Goal: Task Accomplishment & Management: Complete application form

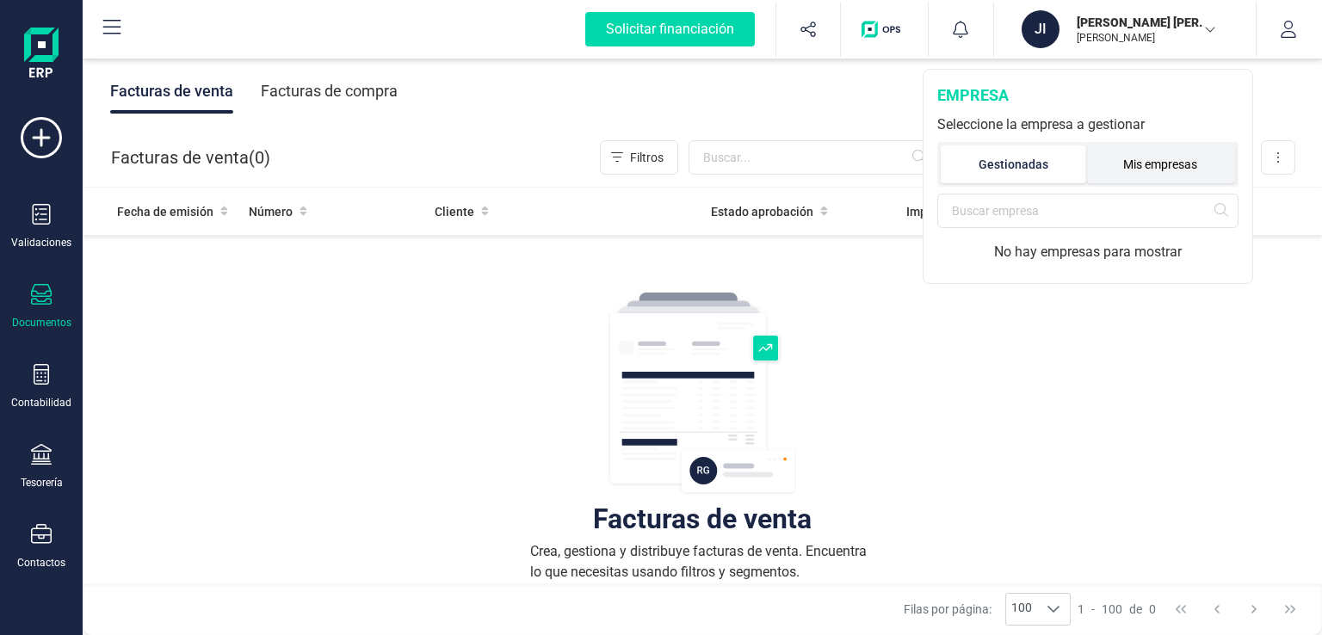
click at [1140, 165] on li "Mis empresas" at bounding box center [1161, 164] width 150 height 38
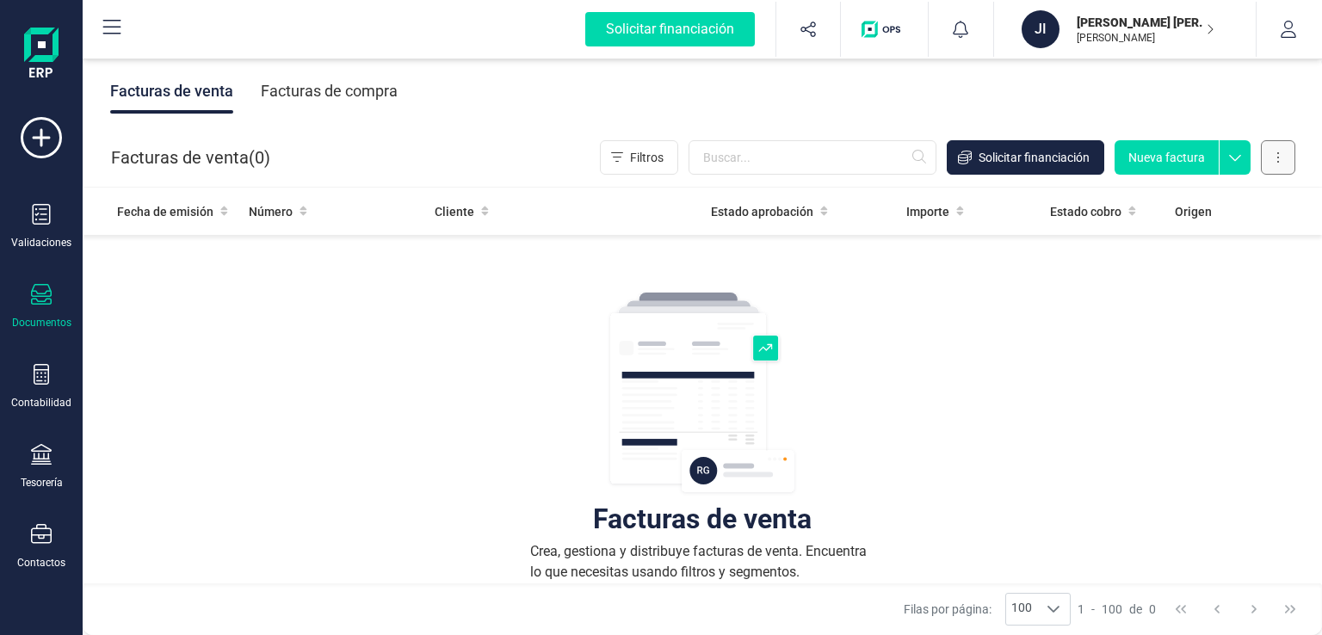
click at [1287, 151] on button at bounding box center [1278, 157] width 34 height 34
click at [1286, 19] on button "button" at bounding box center [1289, 29] width 65 height 55
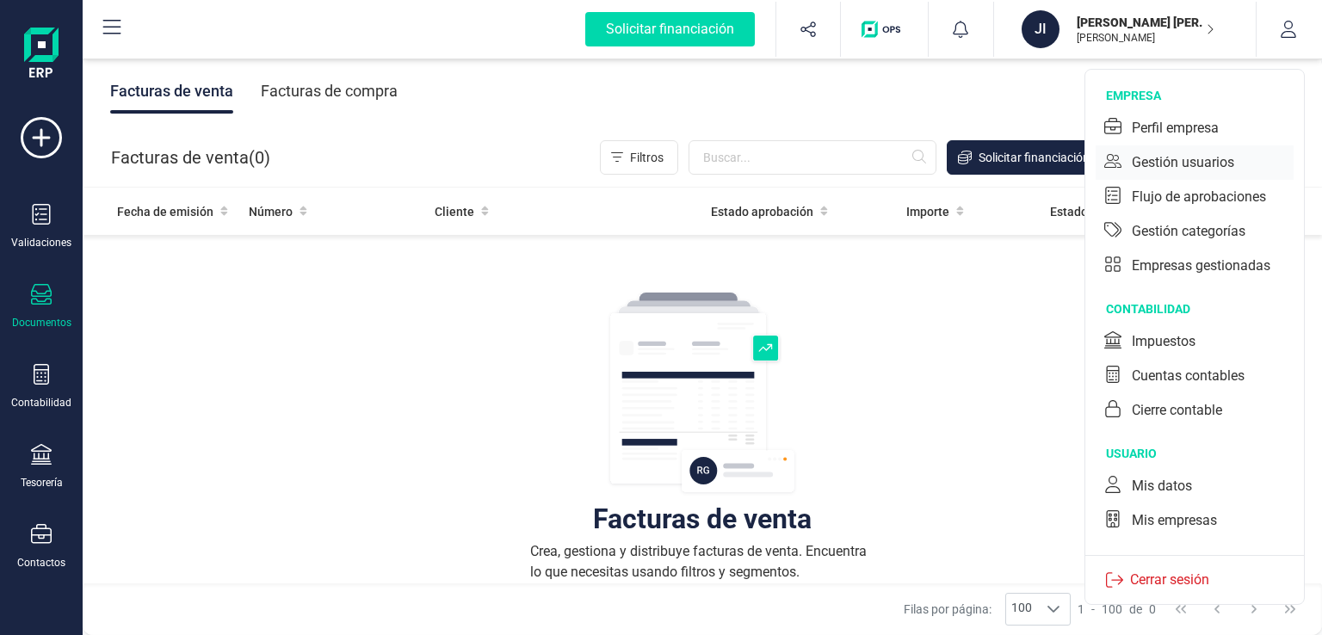
click at [1177, 152] on div "Gestión usuarios" at bounding box center [1183, 162] width 102 height 21
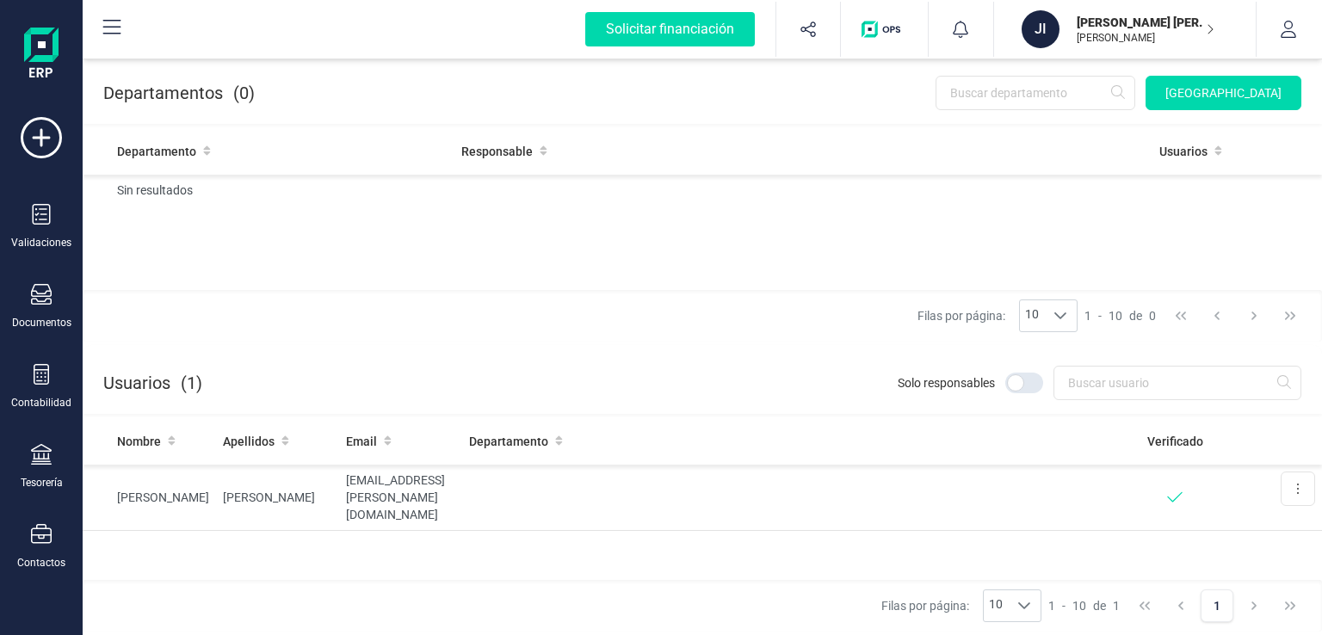
click at [1136, 35] on p "[PERSON_NAME]" at bounding box center [1146, 38] width 138 height 14
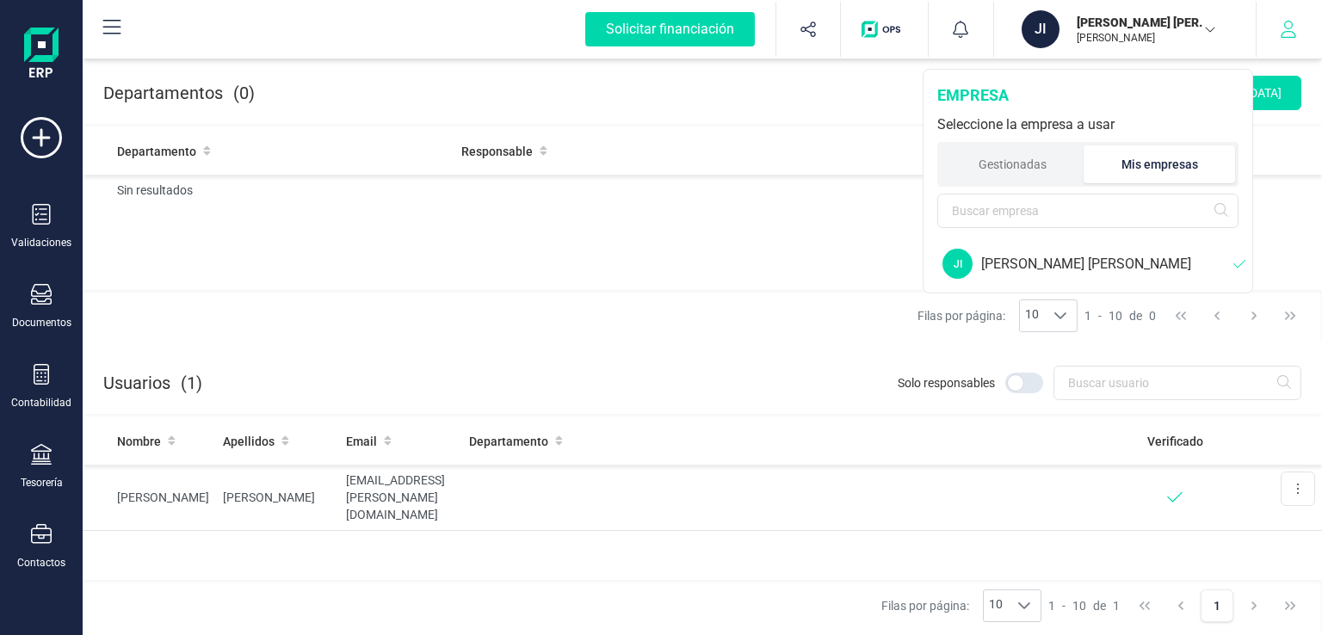
click at [1297, 28] on button "button" at bounding box center [1289, 29] width 65 height 55
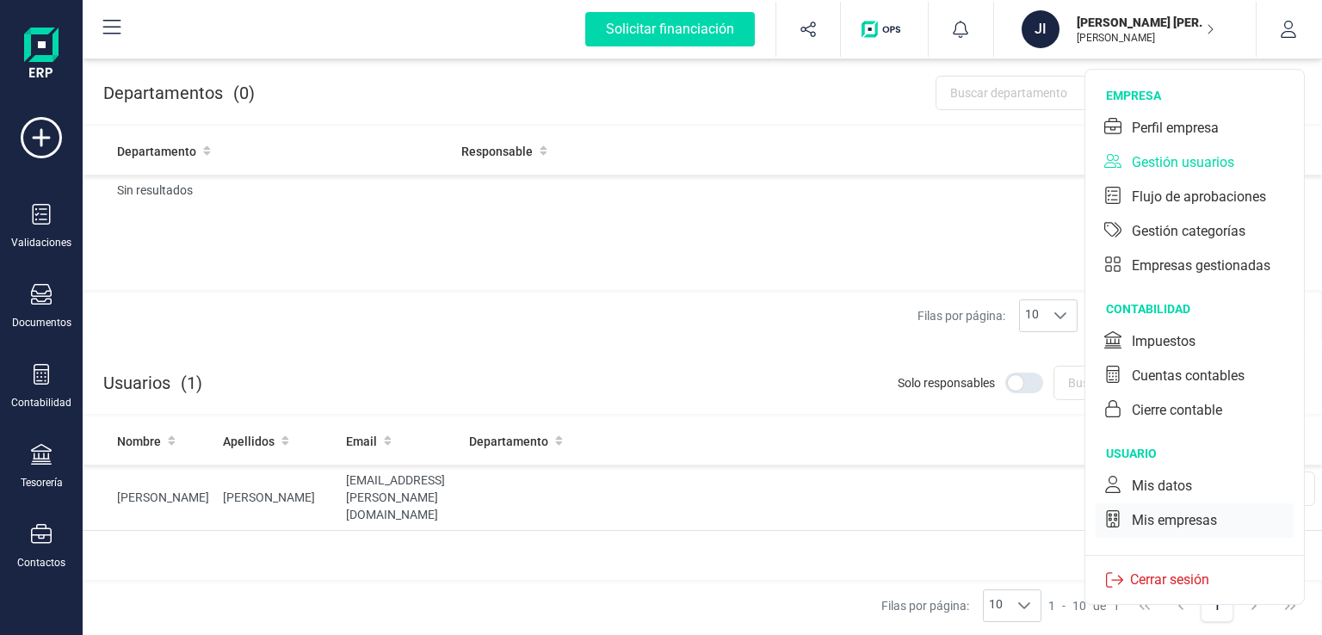
click at [1138, 528] on div "Mis empresas" at bounding box center [1174, 520] width 85 height 21
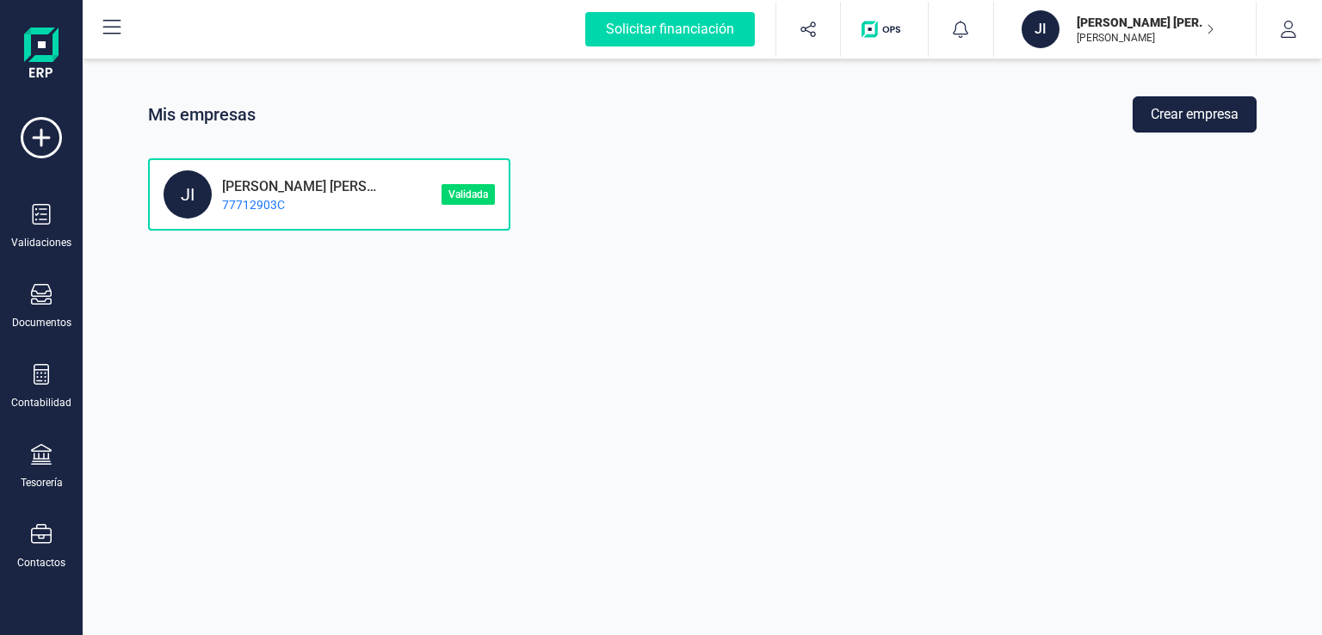
click at [1191, 118] on button "Crear empresa" at bounding box center [1195, 114] width 124 height 36
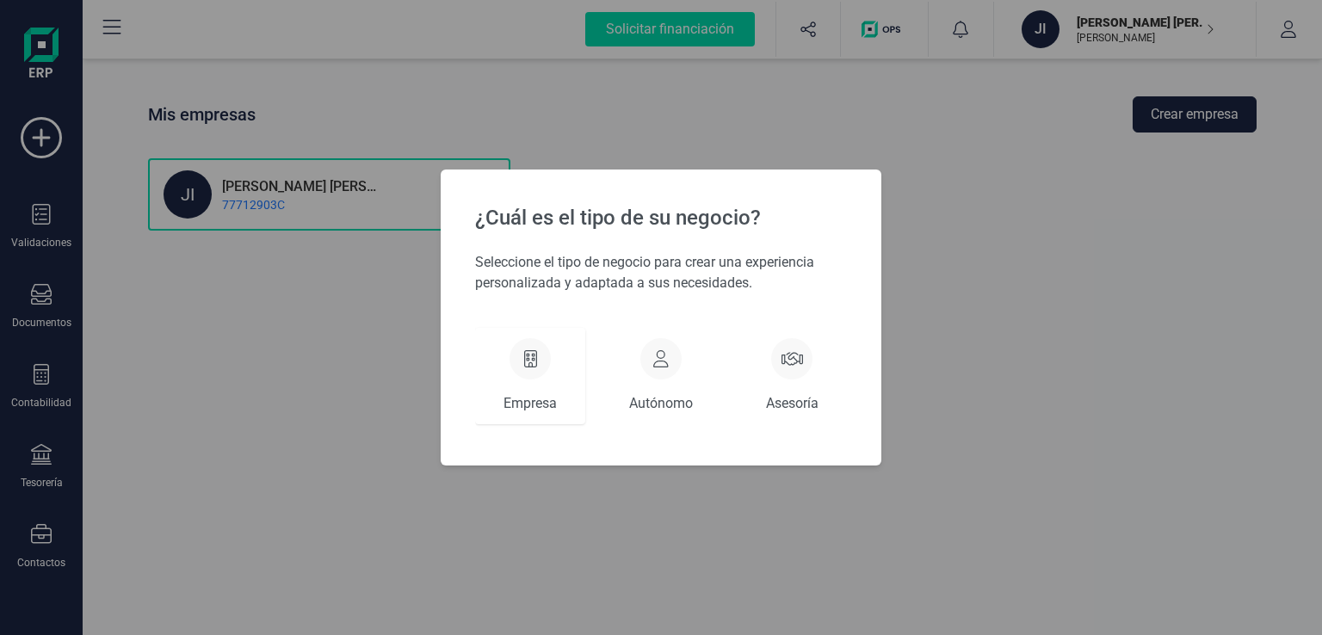
click at [552, 355] on div "Empresa" at bounding box center [530, 376] width 110 height 96
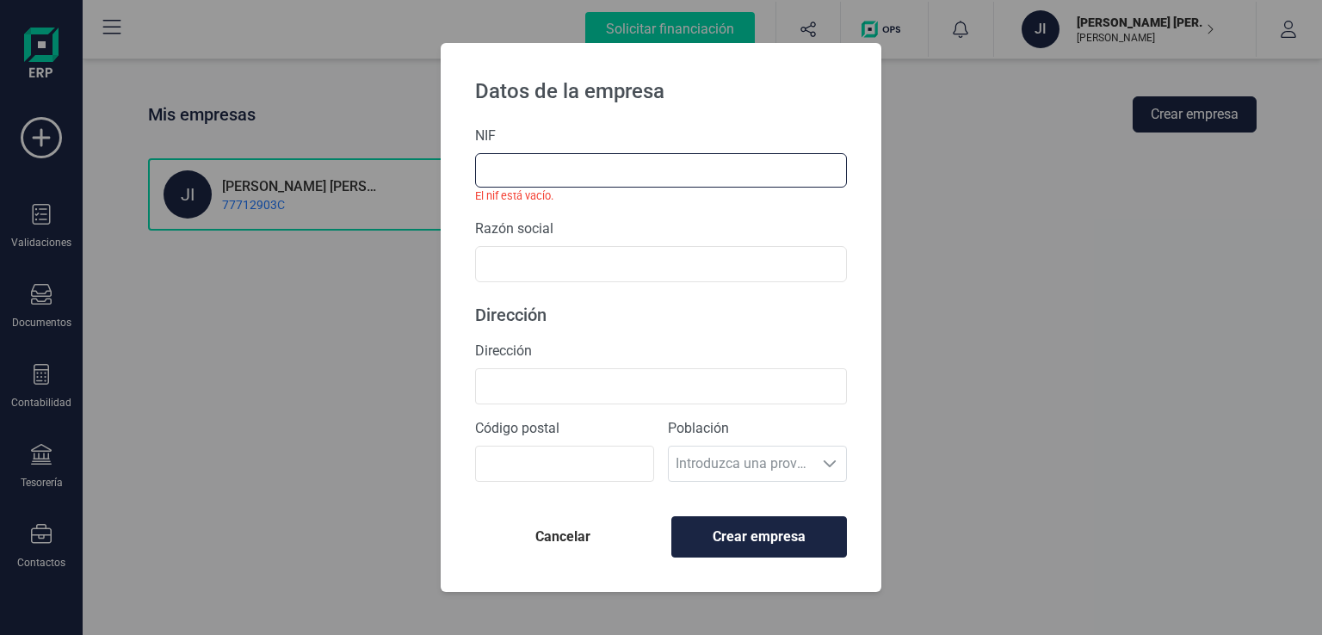
paste input "B22848915"
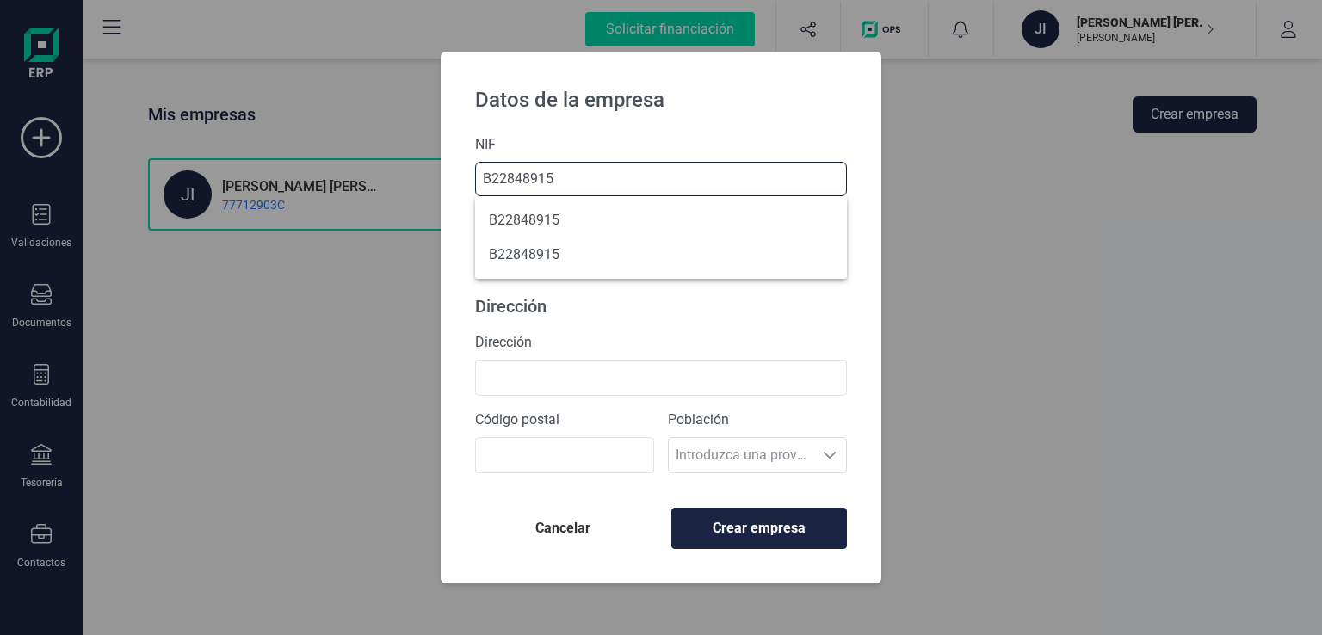
type input "B22848915"
click at [668, 306] on p "Dirección" at bounding box center [661, 306] width 372 height 24
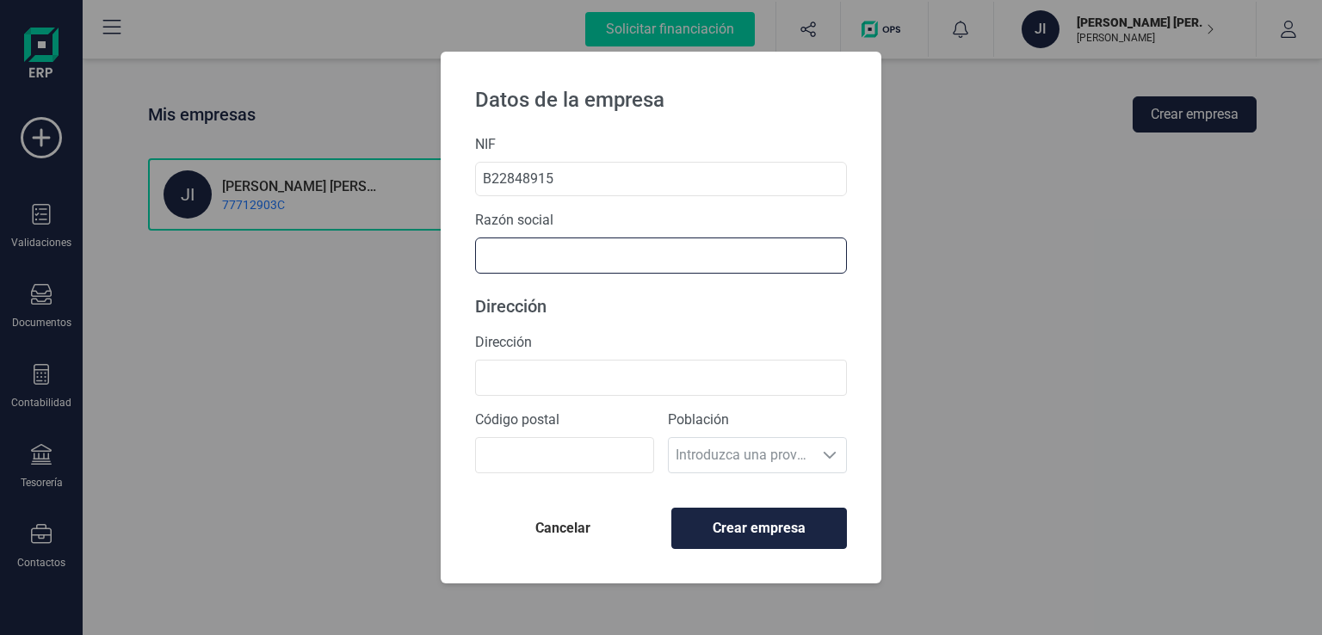
click at [608, 253] on input "text" at bounding box center [661, 256] width 372 height 36
type input "c"
type input "CAMPAMENTOS Y FORMACION, S.L."
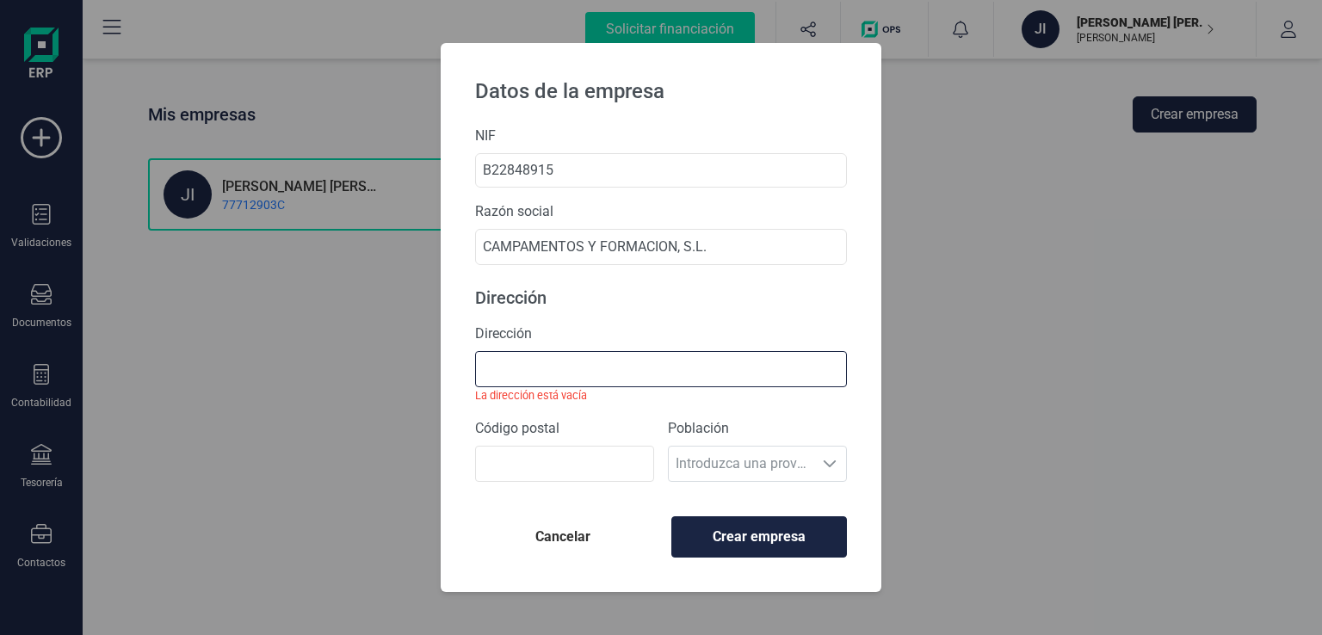
click at [530, 368] on input "Dirección" at bounding box center [661, 369] width 372 height 36
paste input "CL. PRINCIPAL No 32, ESC. 1, 1o 11a"
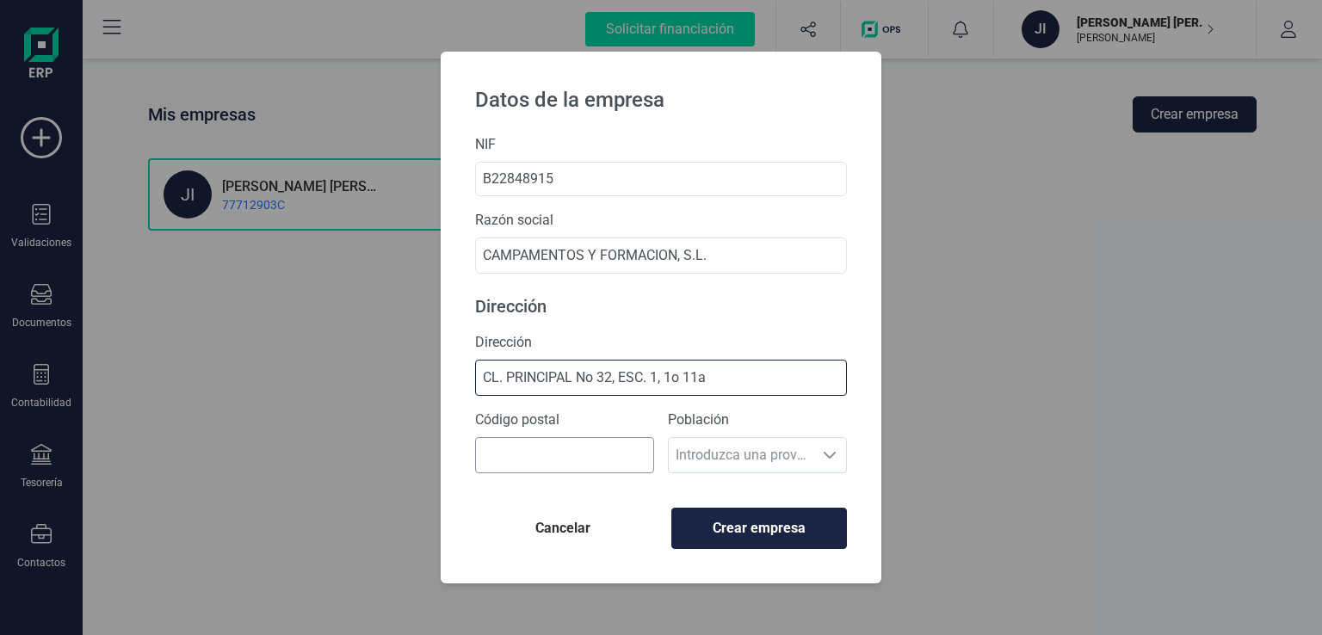
type input "CL. PRINCIPAL No 32, ESC. 1, 1o 11a"
click at [512, 454] on input "Código postal" at bounding box center [564, 455] width 179 height 36
type input "30739"
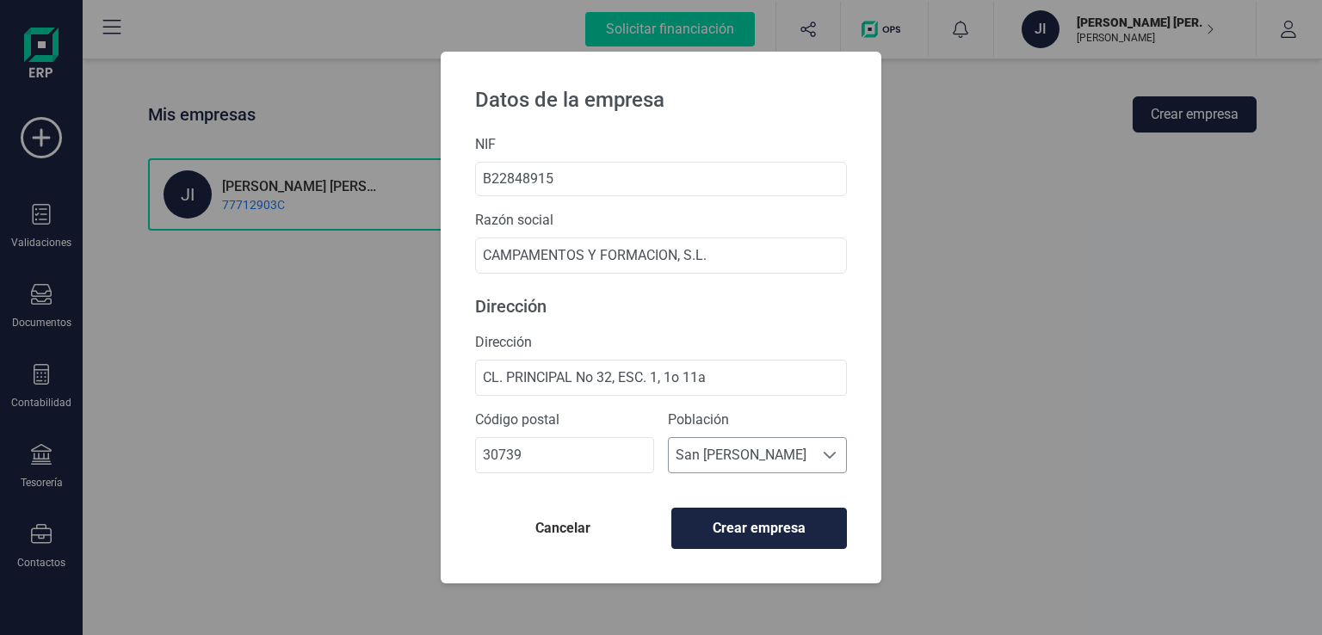
click at [723, 448] on span "San [PERSON_NAME]" at bounding box center [741, 455] width 145 height 34
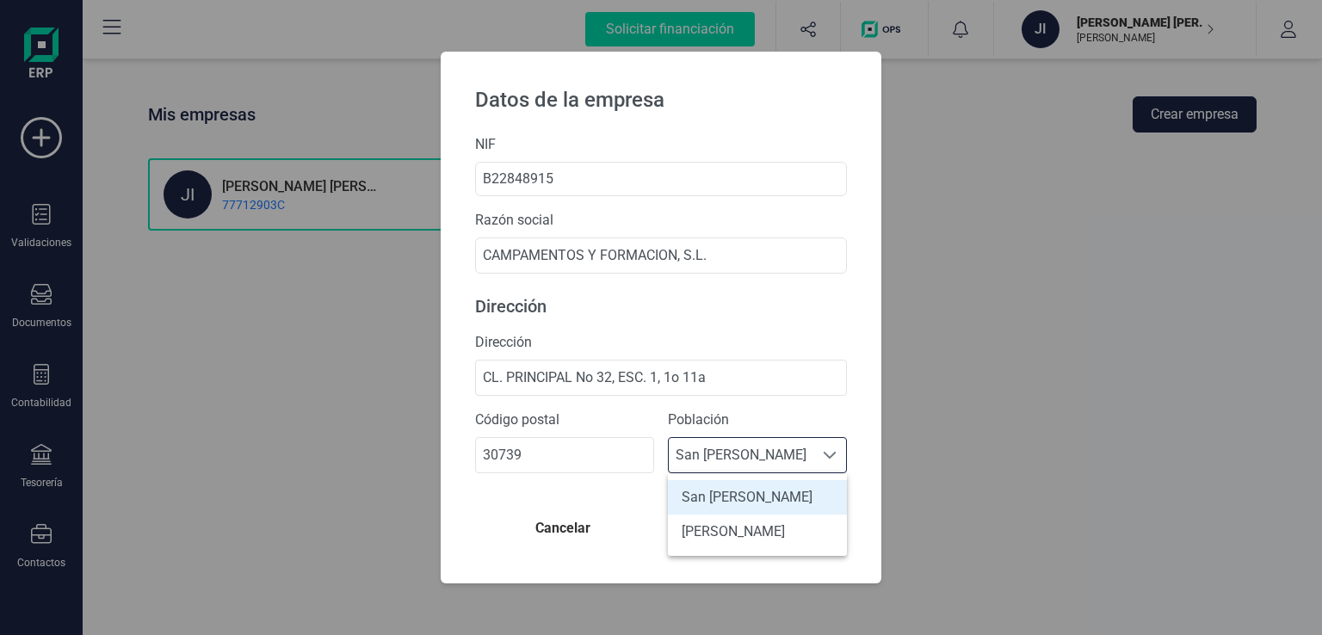
scroll to position [10, 75]
click at [723, 448] on span "San [PERSON_NAME]" at bounding box center [741, 455] width 145 height 34
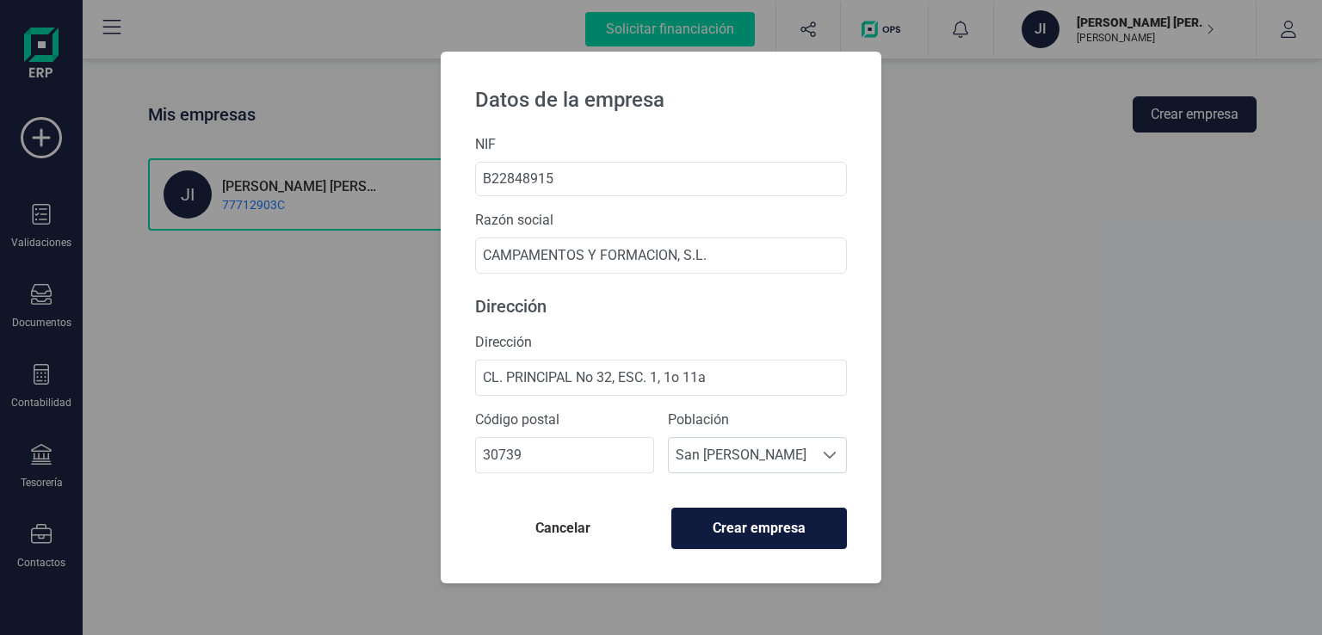
click at [720, 526] on span "Crear empresa" at bounding box center [759, 528] width 146 height 21
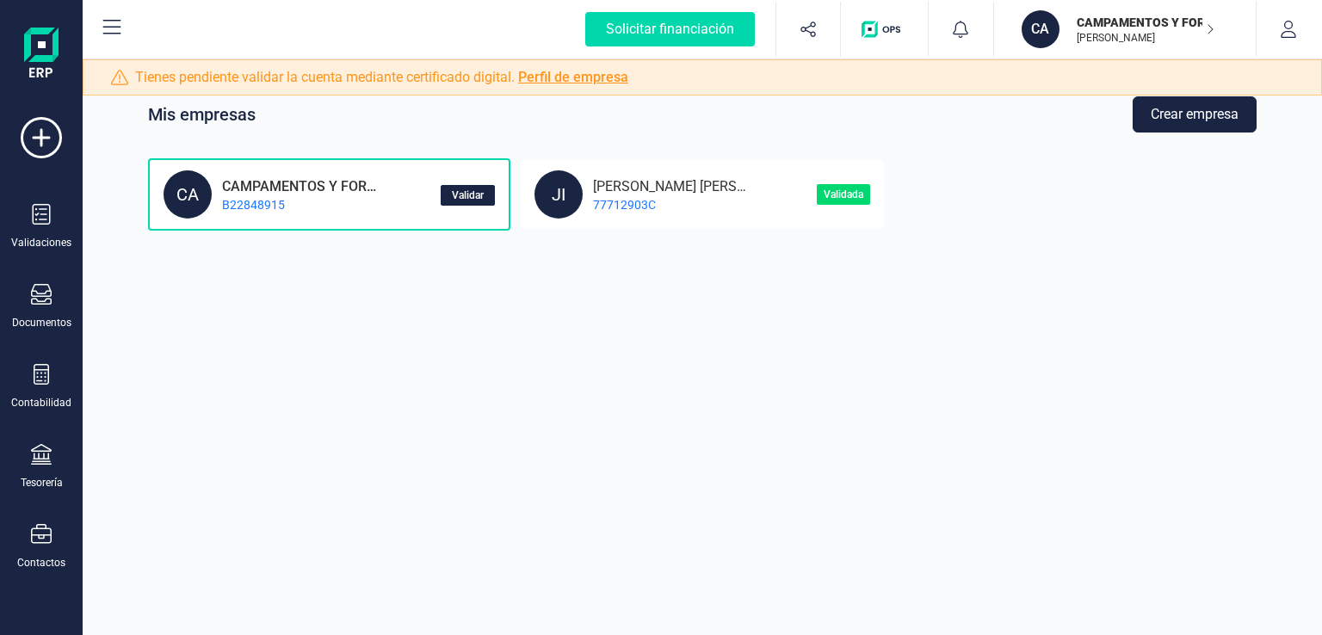
click at [468, 194] on span "Validar" at bounding box center [468, 195] width 32 height 10
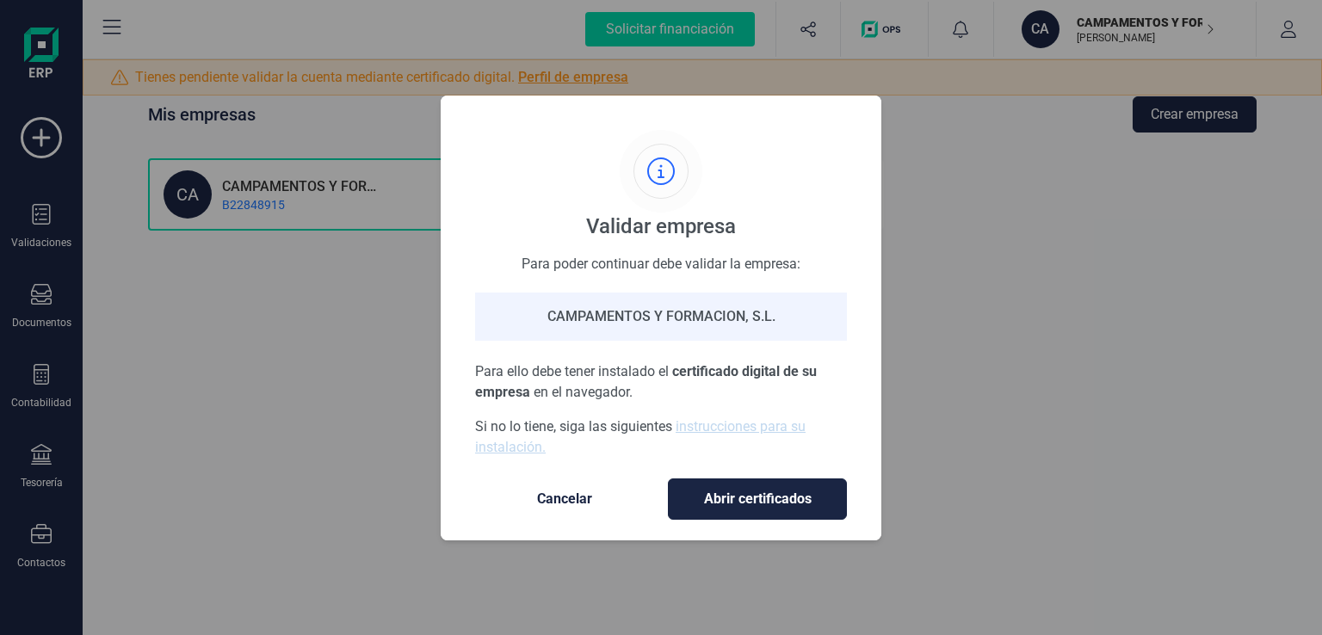
click at [576, 497] on span "Cancelar" at bounding box center [564, 499] width 145 height 21
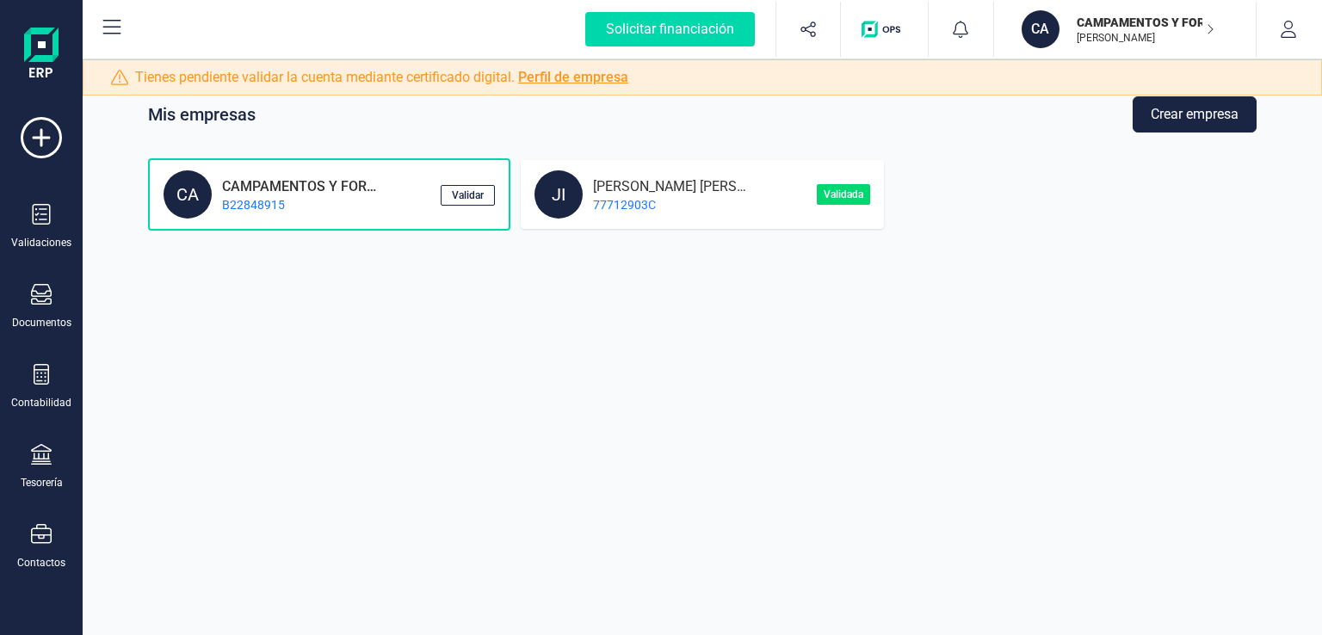
click at [673, 218] on div "[PERSON_NAME], [PERSON_NAME] 77712903C" at bounding box center [674, 194] width 281 height 48
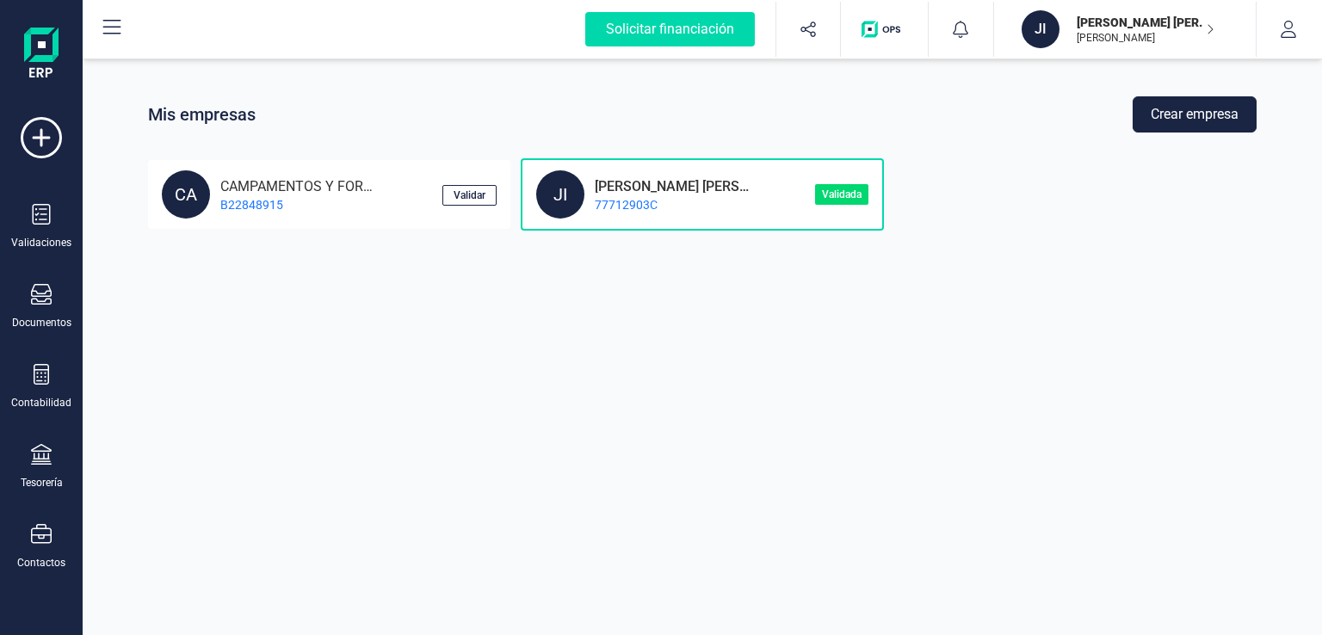
click at [730, 194] on div "[PERSON_NAME] [PERSON_NAME] 77712903C" at bounding box center [673, 194] width 179 height 37
click at [846, 192] on p "Validada" at bounding box center [841, 194] width 53 height 21
click at [561, 203] on div "JI" at bounding box center [560, 194] width 48 height 48
click at [1146, 32] on p "[PERSON_NAME]" at bounding box center [1146, 38] width 138 height 14
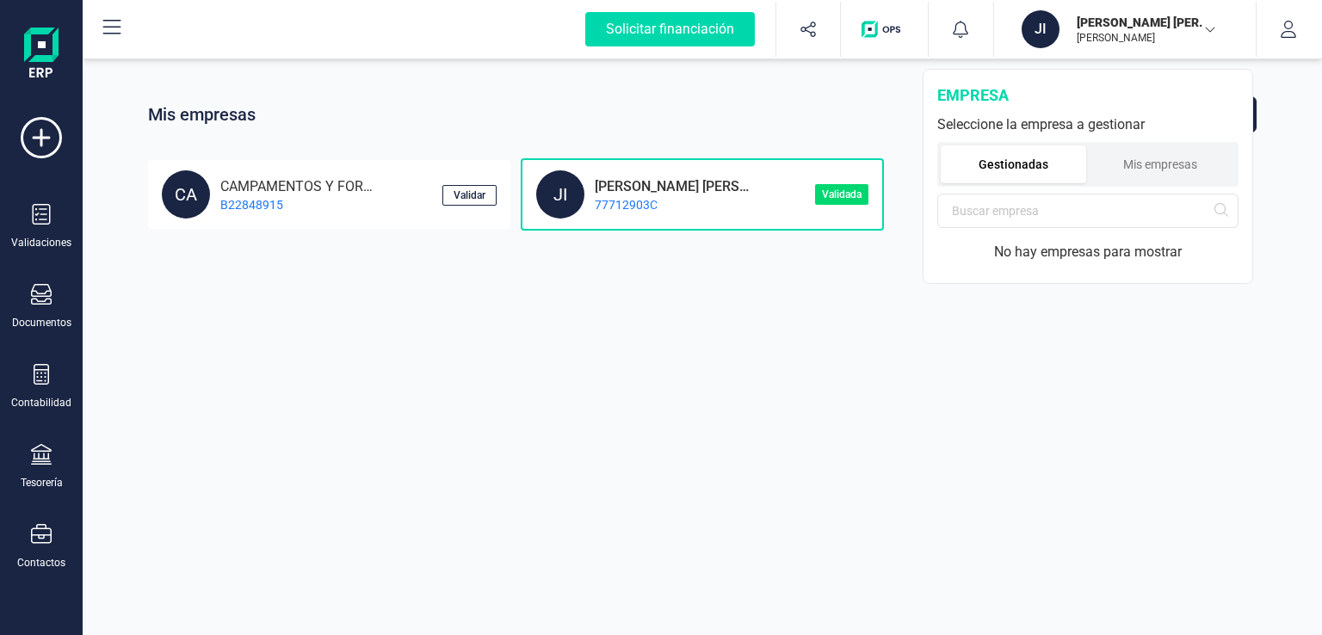
click at [1020, 170] on li "Gestionadas" at bounding box center [1013, 164] width 145 height 38
click at [699, 349] on div "Mis empresas Crear empresa CA CAMPAMENTOS Y FORMACION SL B22848915 [PERSON_NAME…" at bounding box center [702, 317] width 1239 height 635
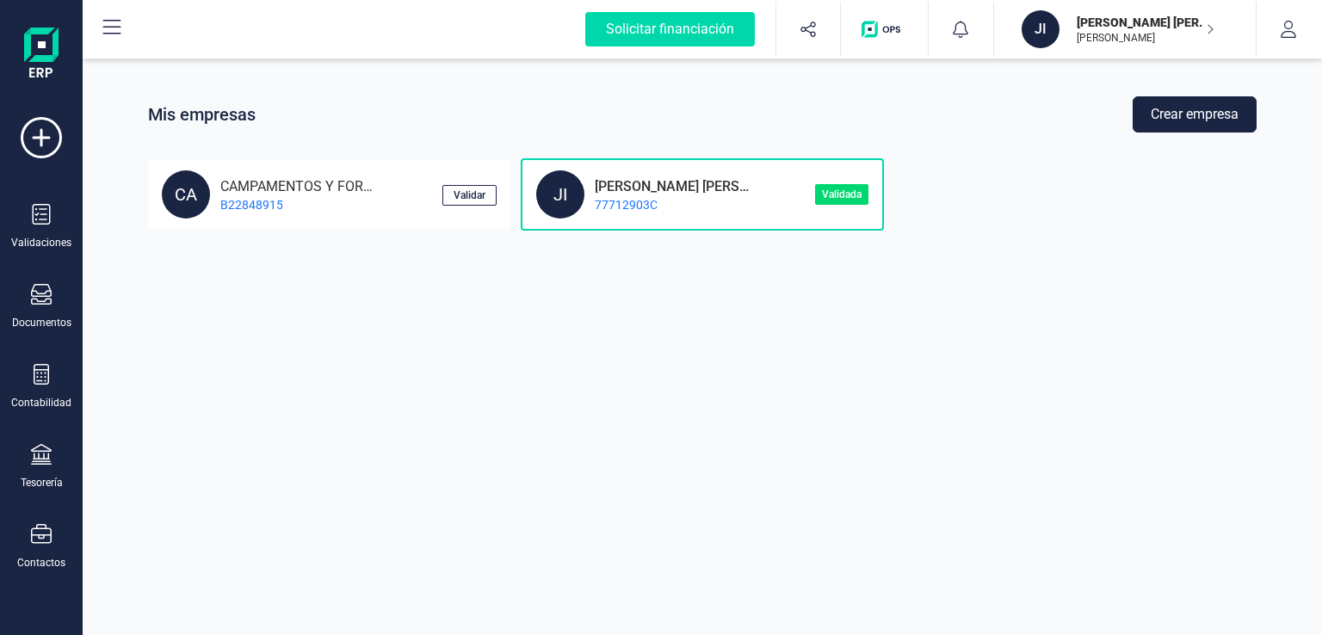
click at [564, 190] on div "JI" at bounding box center [560, 194] width 48 height 48
click at [695, 192] on div "[PERSON_NAME] [PERSON_NAME] 77712903C" at bounding box center [673, 194] width 179 height 37
click at [695, 188] on p "[PERSON_NAME] [PERSON_NAME]" at bounding box center [666, 184] width 165 height 16
click at [1282, 28] on icon "button" at bounding box center [1288, 29] width 17 height 17
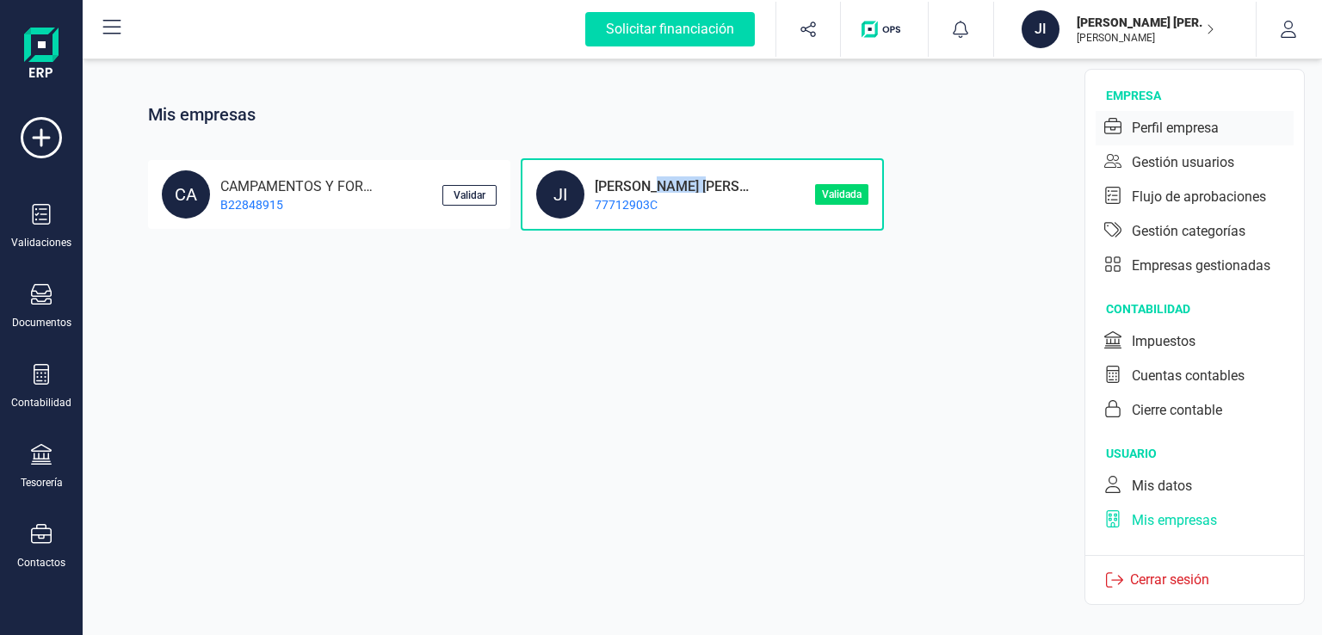
click at [1178, 128] on div "Perfil empresa" at bounding box center [1175, 128] width 87 height 21
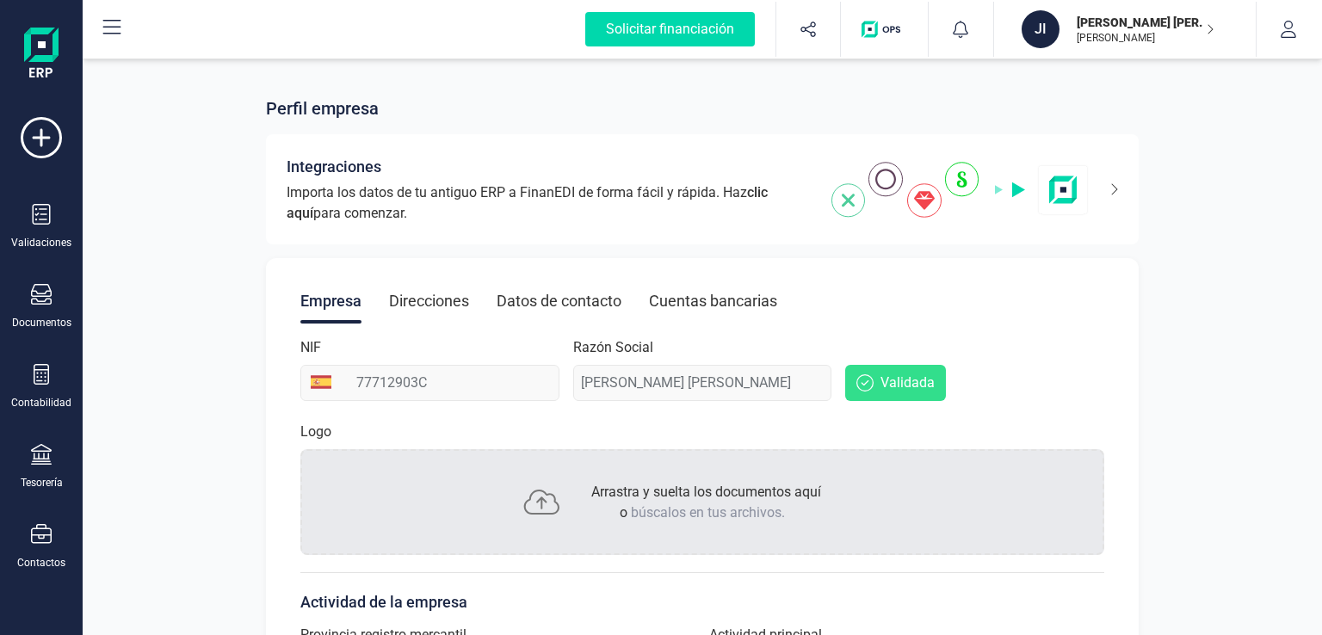
click at [37, 39] on img at bounding box center [41, 55] width 34 height 55
click at [28, 391] on div "Contabilidad" at bounding box center [41, 387] width 69 height 46
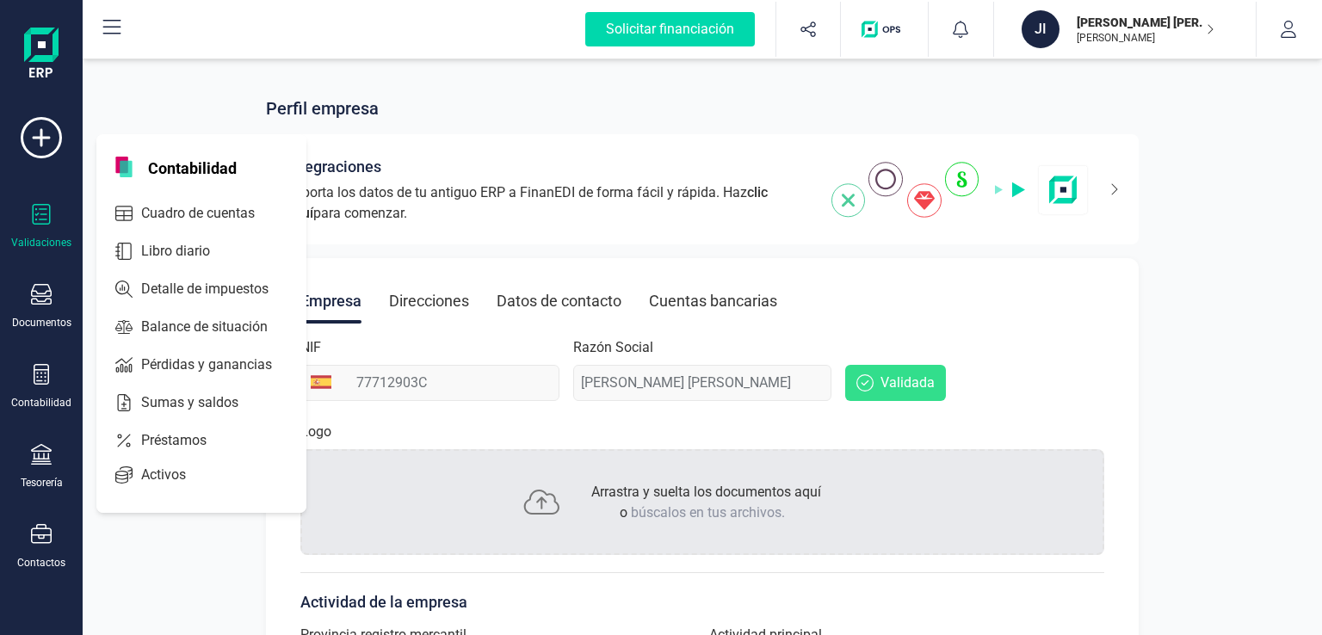
click at [41, 220] on icon at bounding box center [41, 214] width 21 height 21
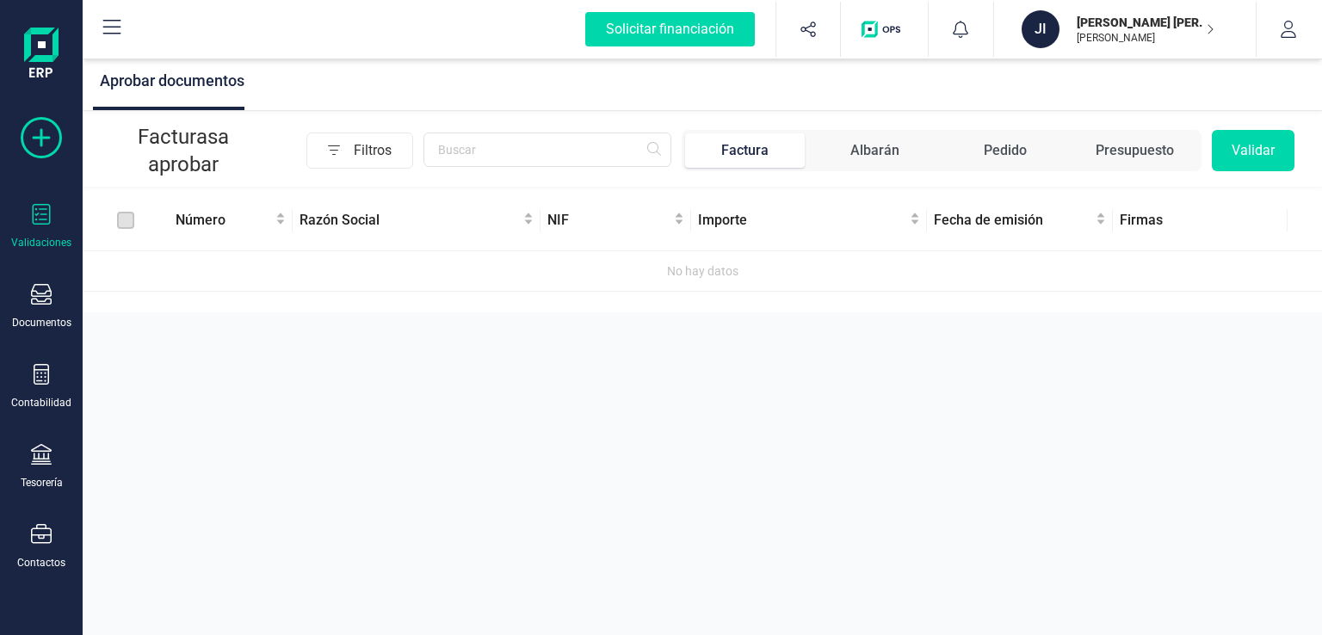
click at [38, 144] on icon at bounding box center [41, 137] width 41 height 41
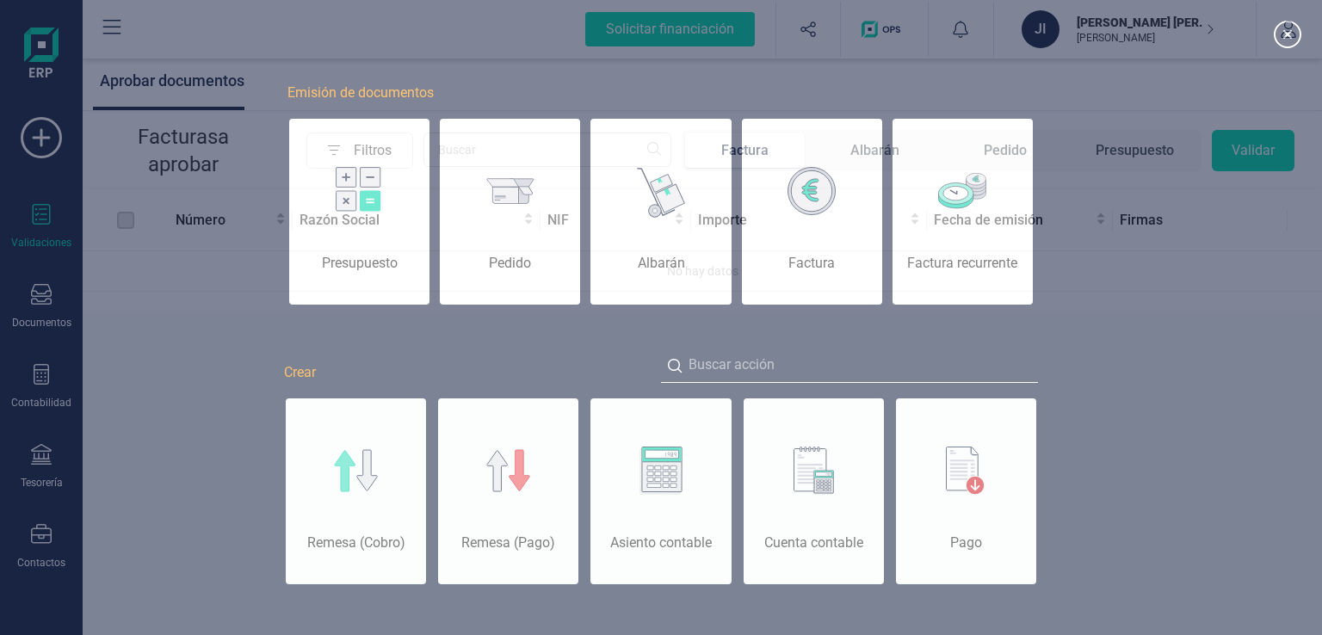
scroll to position [0, 86]
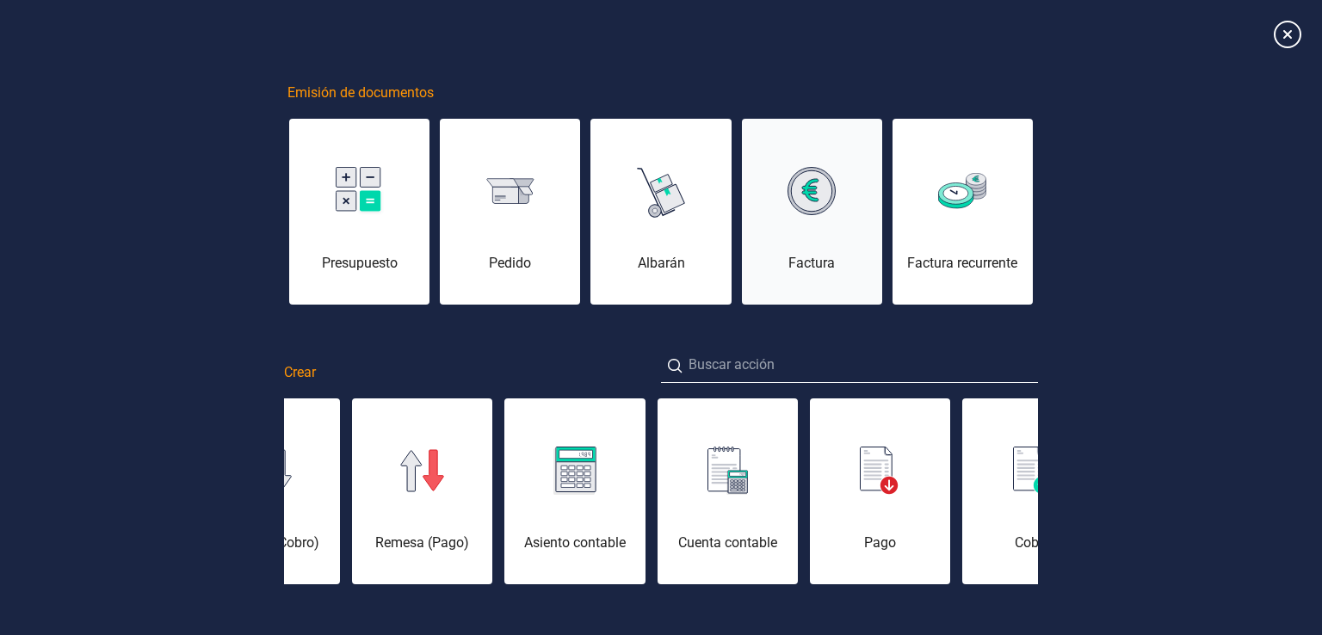
click at [837, 234] on div "Factura" at bounding box center [812, 221] width 140 height 103
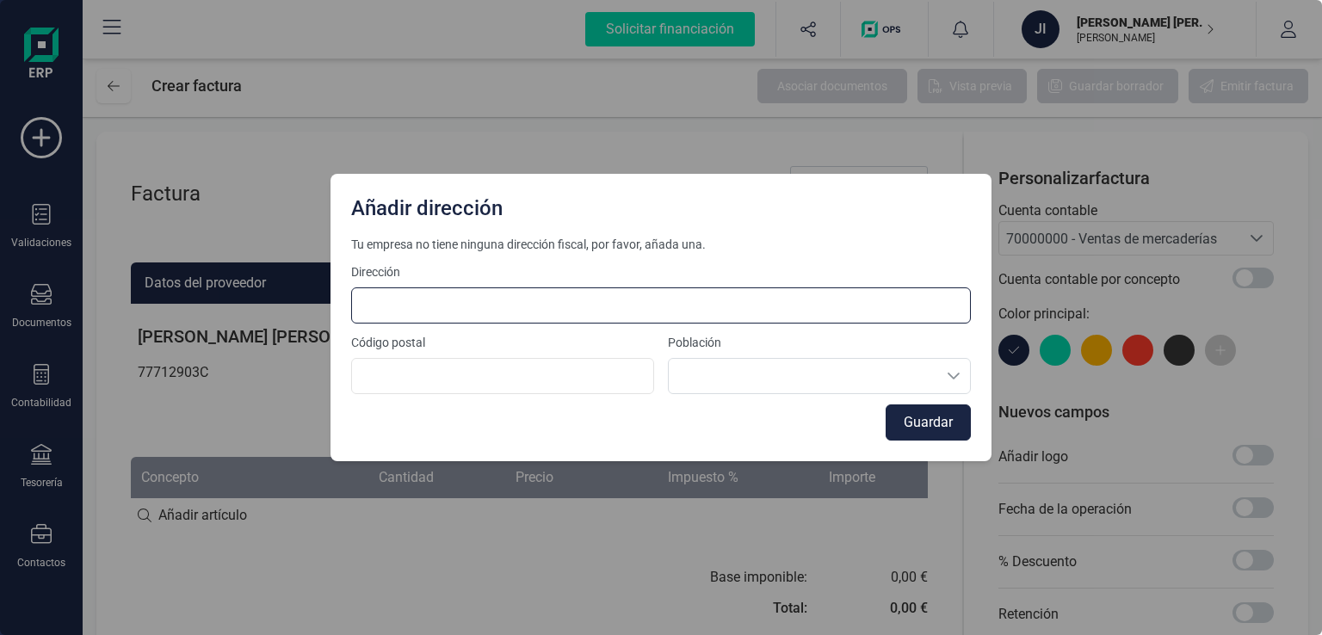
click at [386, 311] on input at bounding box center [661, 305] width 620 height 36
type input "[STREET_ADDRESS][PERSON_NAME]"
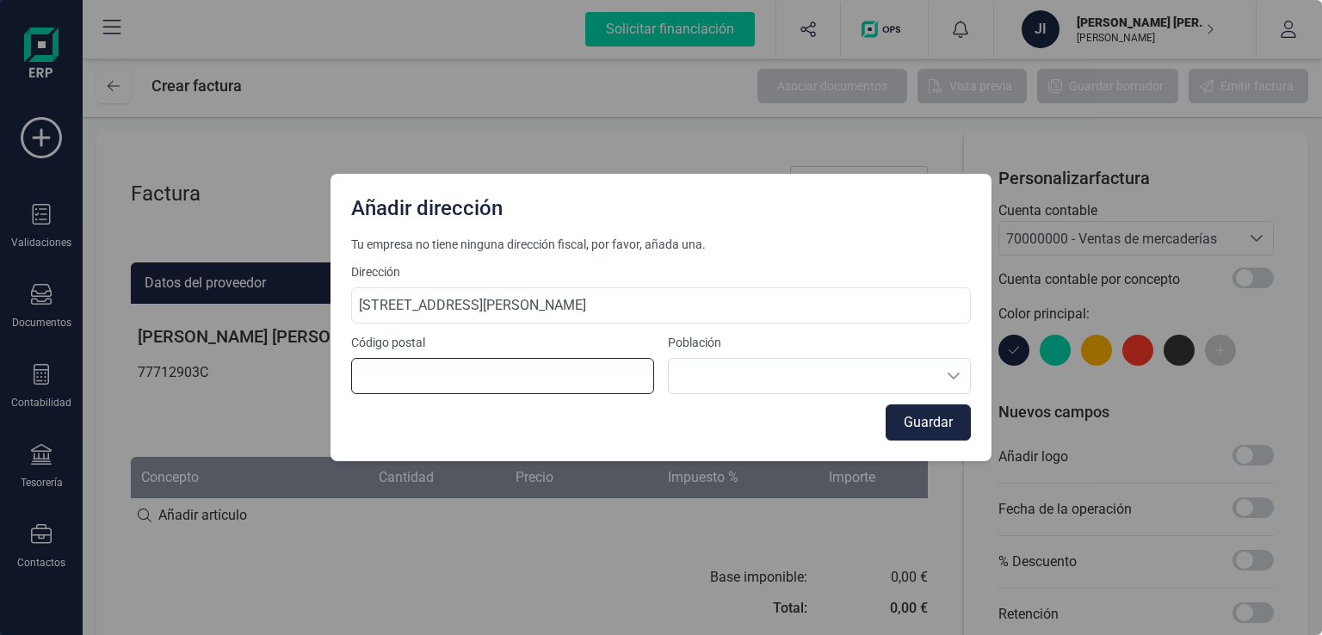
type input "30590"
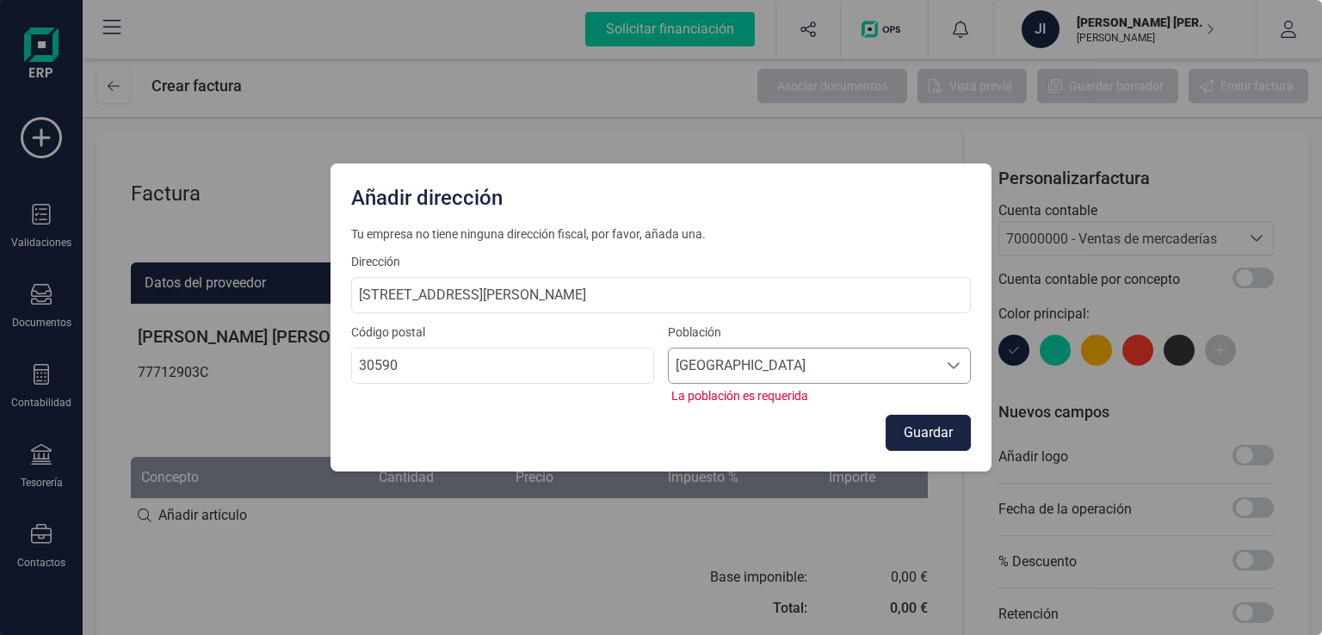
click at [769, 369] on span "[GEOGRAPHIC_DATA]" at bounding box center [803, 366] width 269 height 34
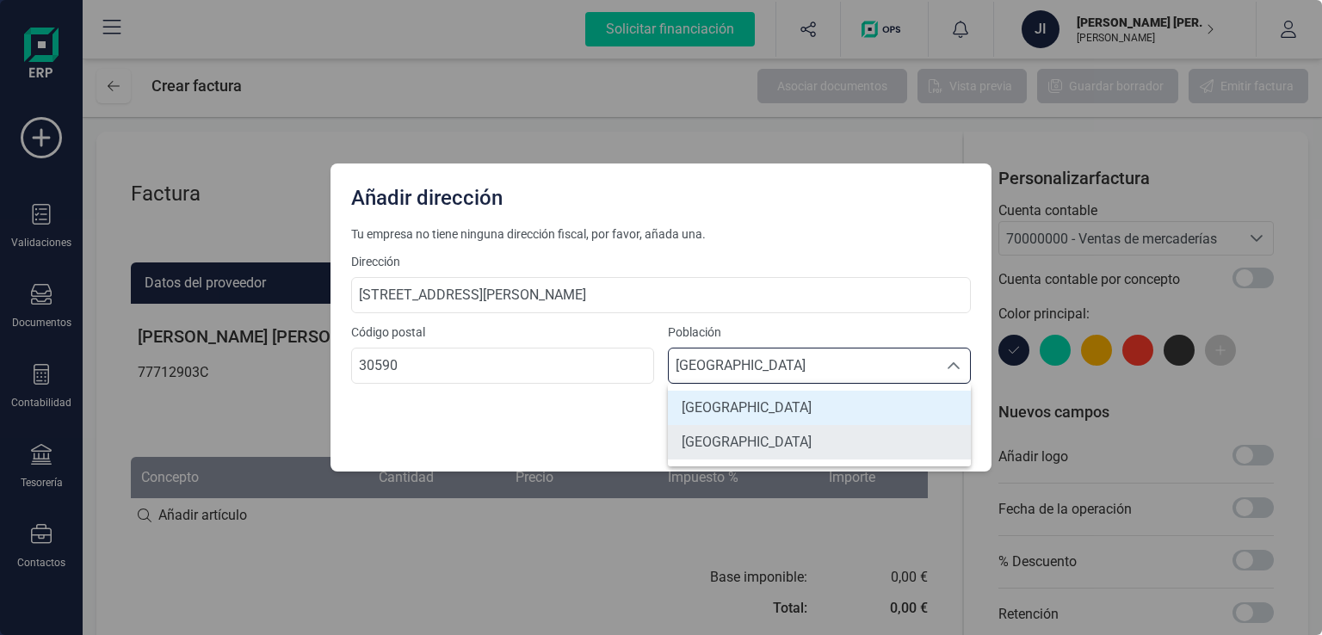
click at [717, 448] on span "[GEOGRAPHIC_DATA]" at bounding box center [747, 442] width 130 height 21
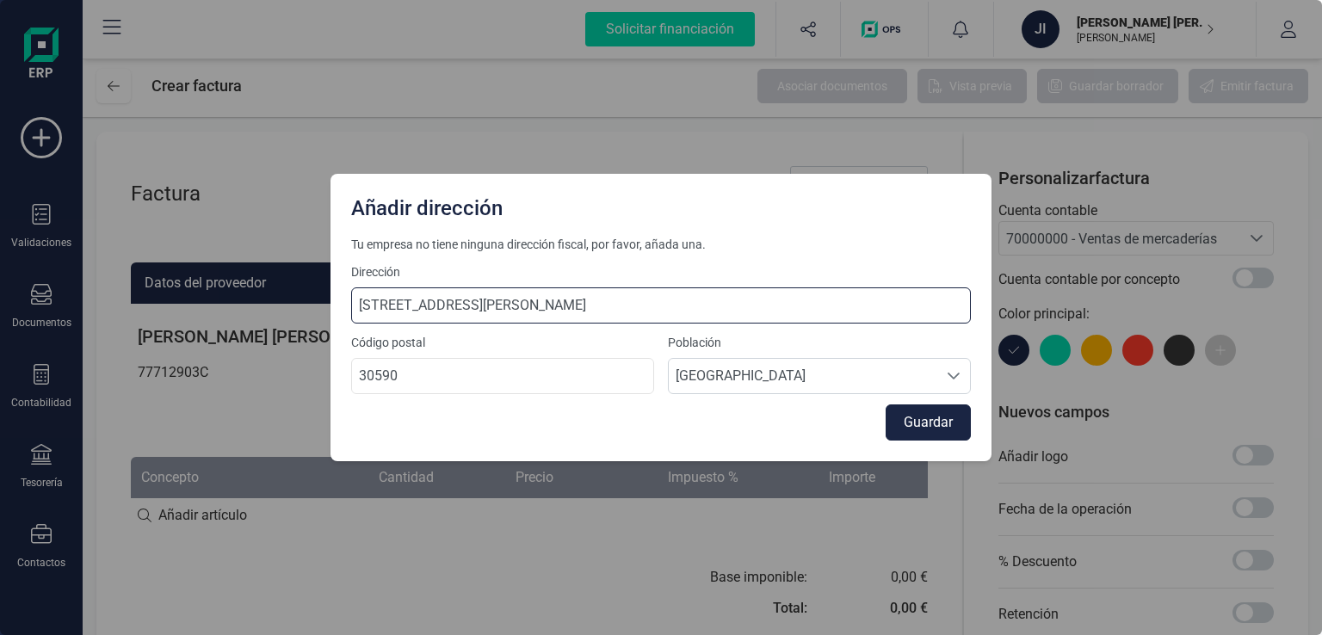
click at [601, 310] on input "[STREET_ADDRESS][PERSON_NAME]" at bounding box center [661, 305] width 620 height 36
drag, startPoint x: 601, startPoint y: 310, endPoint x: 28, endPoint y: 230, distance: 578.8
click at [28, 230] on div "Añadir dirección Tu empresa no tiene ninguna dirección fiscal, por favor, añada…" at bounding box center [661, 317] width 1322 height 635
type input "[STREET_ADDRESS]"
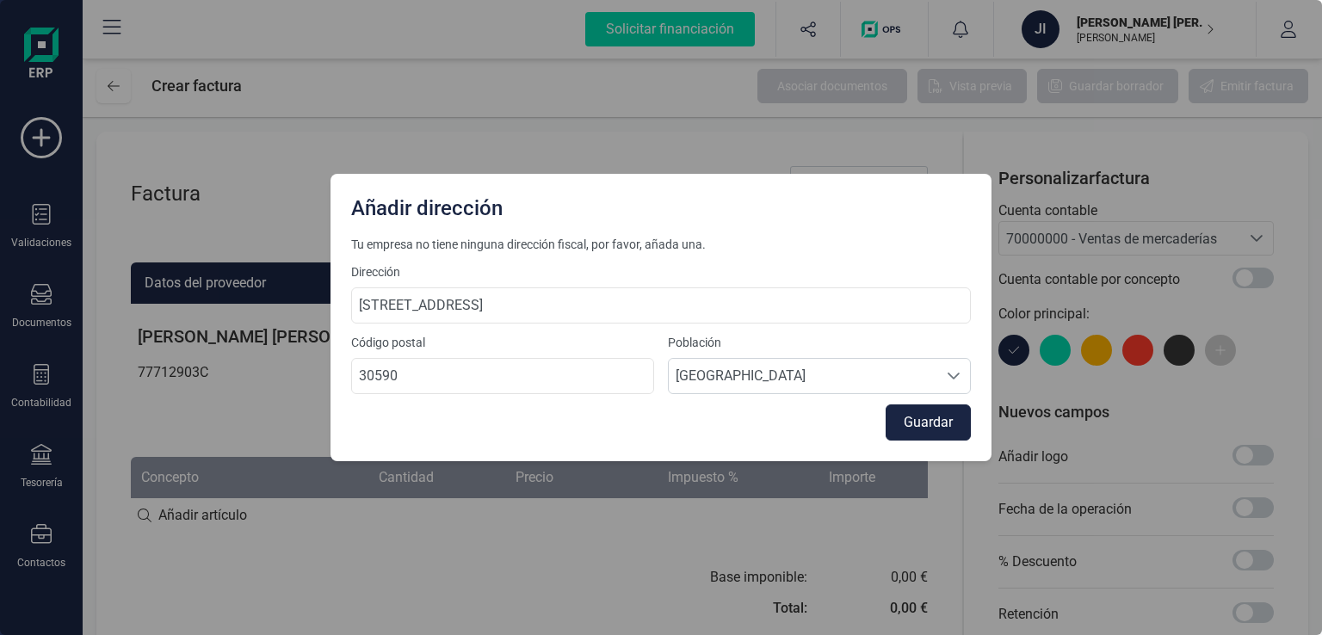
scroll to position [10, 75]
click at [930, 417] on button "Guardar" at bounding box center [928, 423] width 85 height 36
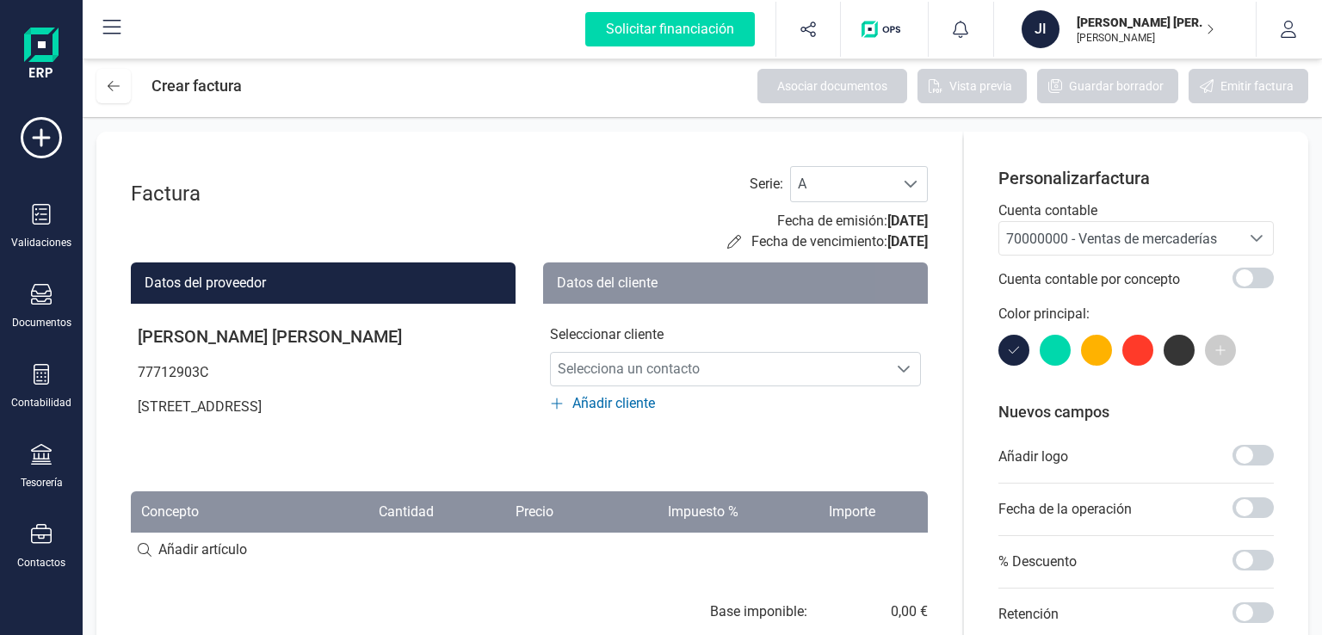
click at [346, 404] on p "[STREET_ADDRESS]" at bounding box center [323, 407] width 385 height 34
click at [272, 412] on p "[STREET_ADDRESS]" at bounding box center [323, 407] width 385 height 34
drag, startPoint x: 281, startPoint y: 410, endPoint x: 217, endPoint y: 426, distance: 66.6
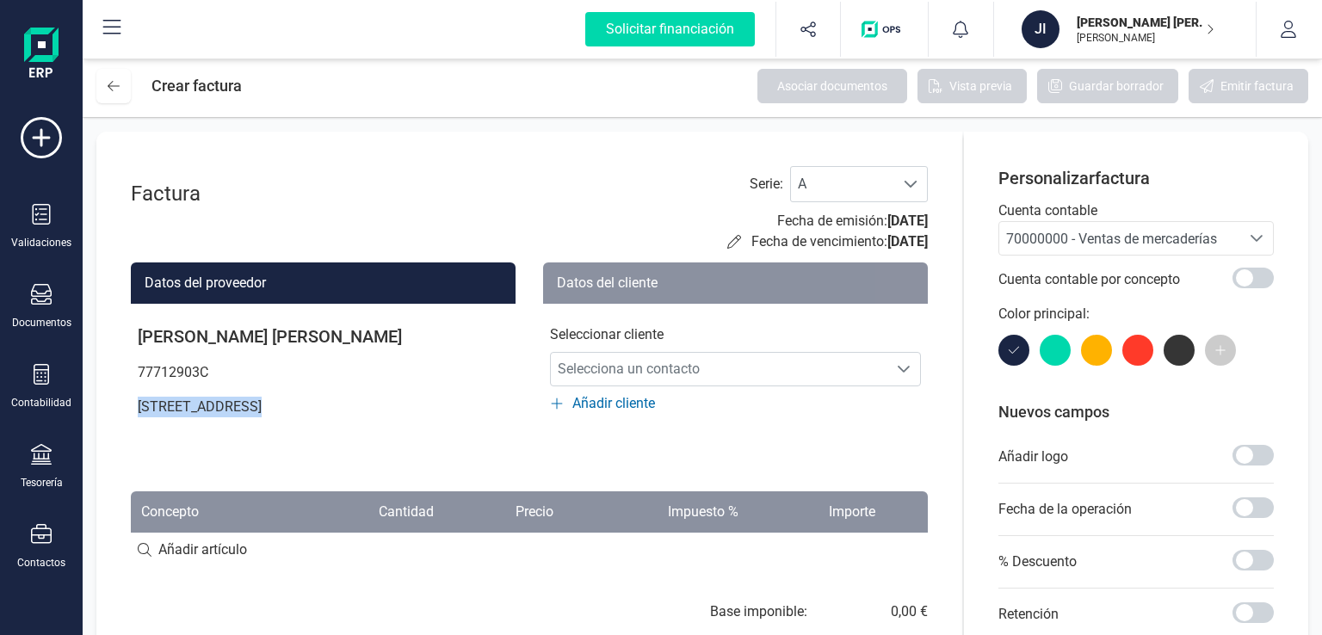
click at [217, 426] on p at bounding box center [323, 431] width 385 height 14
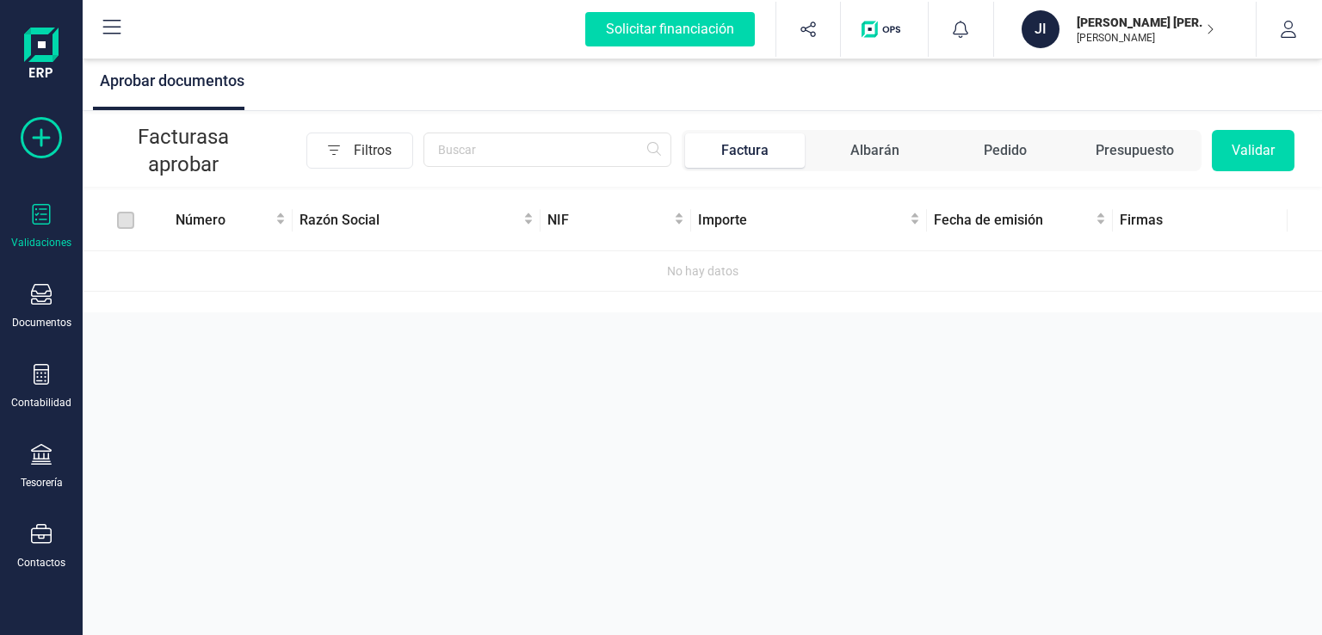
click at [38, 139] on icon at bounding box center [41, 137] width 41 height 41
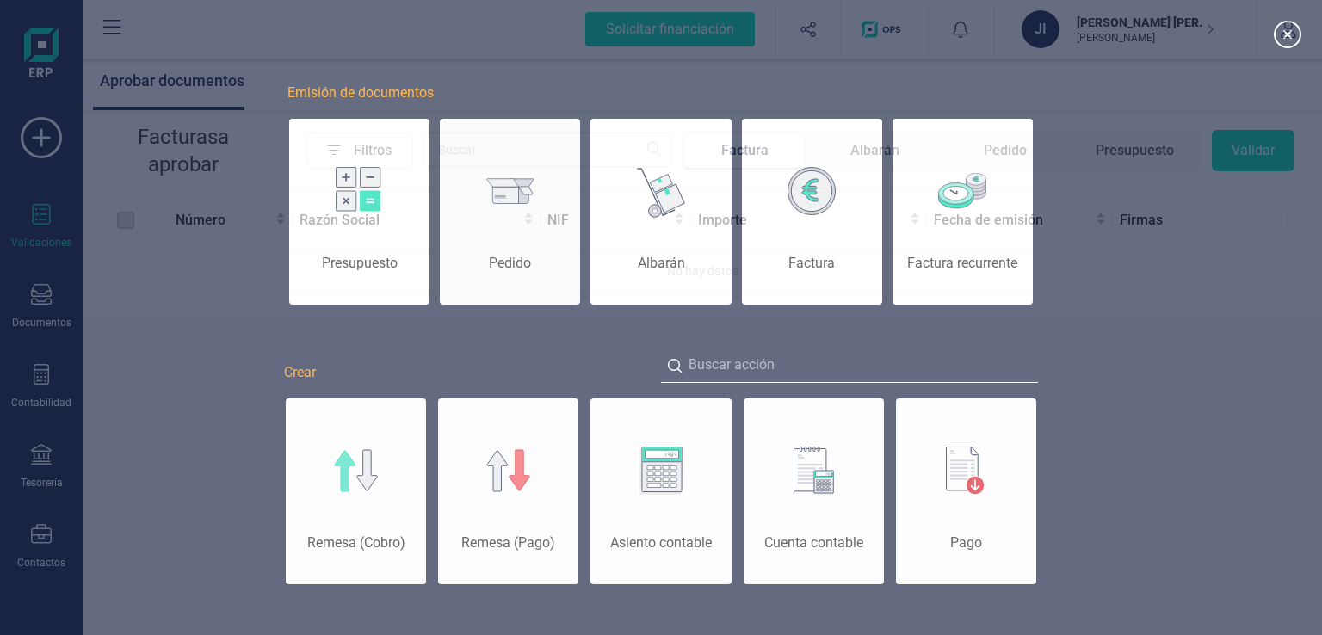
scroll to position [0, 86]
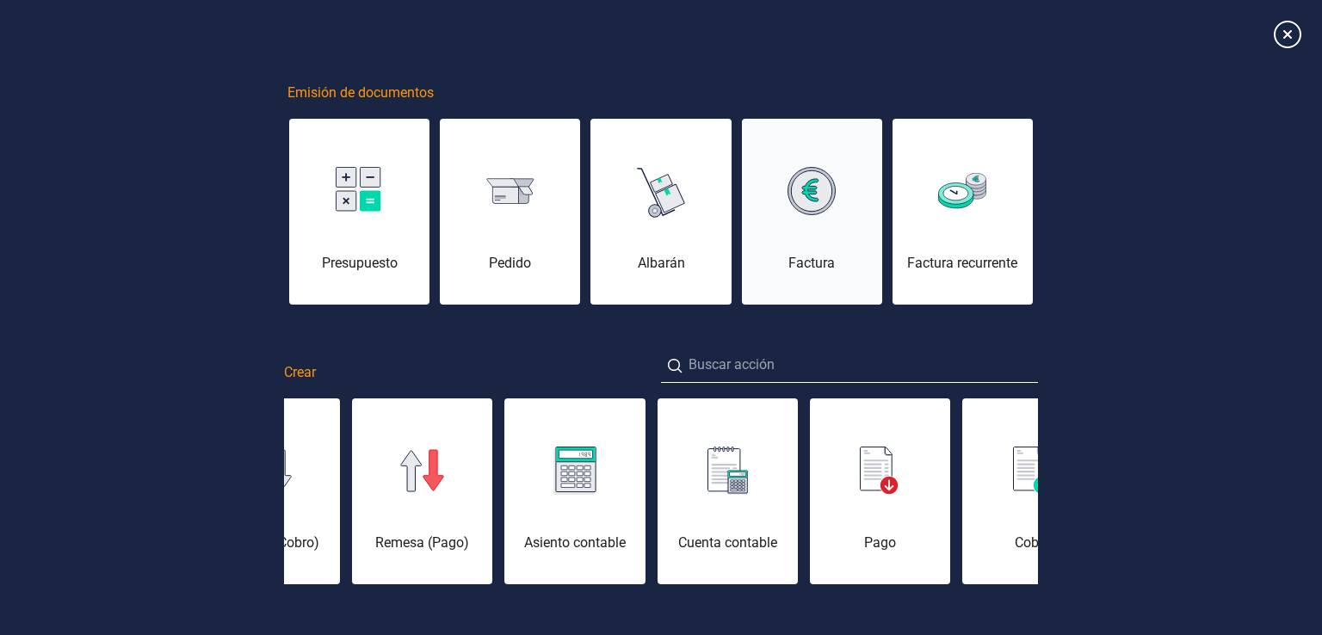
click at [813, 216] on div "Factura" at bounding box center [812, 221] width 140 height 103
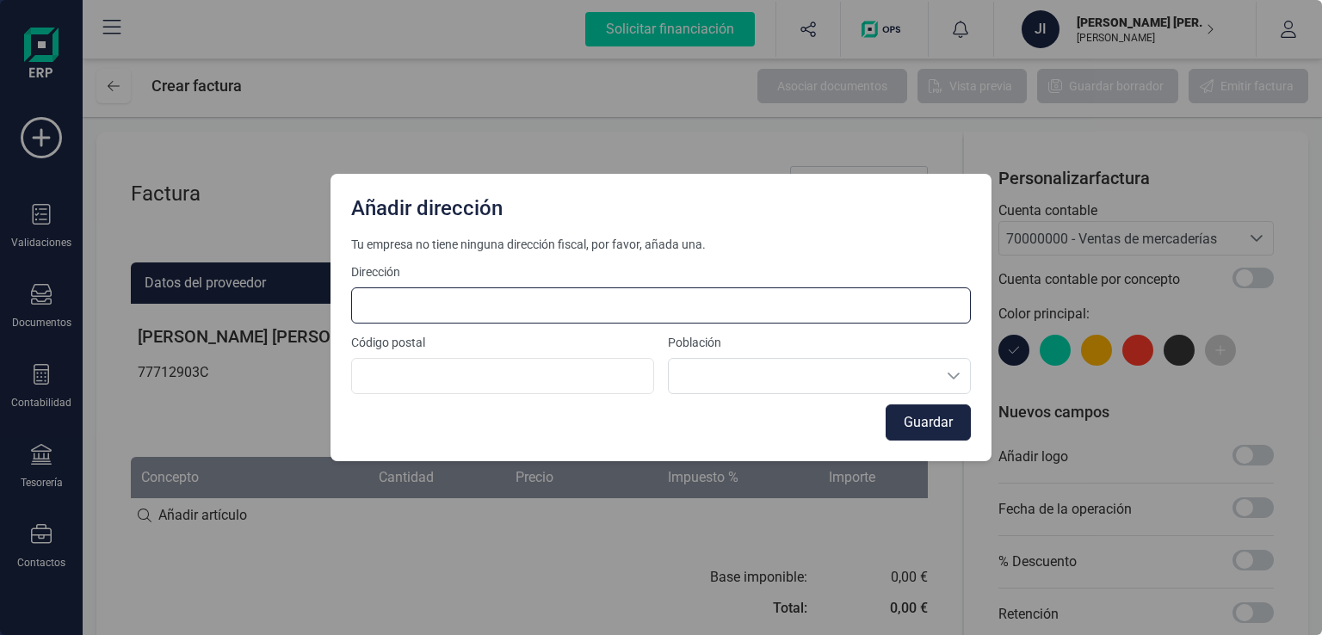
click at [447, 311] on input at bounding box center [661, 305] width 620 height 36
click at [555, 307] on input "[STREET_ADDRESS]" at bounding box center [661, 305] width 620 height 36
type input "[STREET_ADDRESS] HRGR"
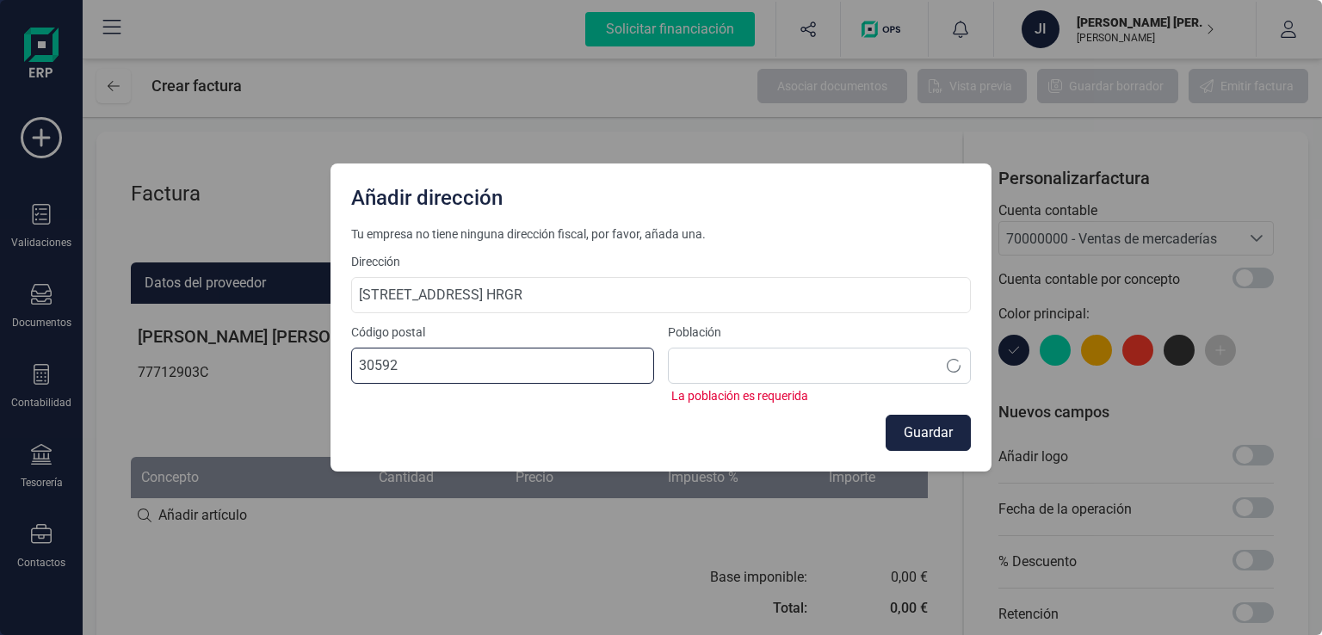
type input "30592"
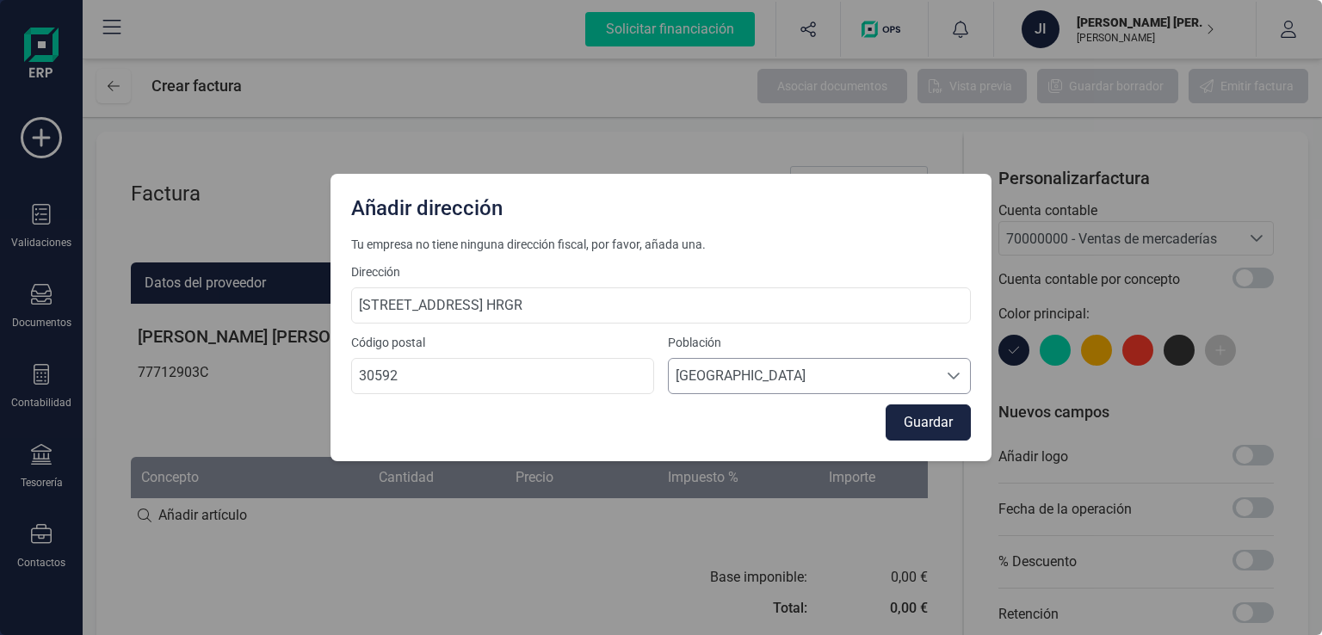
click at [838, 387] on span "[GEOGRAPHIC_DATA]" at bounding box center [803, 376] width 269 height 34
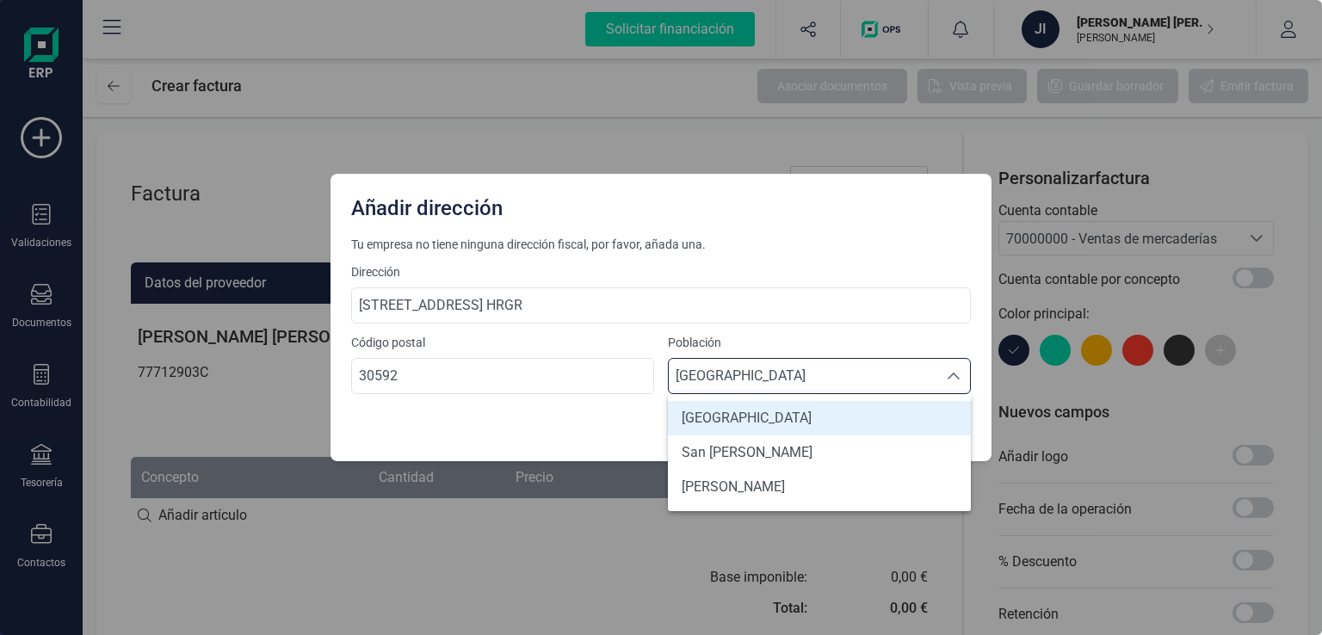
click at [838, 387] on span "[GEOGRAPHIC_DATA]" at bounding box center [803, 376] width 269 height 34
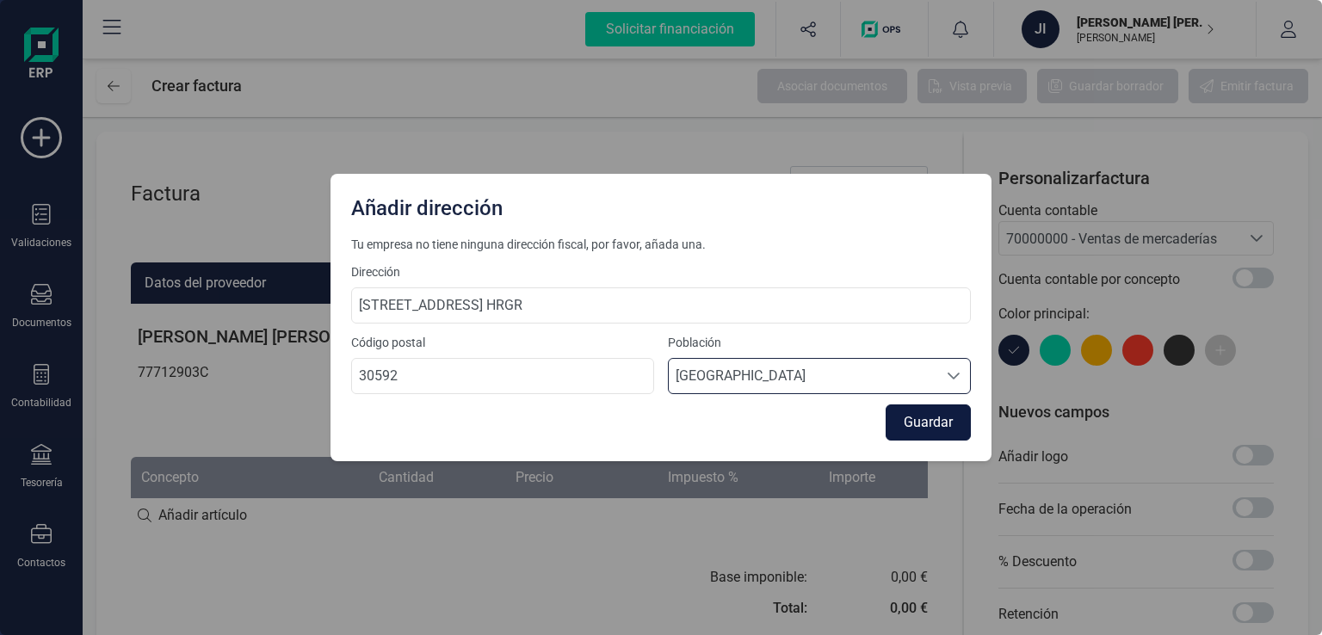
click at [912, 422] on button "Guardar" at bounding box center [928, 423] width 85 height 36
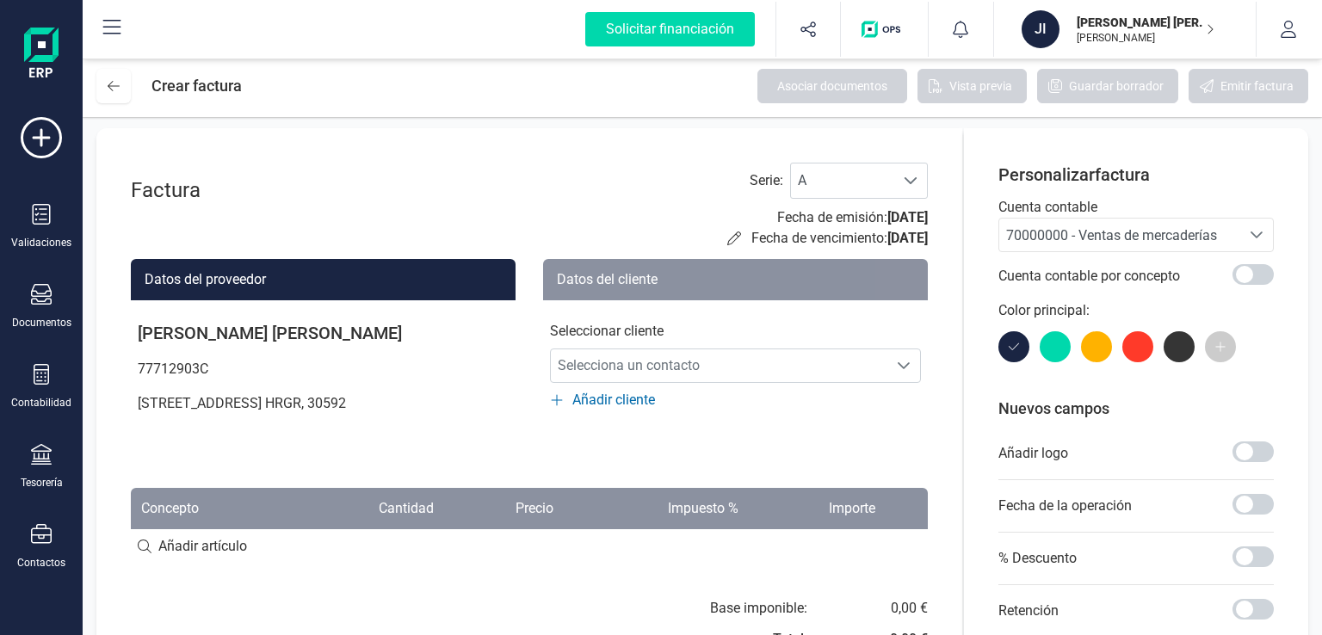
scroll to position [0, 0]
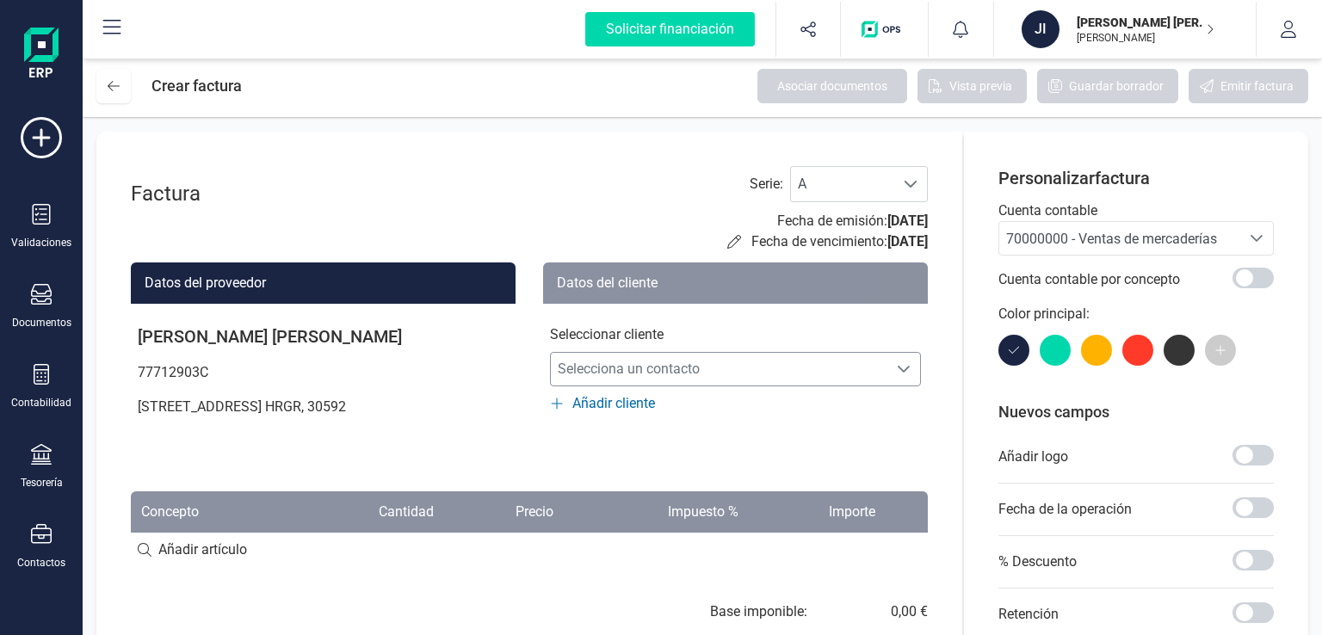
click at [749, 366] on span "Selecciona un contacto" at bounding box center [719, 369] width 337 height 34
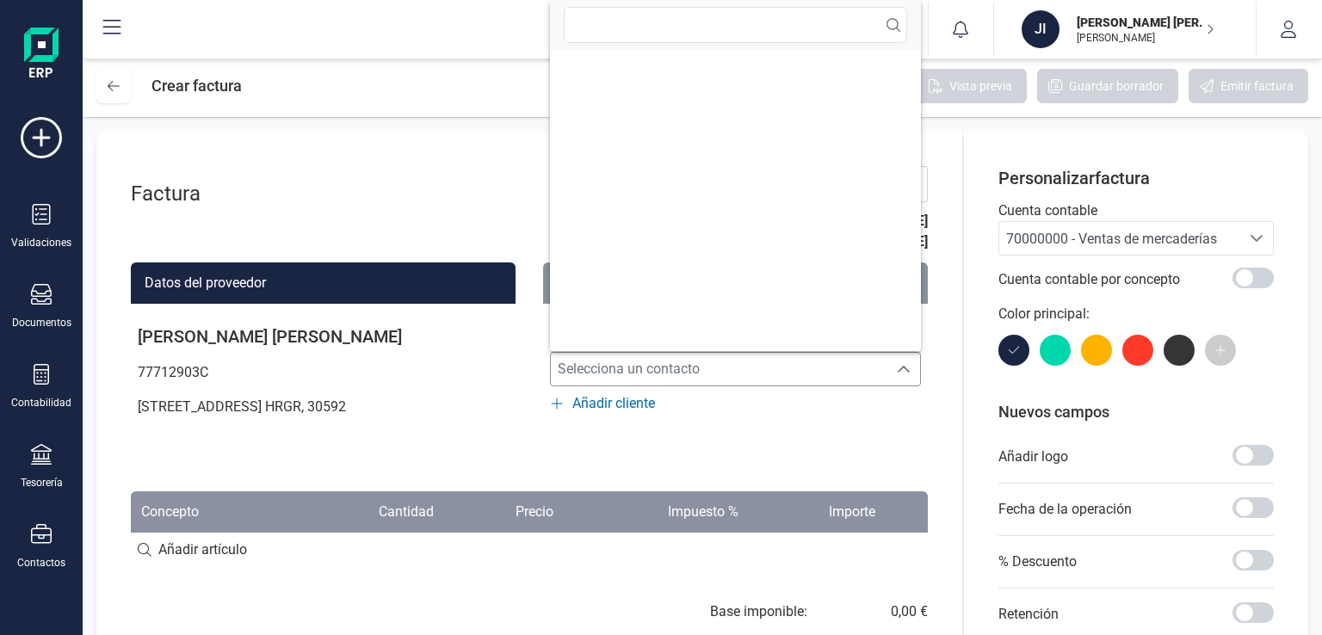
click at [747, 367] on span "Selecciona un contacto" at bounding box center [719, 369] width 337 height 34
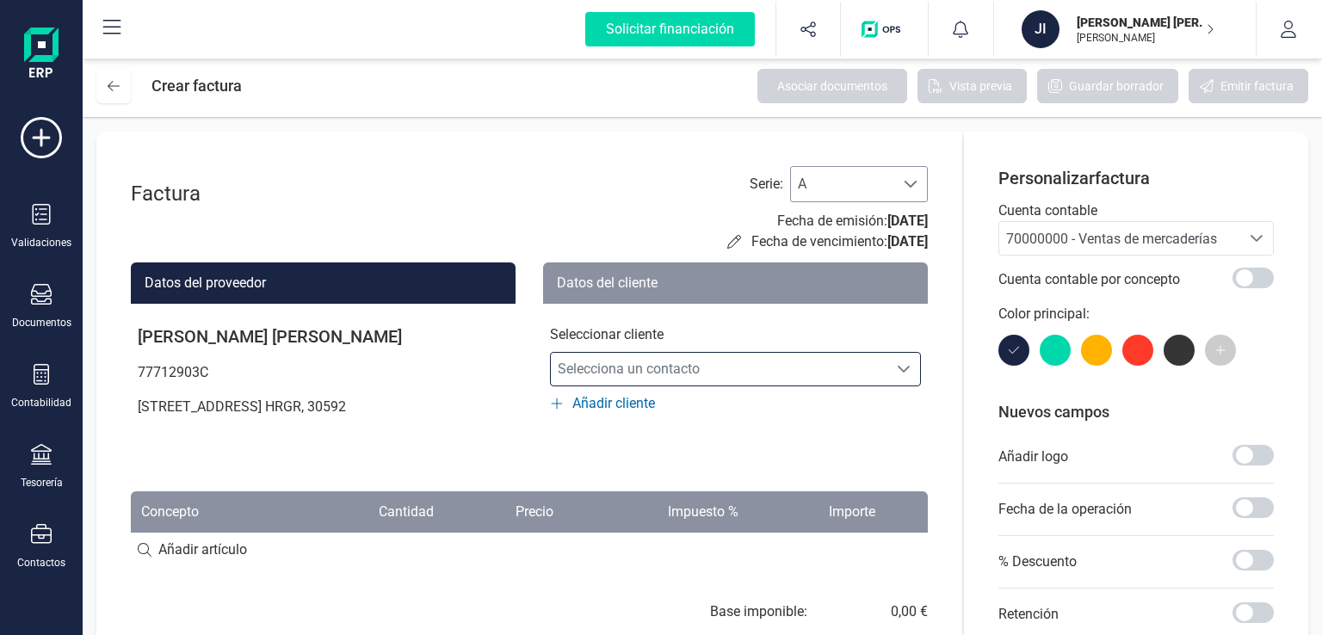
click at [886, 187] on span "A" at bounding box center [842, 184] width 103 height 34
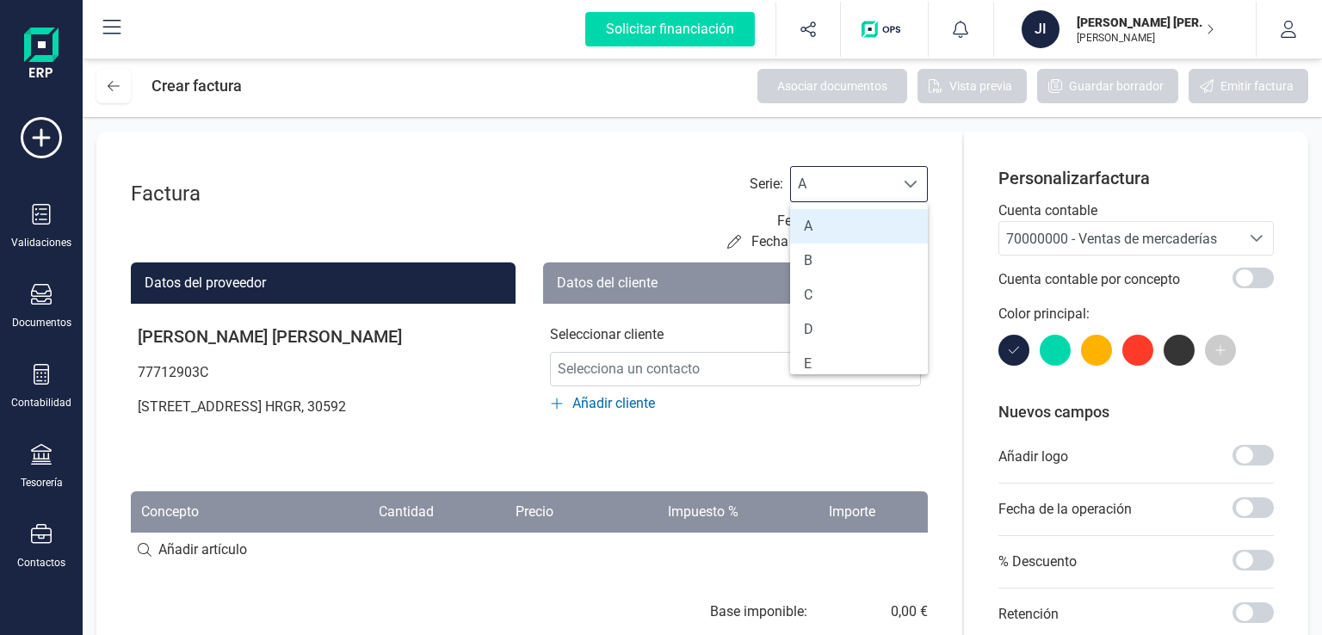
scroll to position [10, 75]
click at [886, 187] on span "A" at bounding box center [842, 184] width 103 height 34
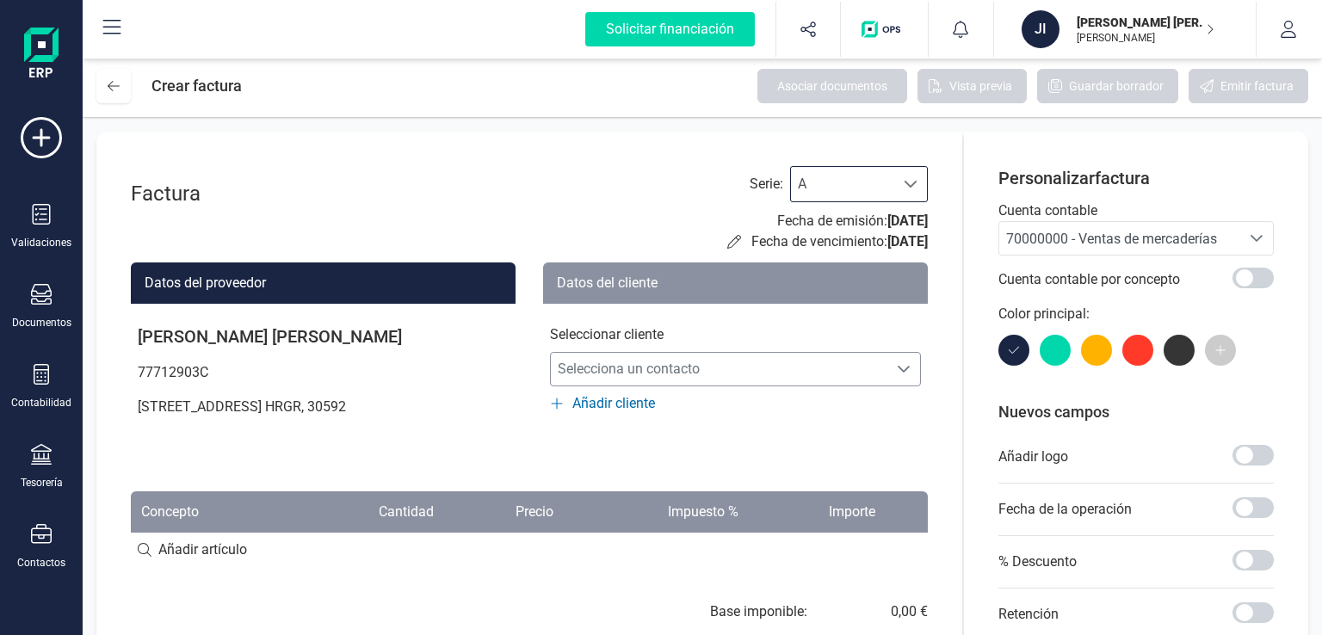
click at [694, 367] on span "Selecciona un contacto" at bounding box center [719, 369] width 337 height 34
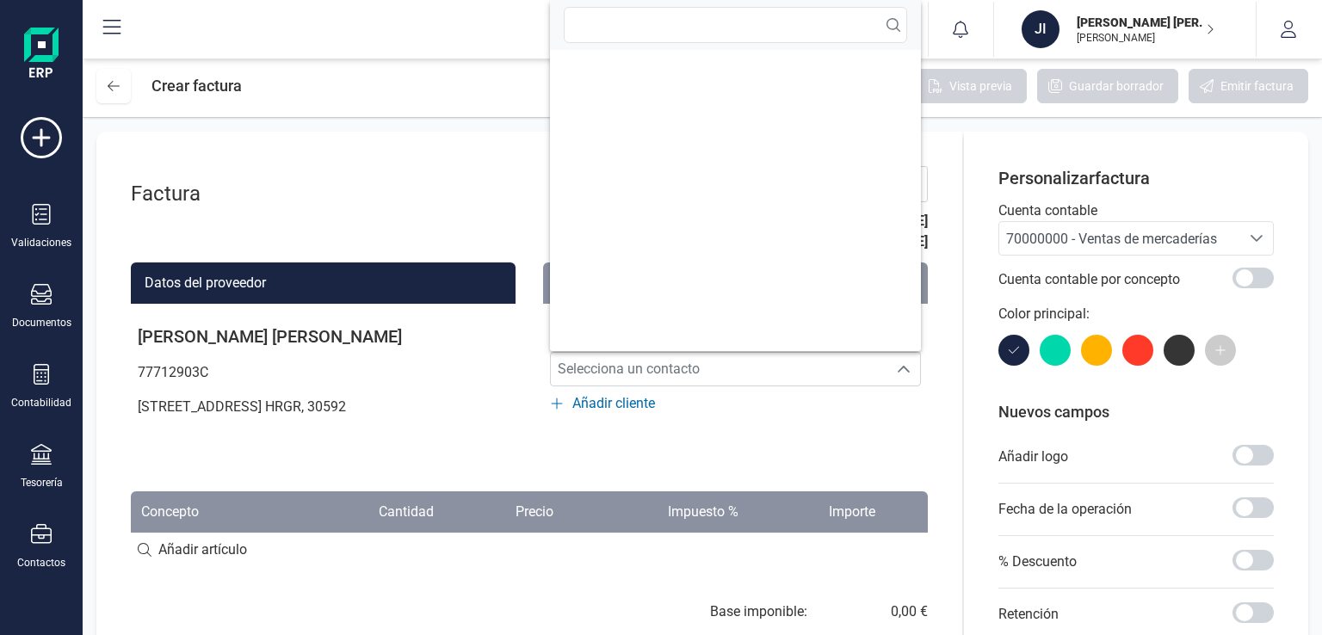
click at [795, 4] on div at bounding box center [735, 25] width 371 height 50
drag, startPoint x: 730, startPoint y: 393, endPoint x: 623, endPoint y: 407, distance: 107.6
click at [723, 393] on div "Seleccionar cliente Selecciona un contacto Selecciona un contacto Añadir cliente" at bounding box center [735, 359] width 385 height 110
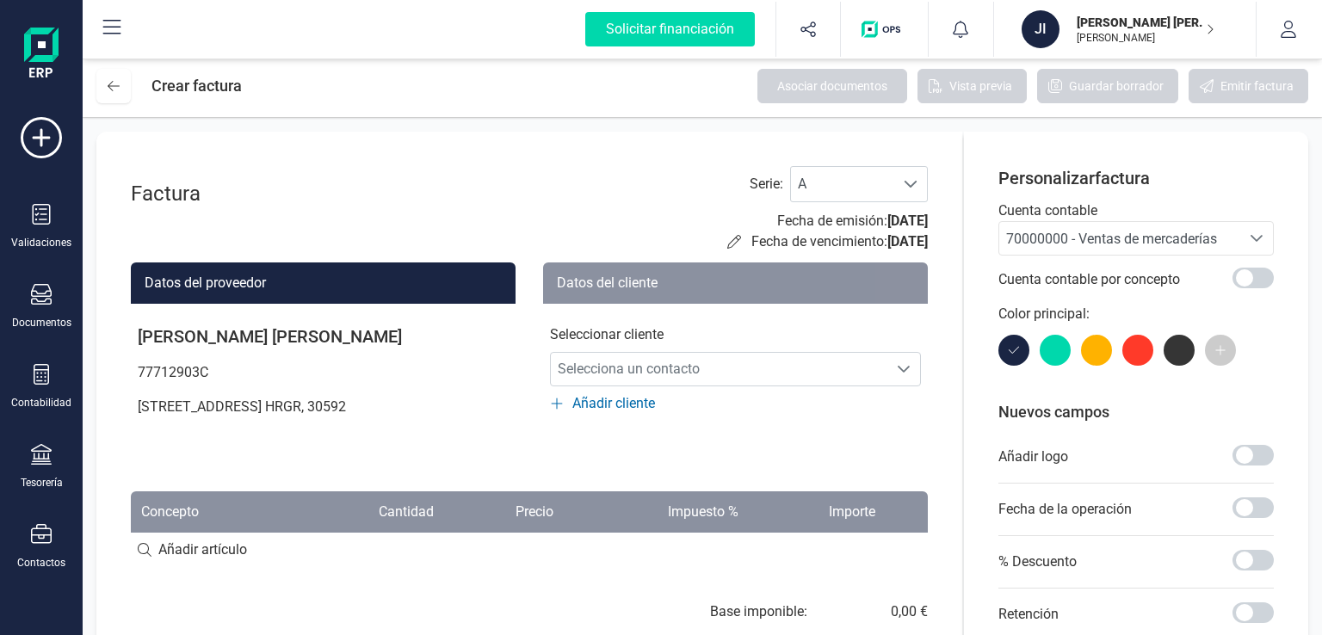
click at [597, 408] on span "Añadir cliente" at bounding box center [613, 403] width 83 height 21
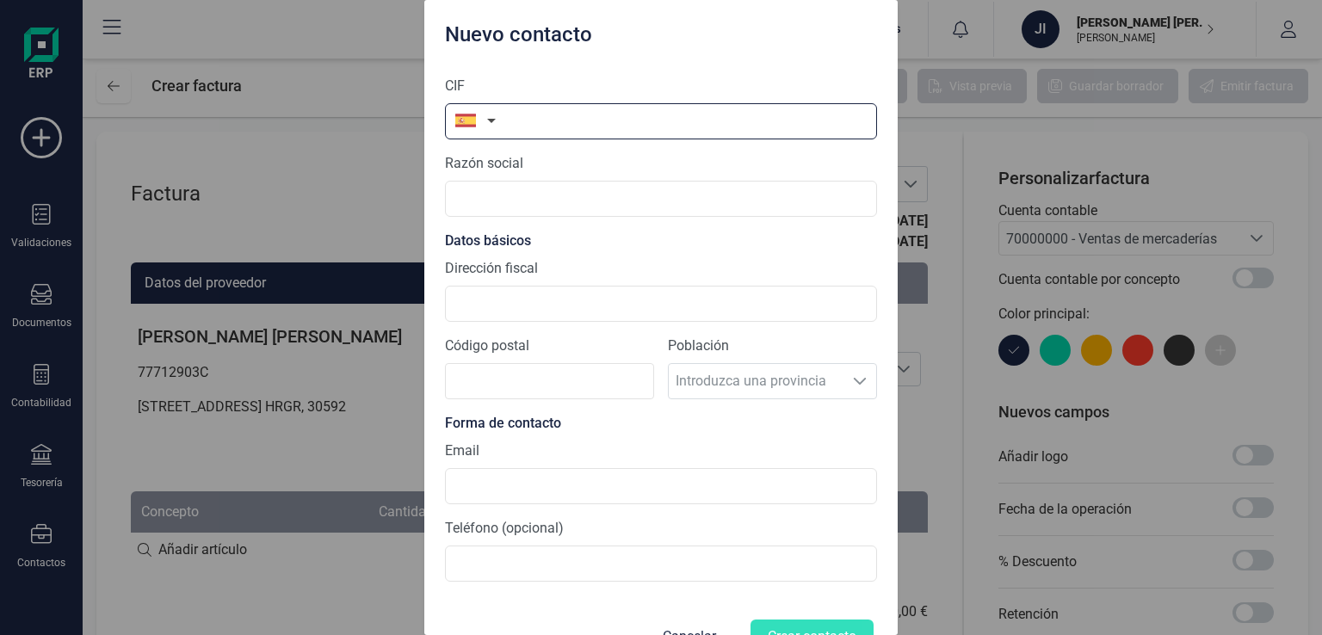
click at [551, 130] on input "text" at bounding box center [661, 121] width 432 height 36
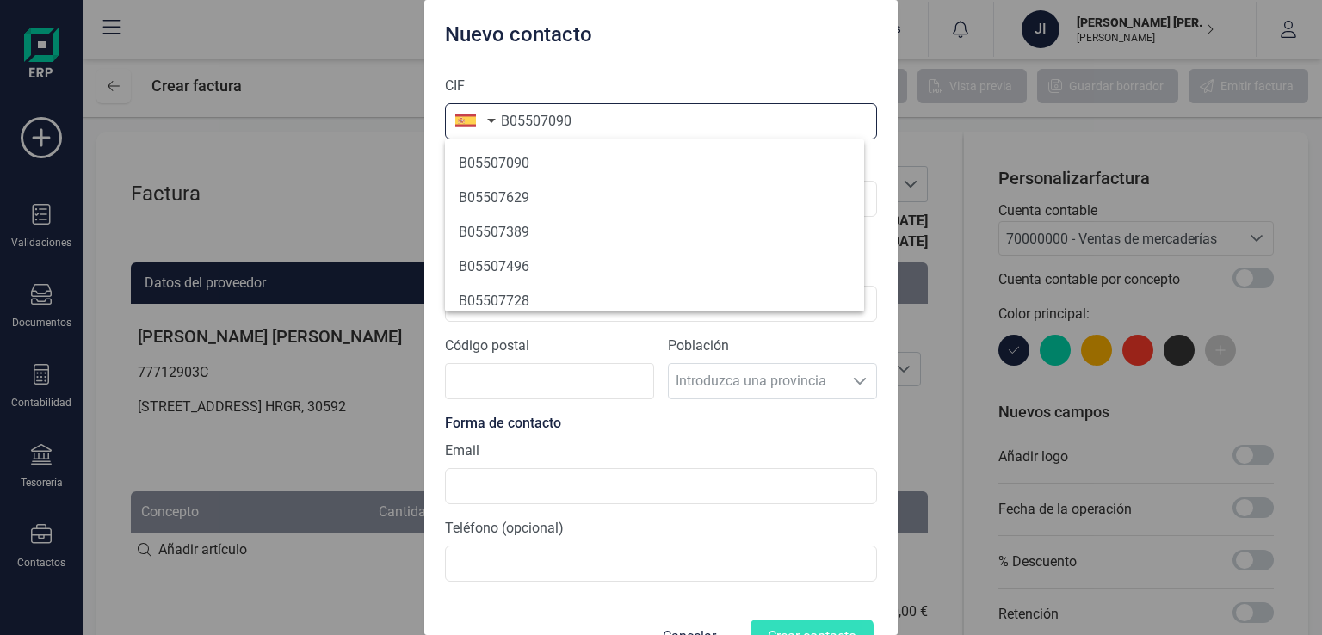
type input "B05507090"
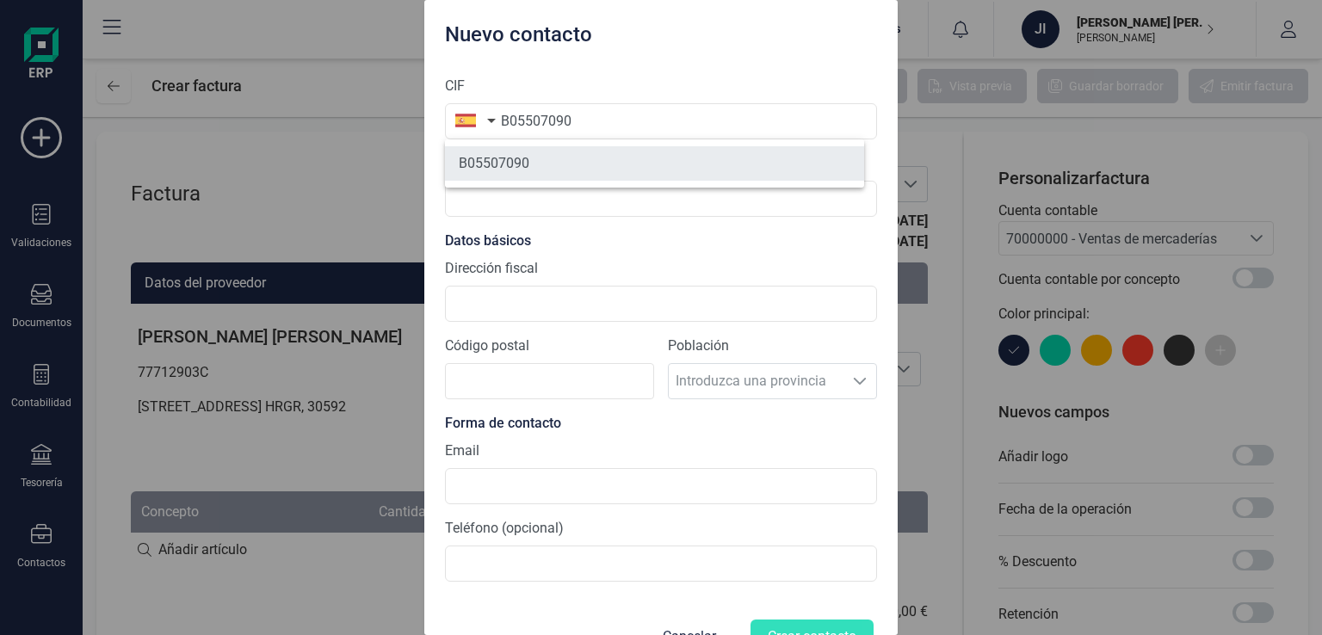
click at [492, 166] on li "B05507090" at bounding box center [654, 163] width 419 height 34
type input "CAMPING CARAVANING SUN-SEA MAR MENOR SL"
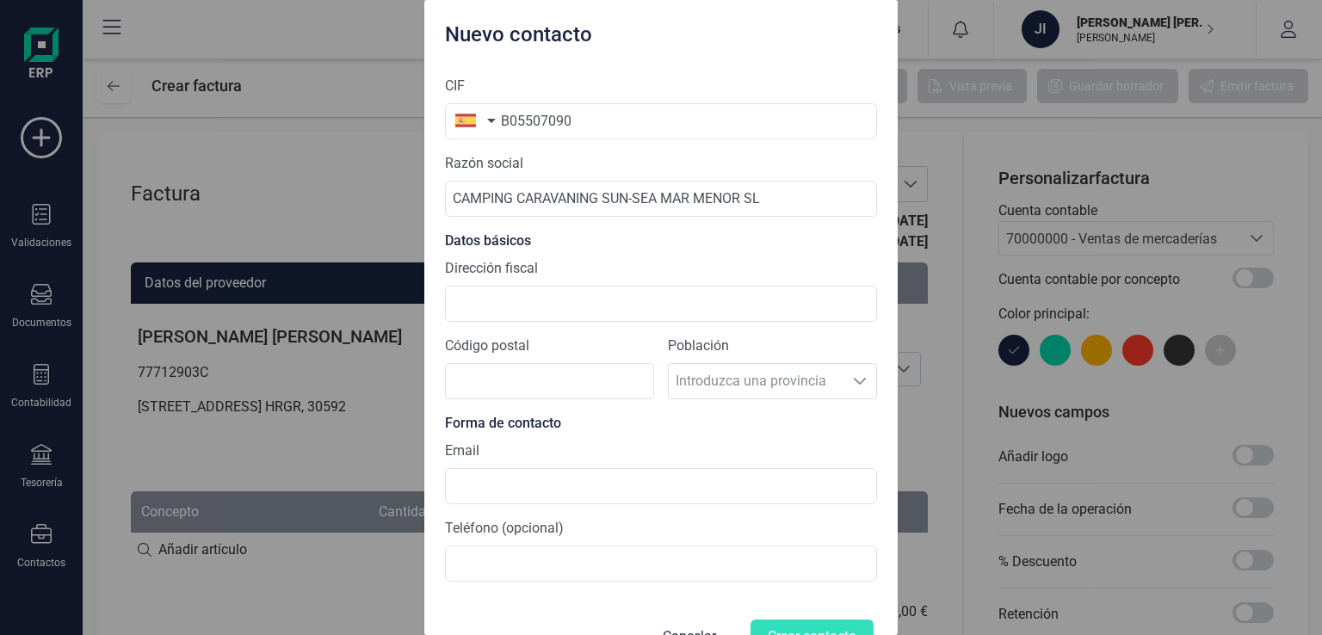
click at [534, 321] on section "CIF B05507090 Razón social CAMPING CARAVANING SUN-SEA MAR MENOR SL Datos básico…" at bounding box center [661, 329] width 432 height 534
click at [527, 312] on input "Dirección fiscal" at bounding box center [661, 304] width 432 height 36
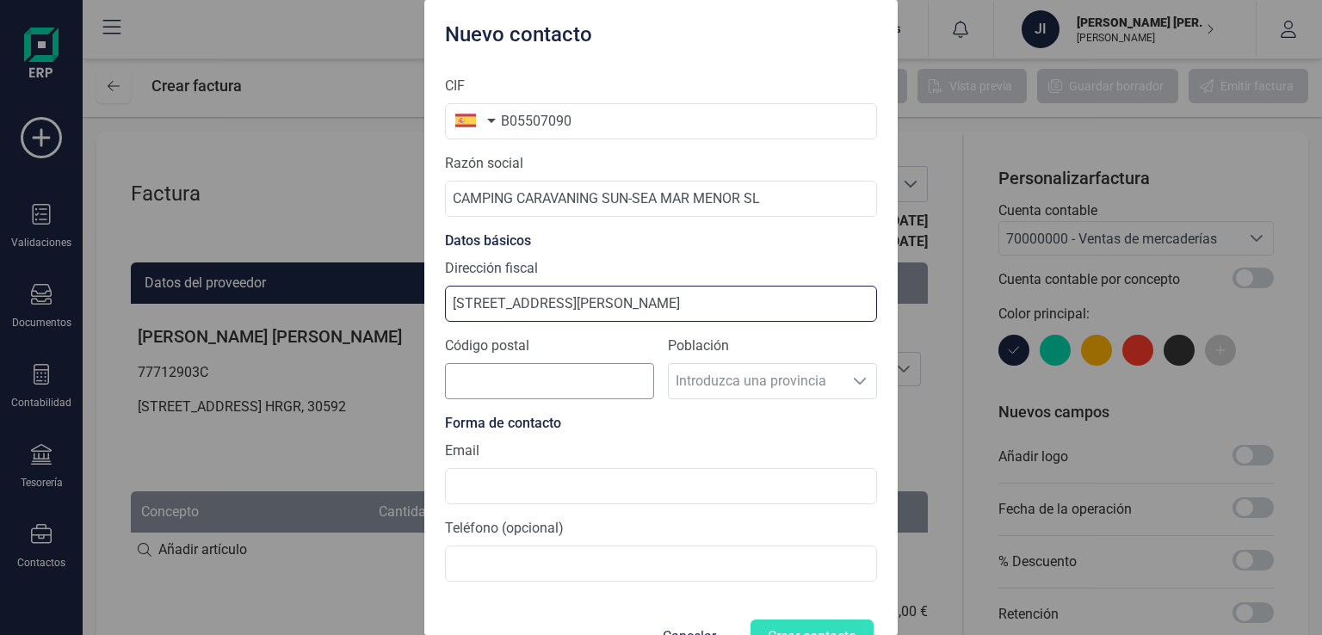
type input "[STREET_ADDRESS][PERSON_NAME]"
drag, startPoint x: 544, startPoint y: 386, endPoint x: 544, endPoint y: 355, distance: 31.0
click at [543, 384] on input "Código postal" at bounding box center [549, 381] width 209 height 36
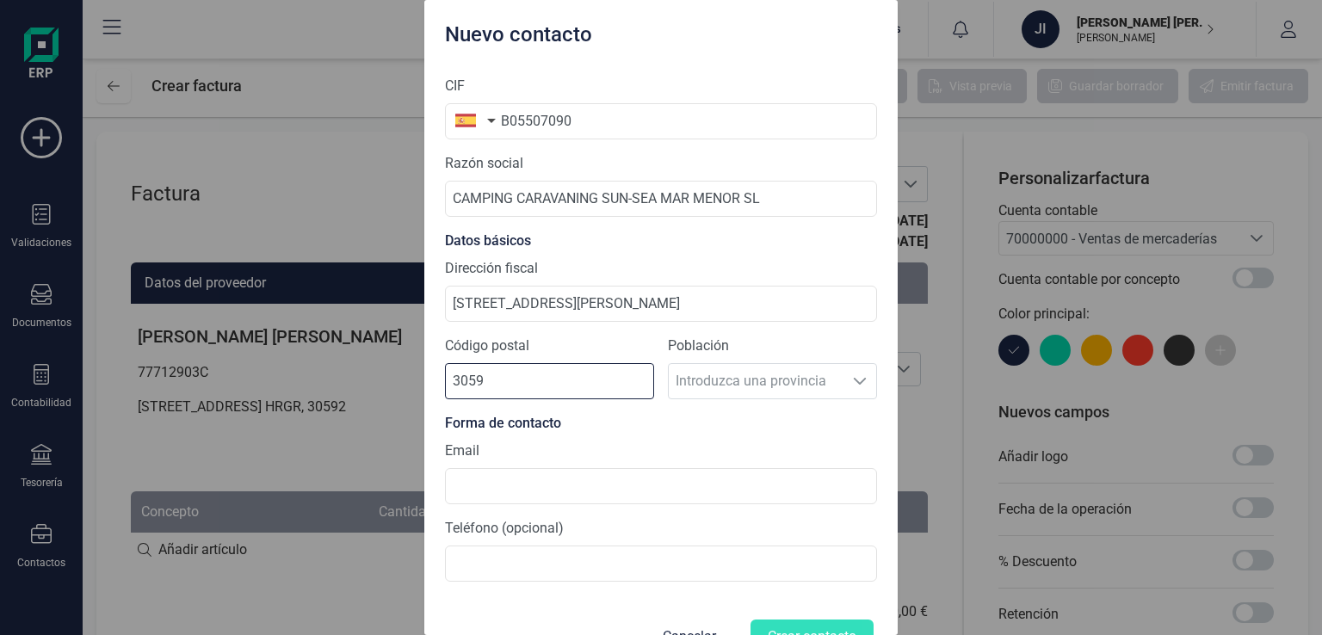
type input "30590"
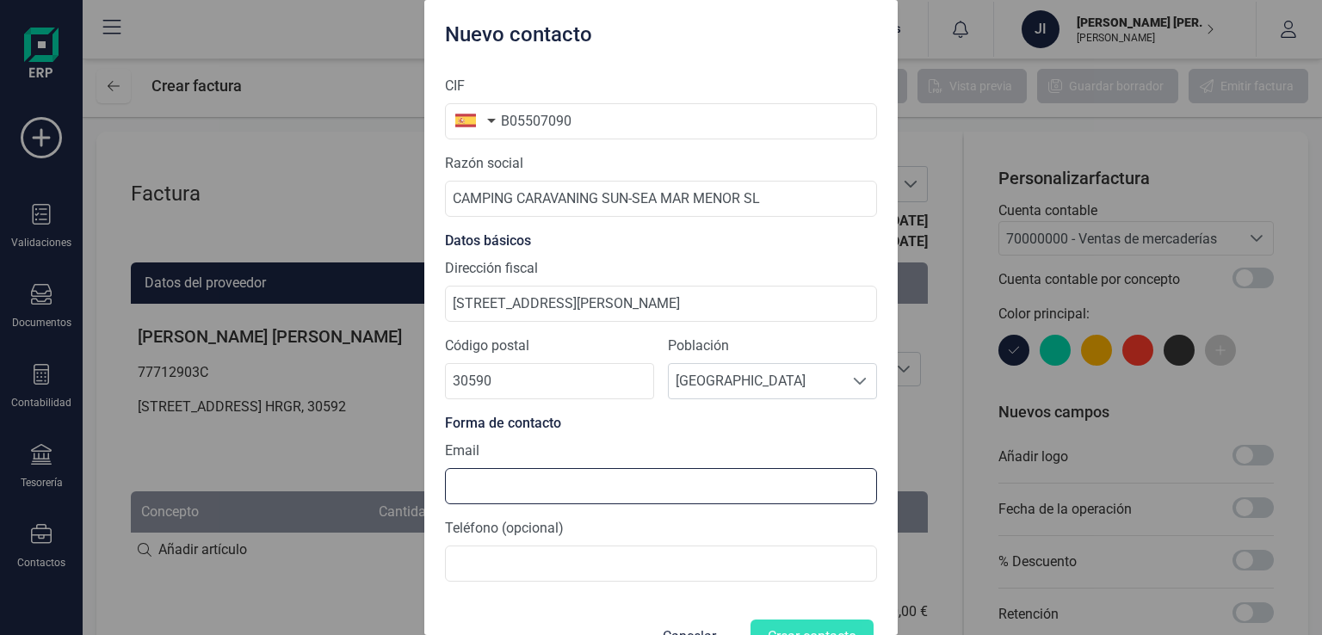
type input "[EMAIL_ADDRESS][PERSON_NAME][DOMAIN_NAME]"
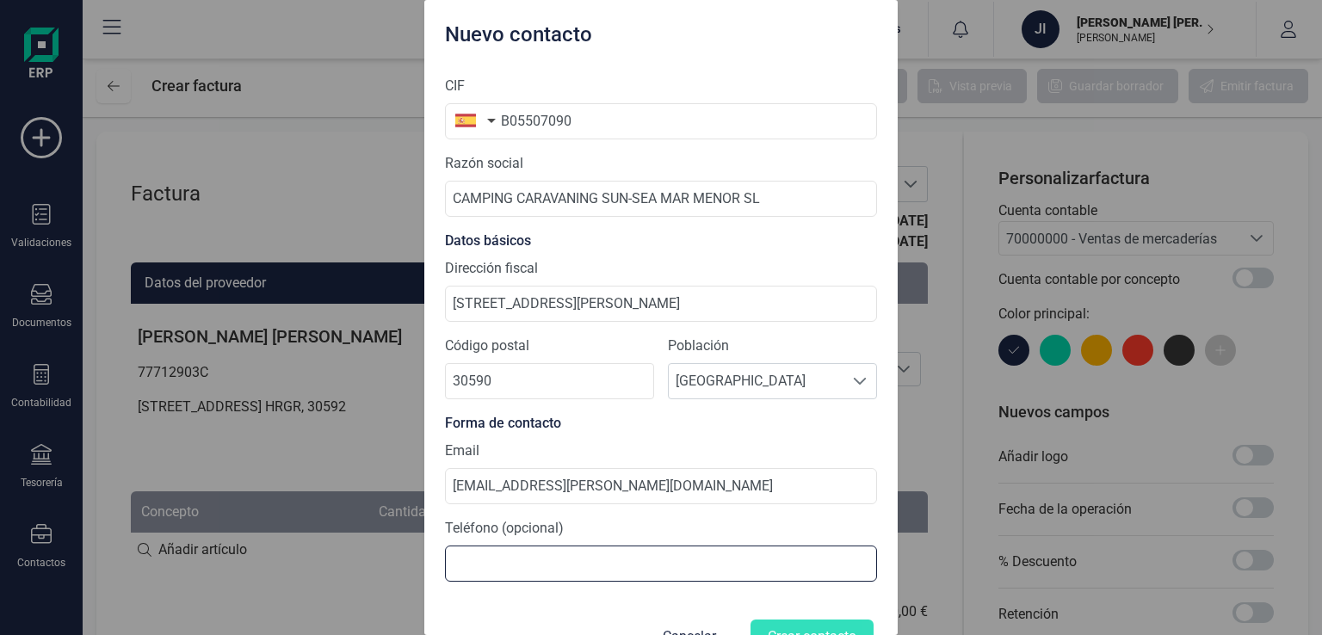
type input "620341323"
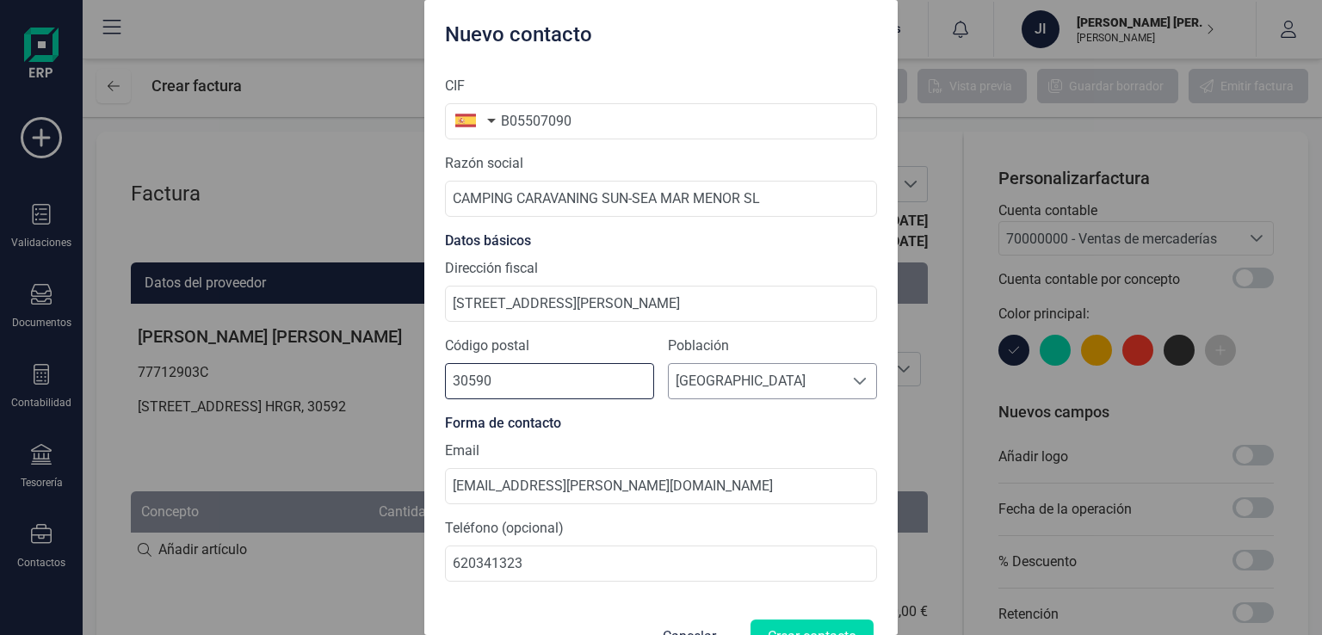
type input "30590"
click at [726, 379] on span "[GEOGRAPHIC_DATA]" at bounding box center [756, 381] width 175 height 34
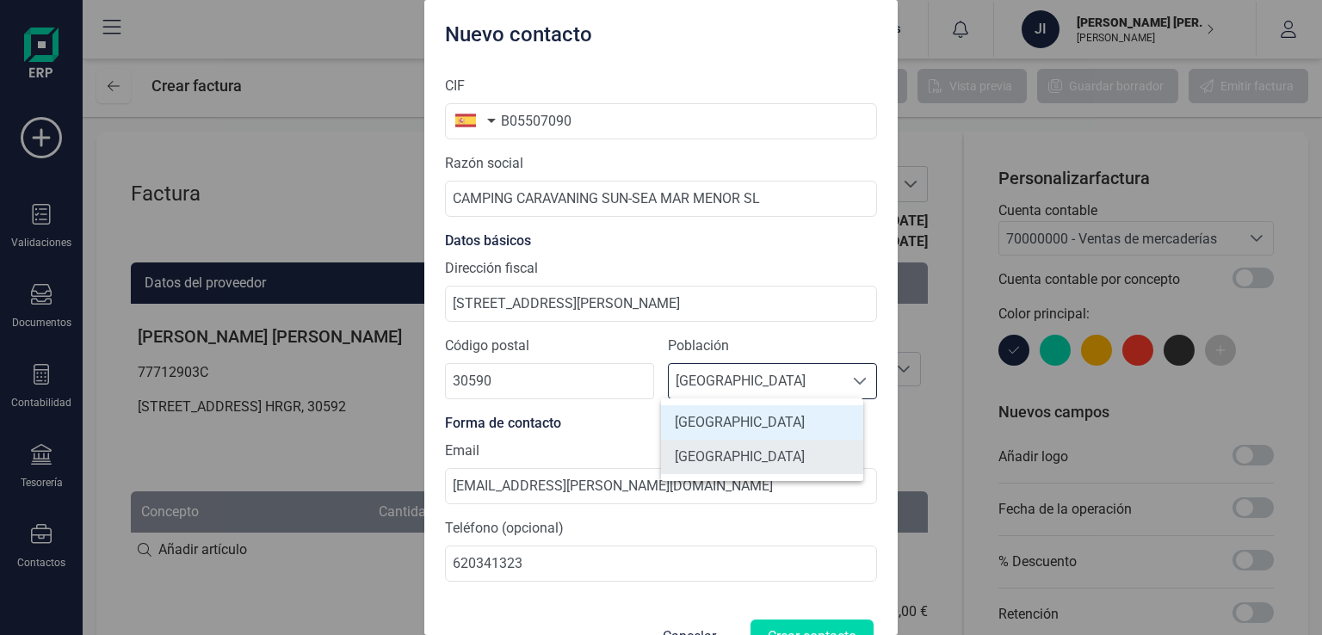
click at [719, 466] on li "[GEOGRAPHIC_DATA]" at bounding box center [762, 457] width 202 height 34
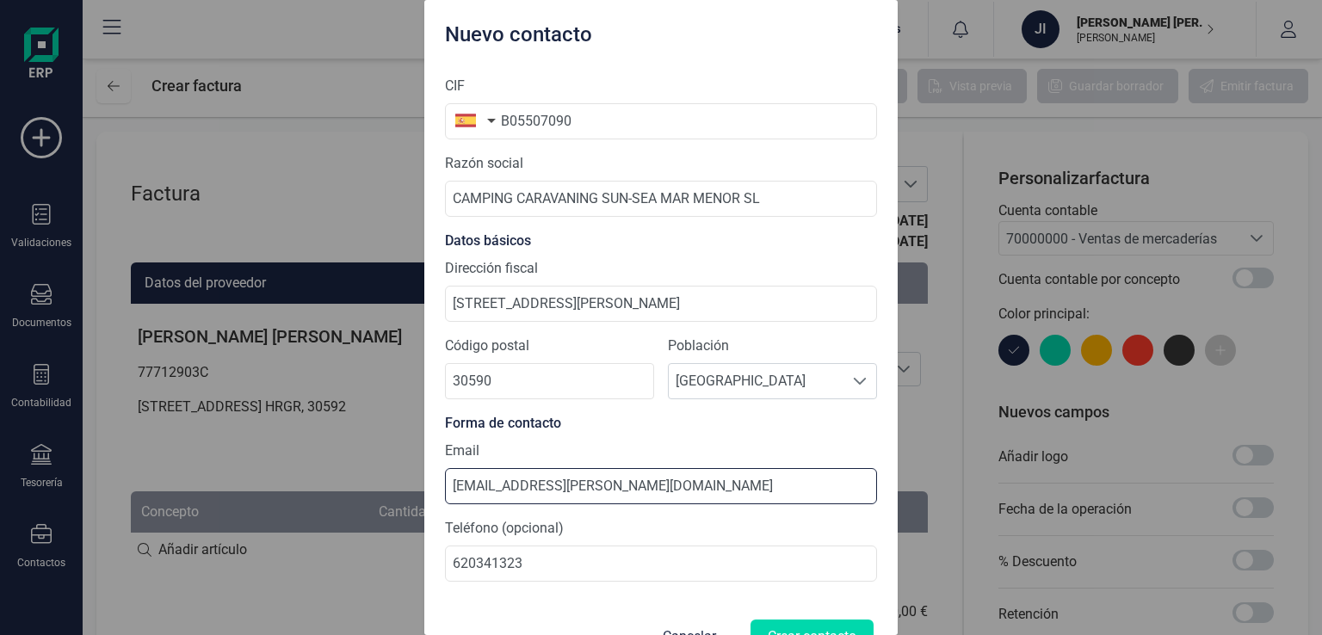
drag, startPoint x: 640, startPoint y: 493, endPoint x: 351, endPoint y: 473, distance: 289.9
click at [351, 473] on div "Nuevo contacto CIF B05507090 Razón social CAMPING CARAVANING SUN-SEA MAR MENOR …" at bounding box center [661, 317] width 1322 height 635
click at [627, 491] on input "[EMAIL_ADDRESS][PERSON_NAME][DOMAIN_NAME]" at bounding box center [661, 486] width 432 height 36
drag, startPoint x: 629, startPoint y: 490, endPoint x: 377, endPoint y: 469, distance: 253.0
click at [377, 469] on div "Nuevo contacto CIF B05507090 Razón social CAMPING CARAVANING SUN-SEA MAR MENOR …" at bounding box center [661, 317] width 1322 height 635
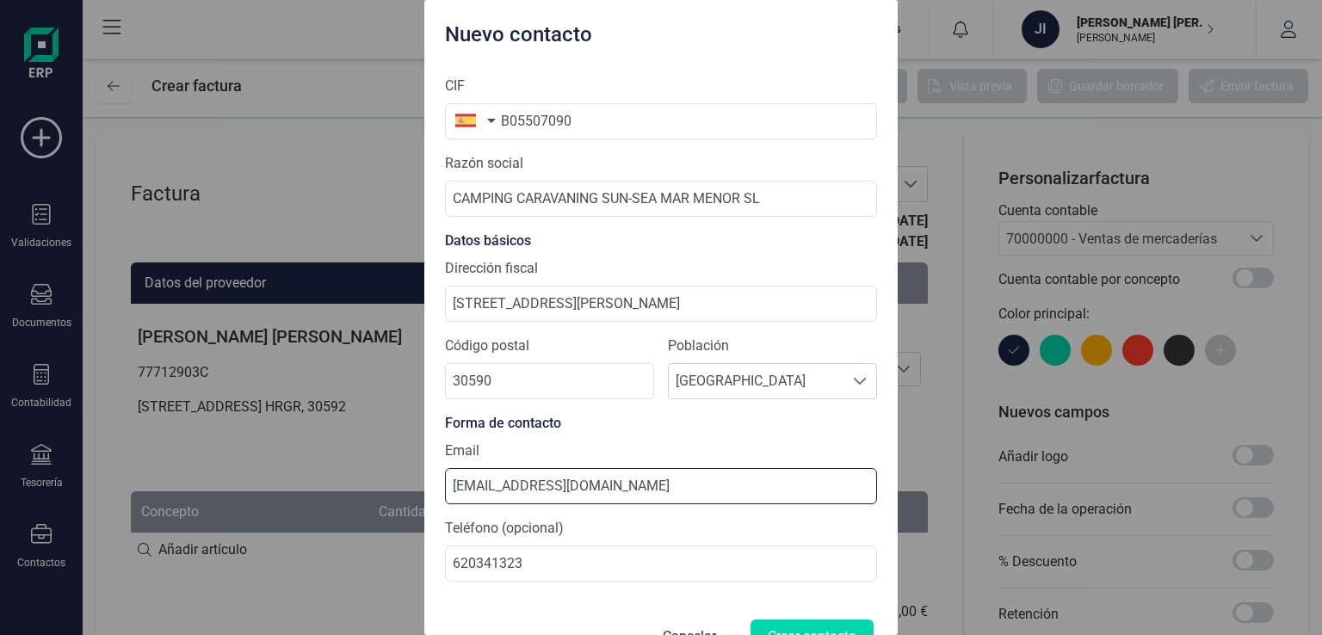
type input "[EMAIL_ADDRESS][DOMAIN_NAME]"
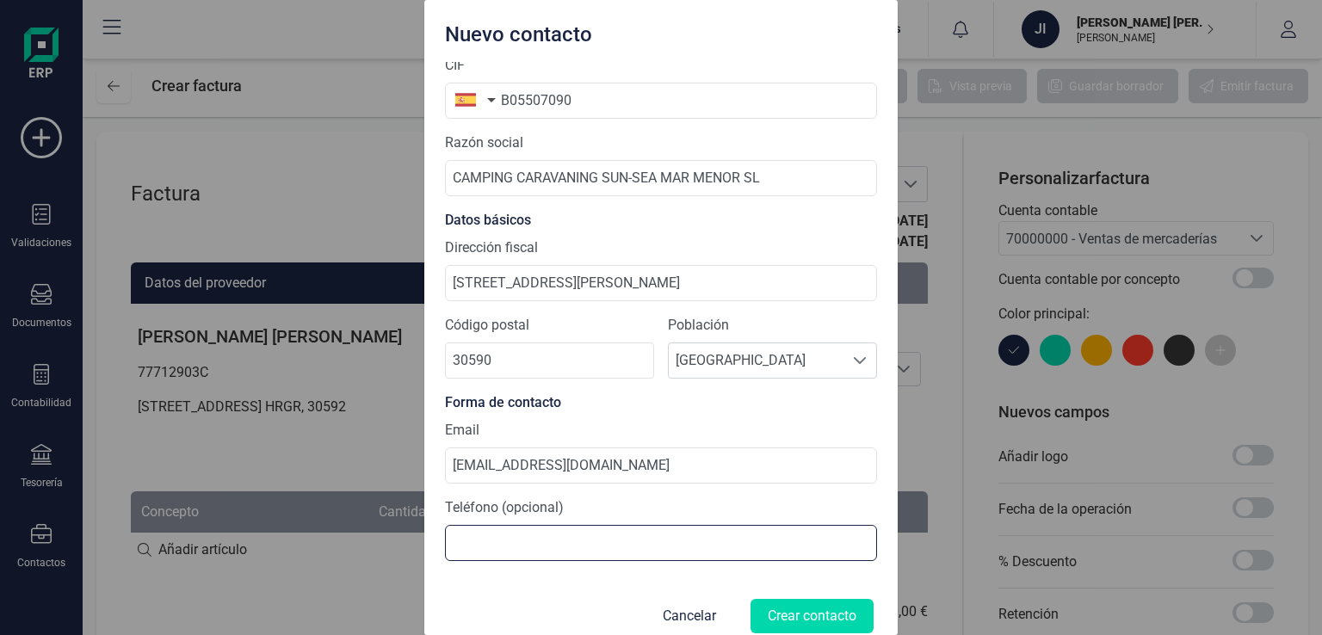
scroll to position [41, 0]
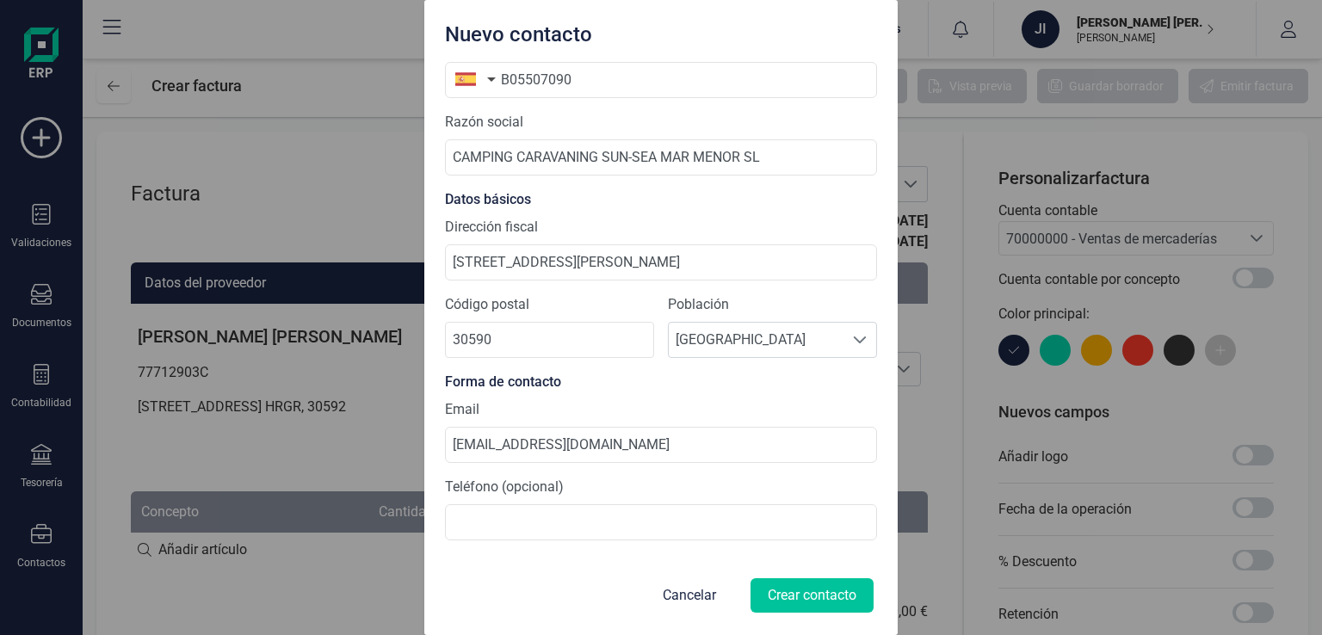
click at [799, 599] on button "Crear contacto" at bounding box center [812, 595] width 123 height 34
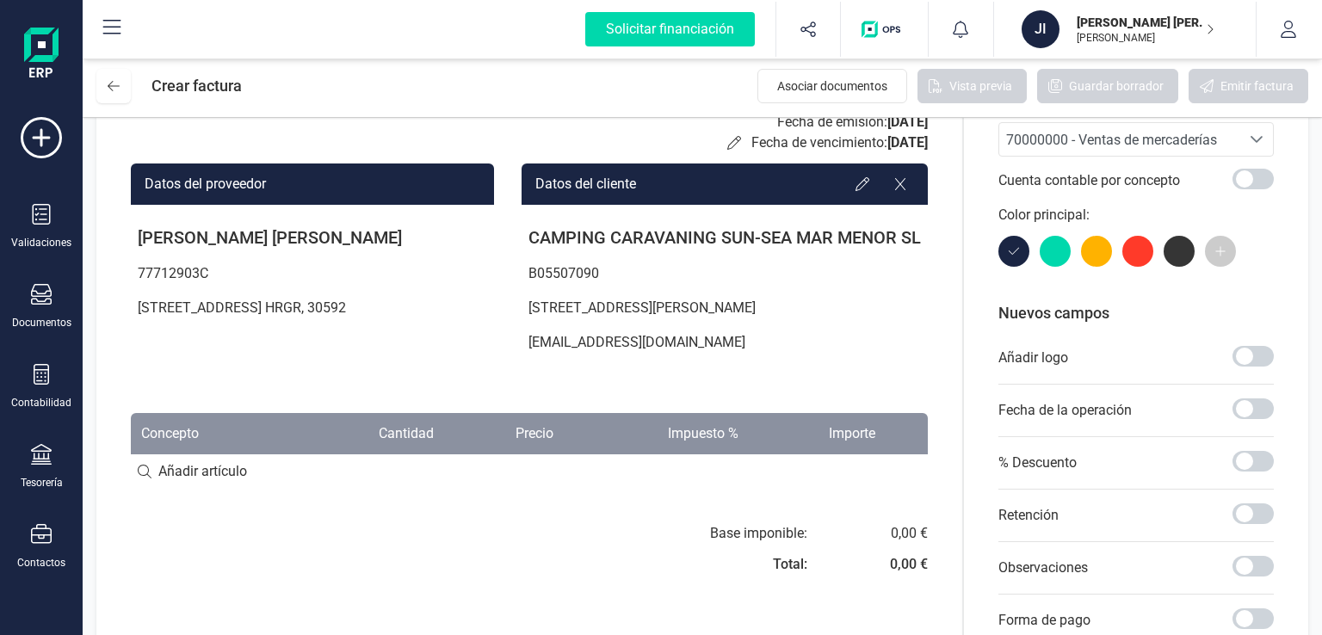
scroll to position [258, 0]
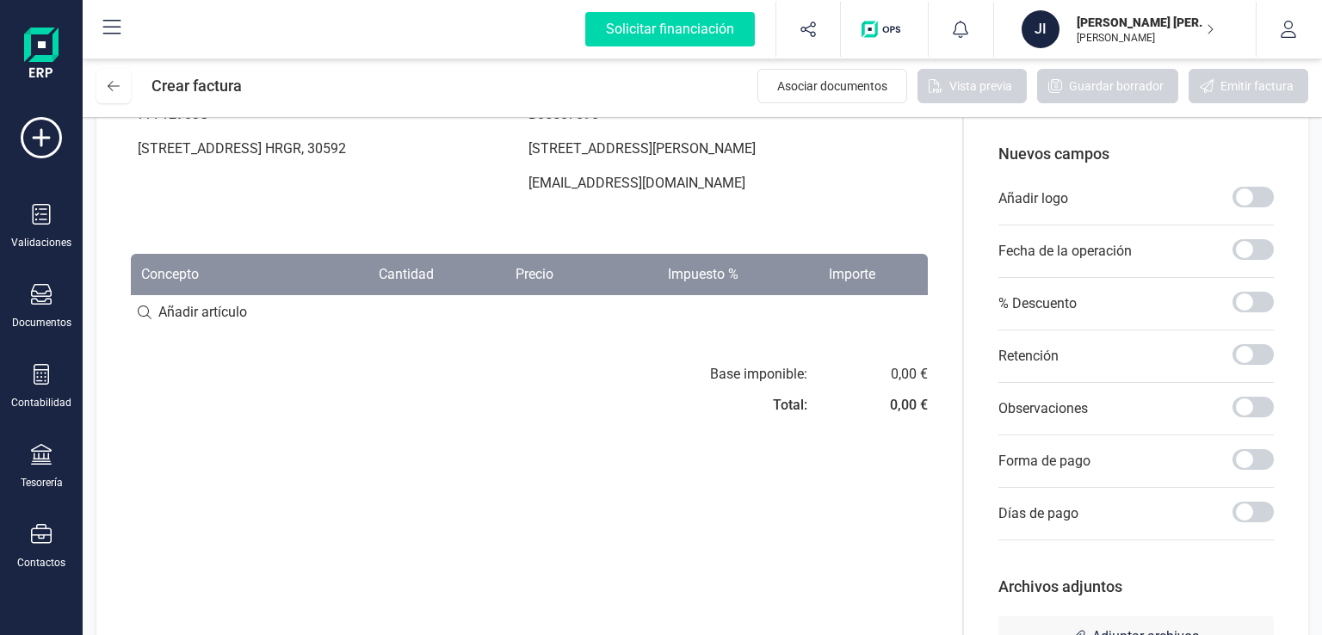
click at [654, 371] on div "Base imponible: Total: 0,00 € 0,00 €" at bounding box center [735, 395] width 385 height 62
click at [788, 368] on div "Base imponible:" at bounding box center [758, 374] width 97 height 21
click at [790, 338] on div "Factura Serie : A A Fecha de emisión: [DATE] Fecha de vencimiento: [DATE] Datos…" at bounding box center [529, 284] width 866 height 822
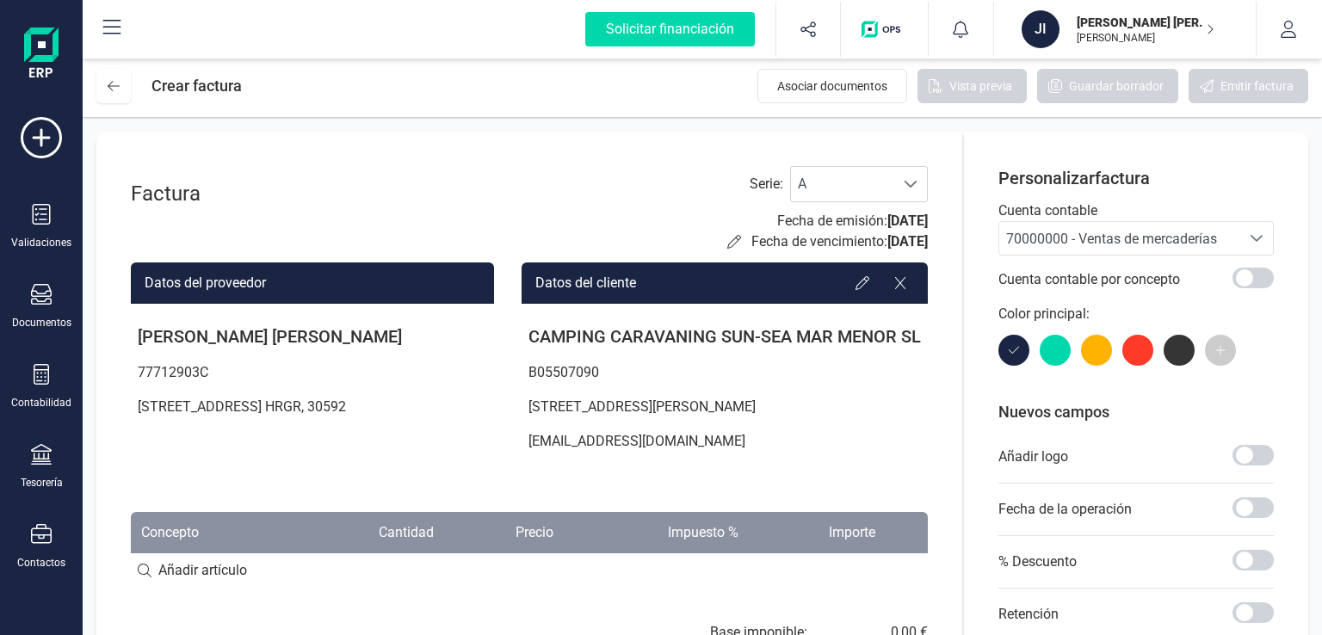
scroll to position [0, 0]
click at [1099, 241] on span "70000000 - Ventas de mercaderías" at bounding box center [1111, 239] width 211 height 16
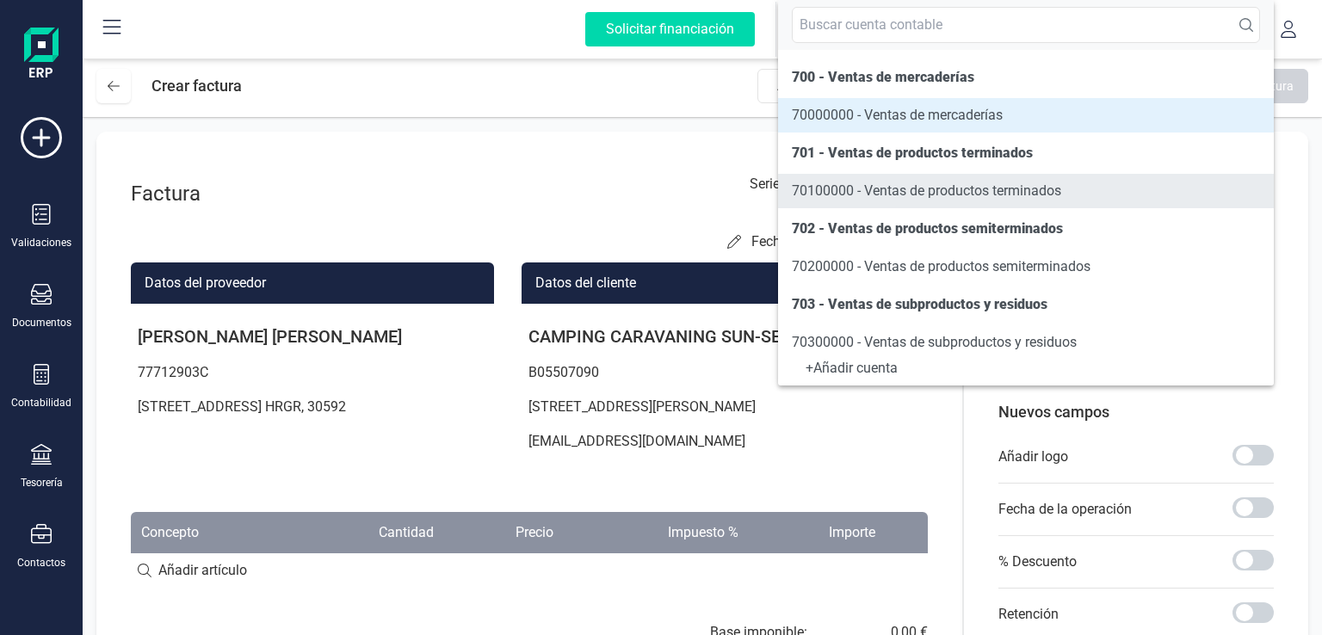
scroll to position [293, 0]
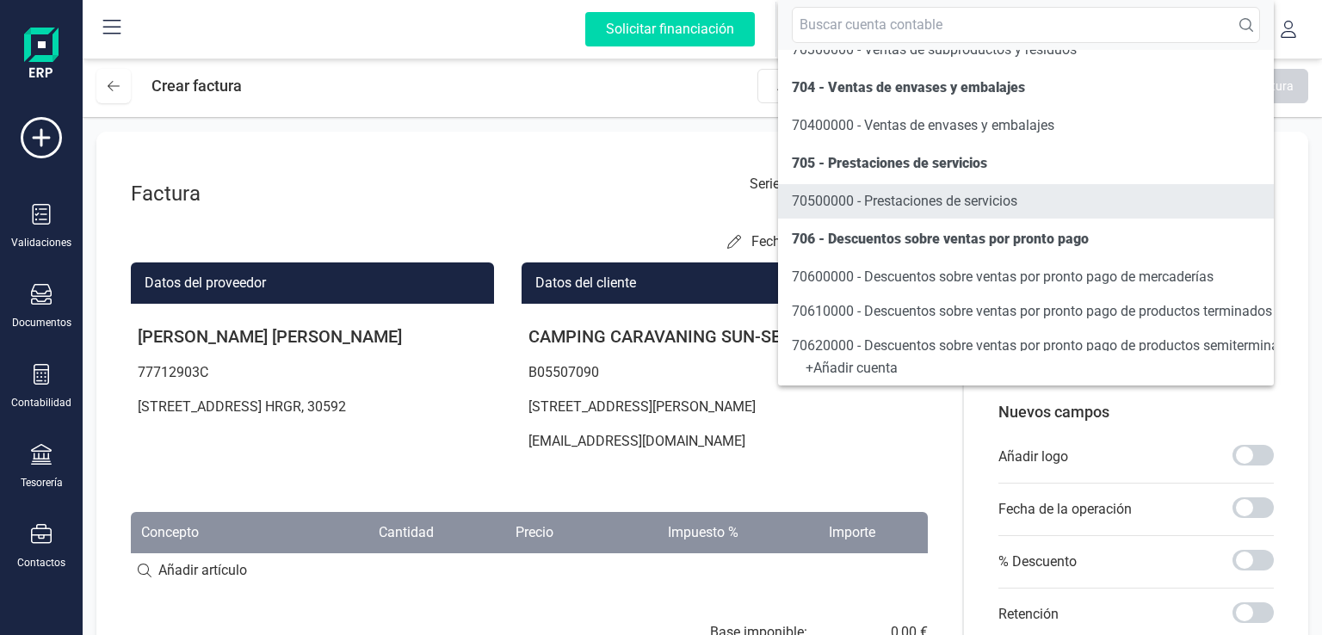
click at [999, 195] on span "70500000 - Prestaciones de servicios" at bounding box center [904, 201] width 225 height 16
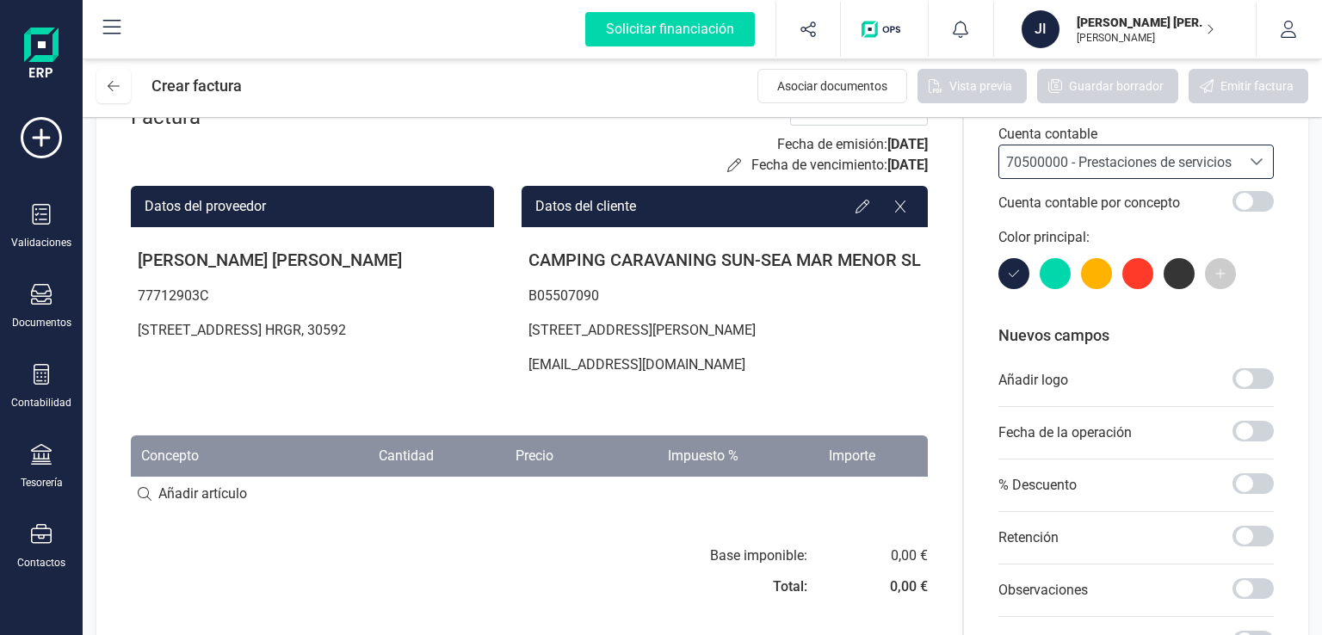
scroll to position [72, 0]
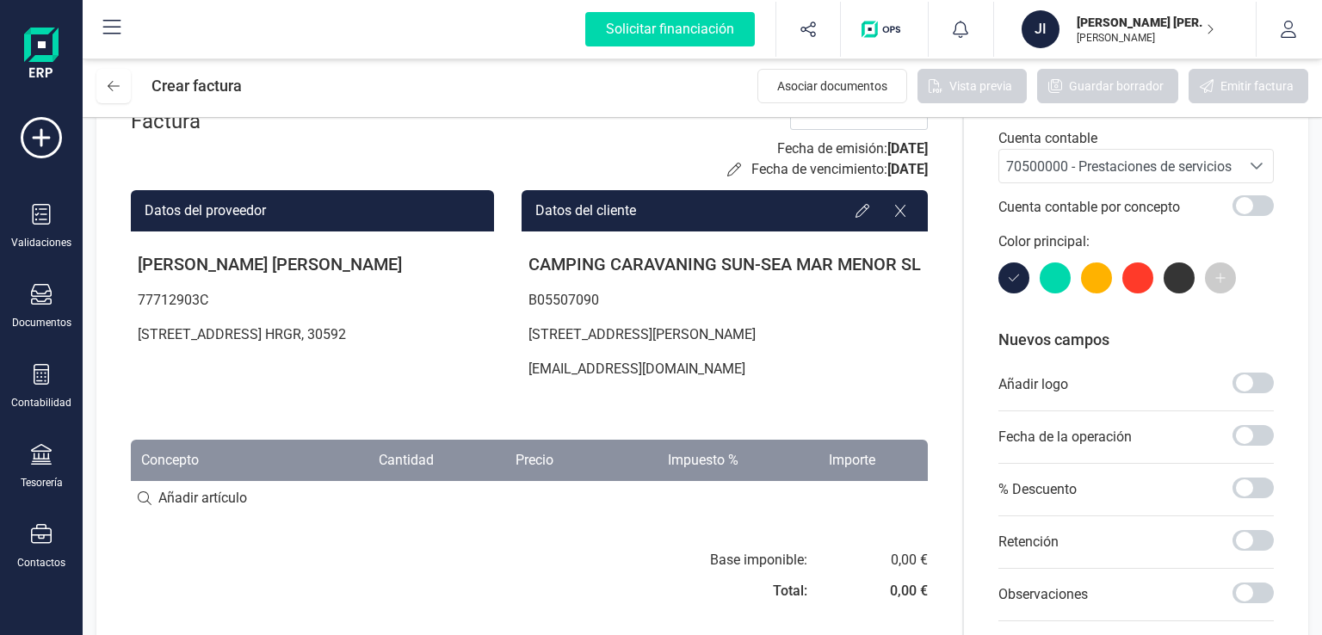
click at [220, 494] on input at bounding box center [529, 498] width 797 height 34
type input "S"
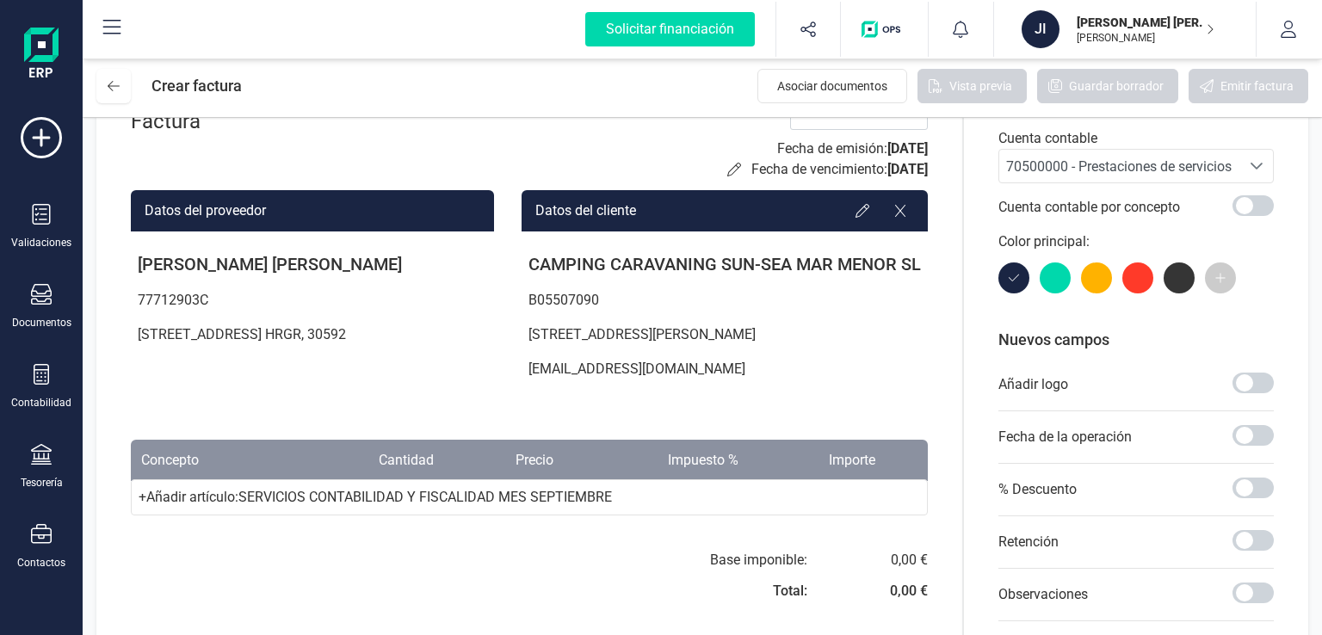
type input "SERVICIOS CONTABILIDAD Y FISCALIDAD MES SEPTIEMBRE"
click at [194, 495] on div "+ Añadir artículo : SERVICIOS CONTABILIDAD Y FISCALIDAD MES SEPTIEMBRE" at bounding box center [529, 497] width 797 height 36
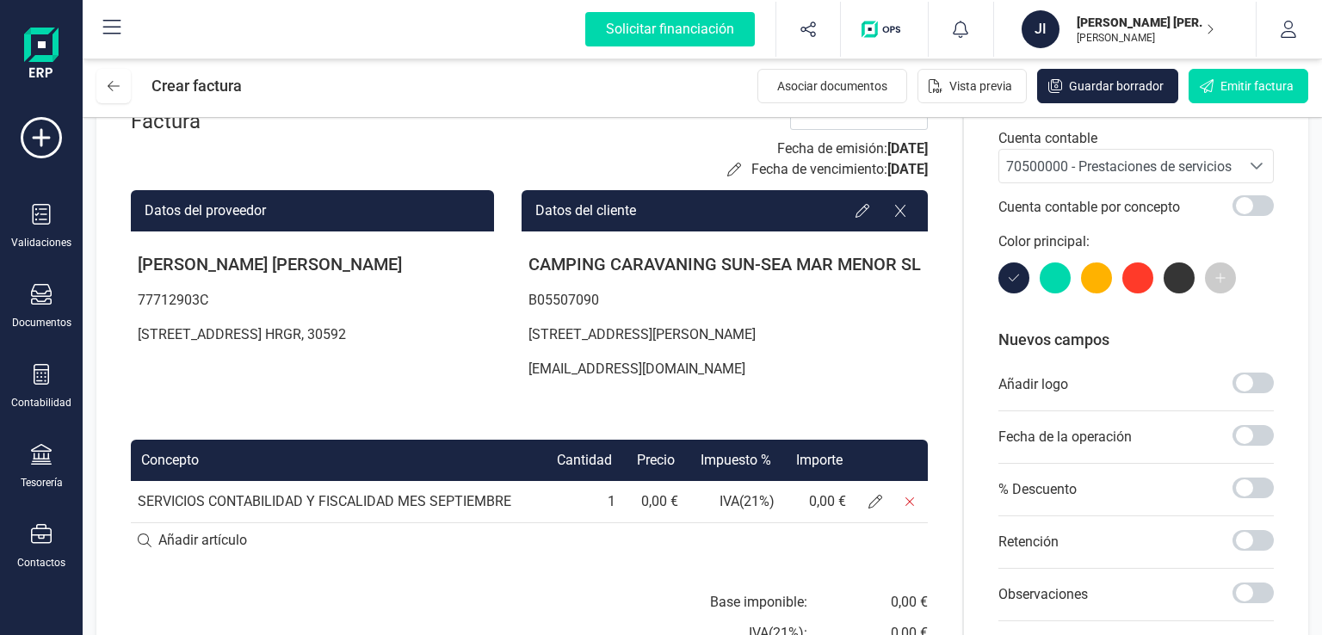
click at [644, 495] on td "0,00 €" at bounding box center [653, 501] width 62 height 41
click at [699, 505] on td "IVA ( 21 %)" at bounding box center [733, 501] width 97 height 41
click at [869, 499] on icon at bounding box center [875, 502] width 14 height 14
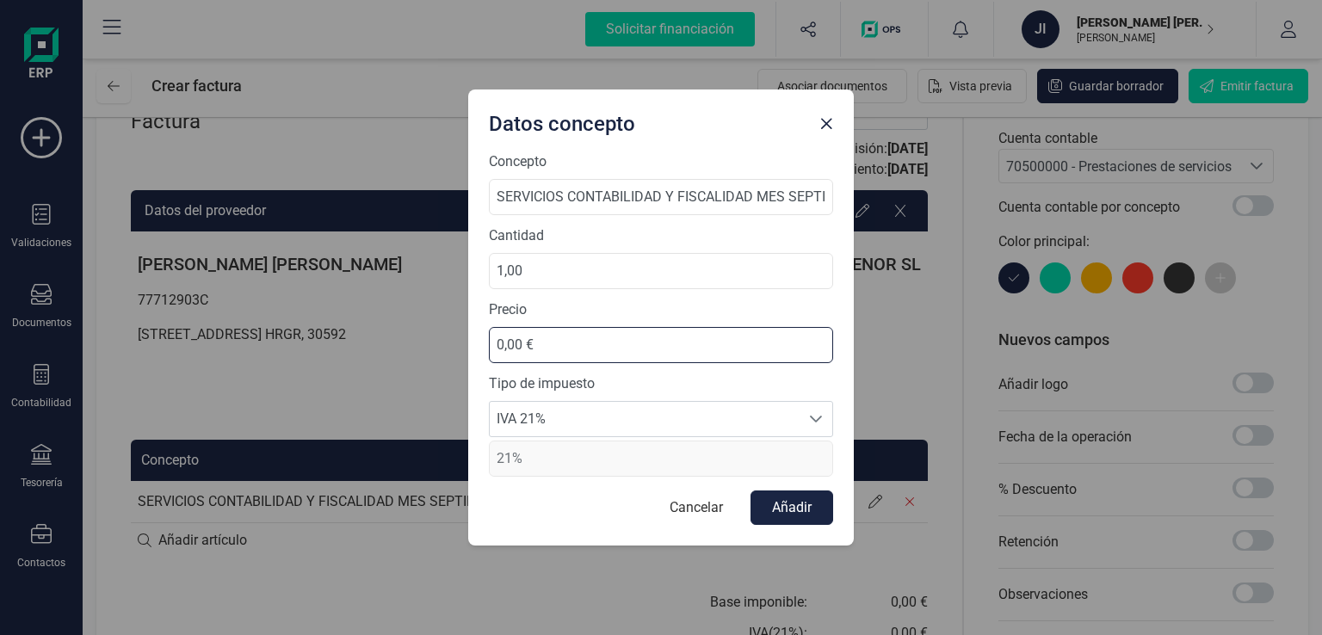
drag, startPoint x: 539, startPoint y: 351, endPoint x: 382, endPoint y: 338, distance: 157.2
click at [382, 338] on div "Datos concepto Concepto SERVICIOS CONTABILIDAD Y FISCALIDAD MES SEPTIEMBRE Cant…" at bounding box center [661, 317] width 1322 height 635
type input "800,00 €"
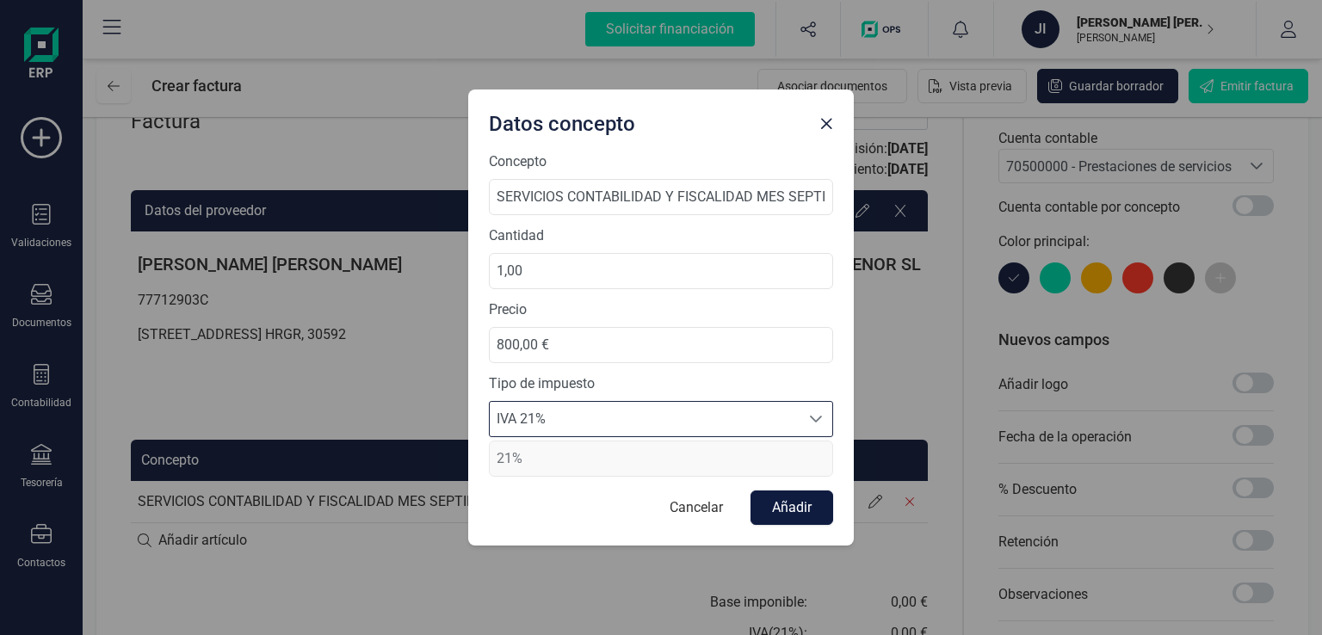
click at [798, 499] on button "Añadir" at bounding box center [792, 508] width 83 height 34
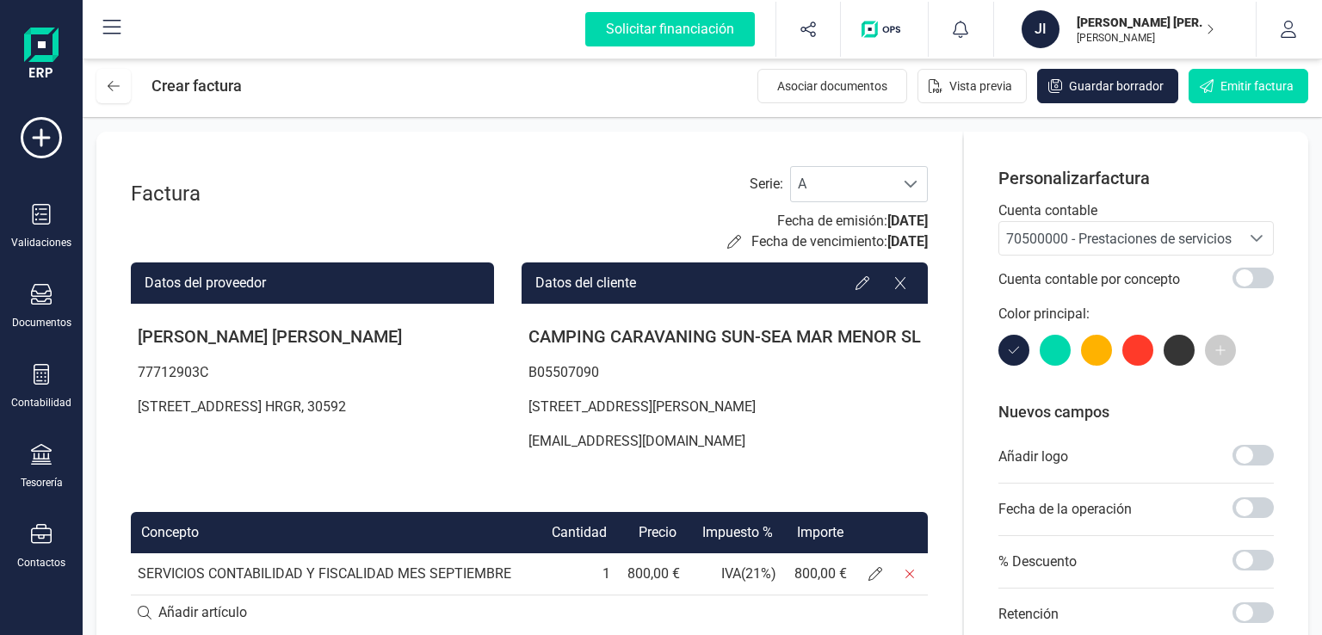
scroll to position [258, 0]
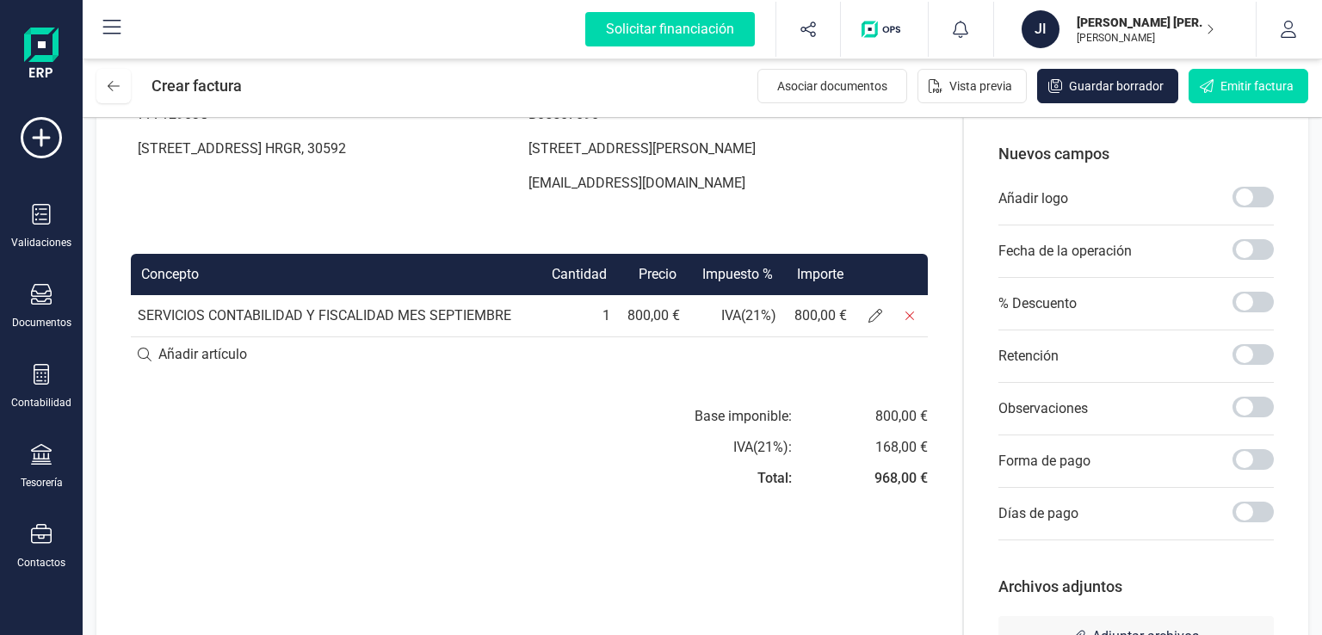
click at [734, 312] on td "IVA ( 21 %)" at bounding box center [735, 315] width 96 height 41
click at [871, 313] on icon at bounding box center [875, 316] width 14 height 14
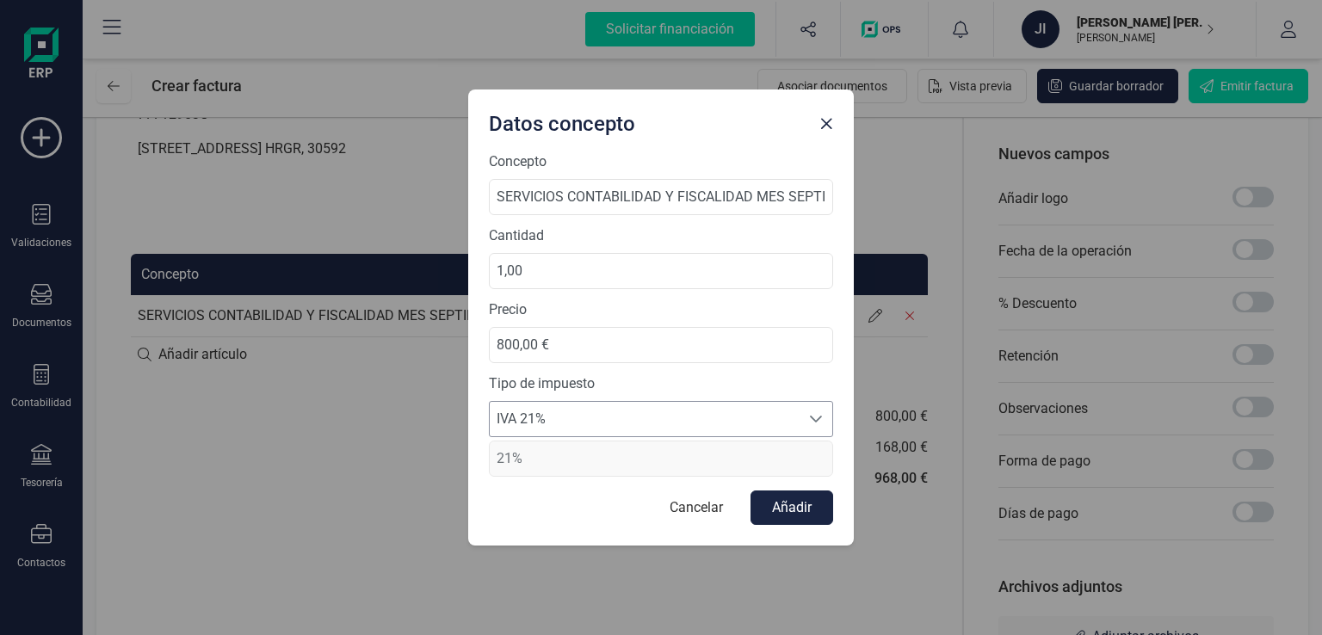
click at [653, 421] on span "IVA 21%" at bounding box center [645, 419] width 310 height 34
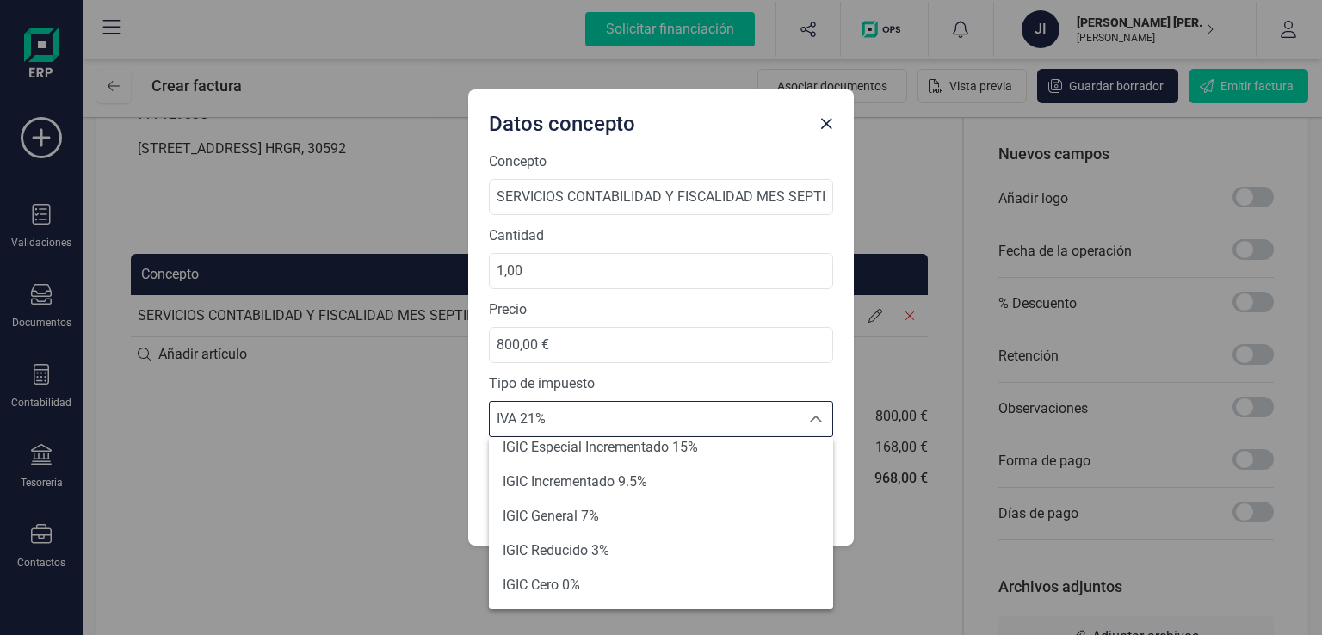
scroll to position [351, 0]
click at [702, 364] on div "Concepto SERVICIOS CONTABILIDAD Y FISCALIDAD MES SEPTIEMBRE Cantidad 1,00 Preci…" at bounding box center [661, 313] width 344 height 325
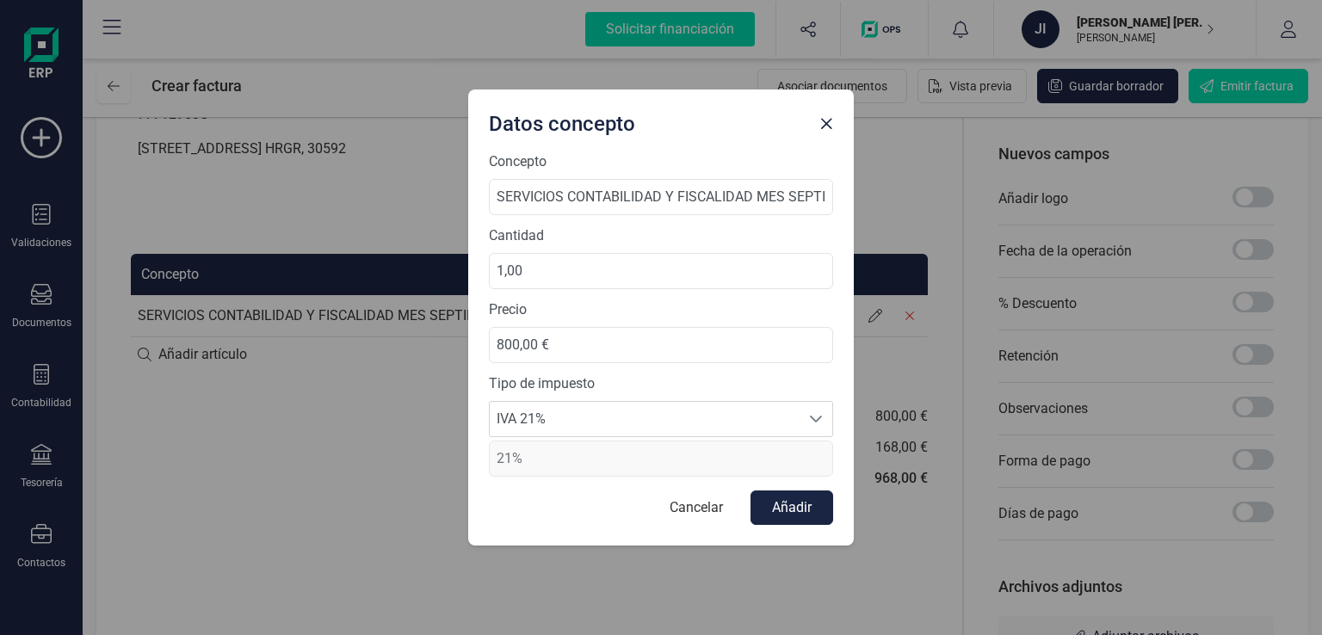
click at [682, 455] on span "21%" at bounding box center [661, 459] width 344 height 36
click at [772, 504] on button "Añadir" at bounding box center [792, 508] width 83 height 34
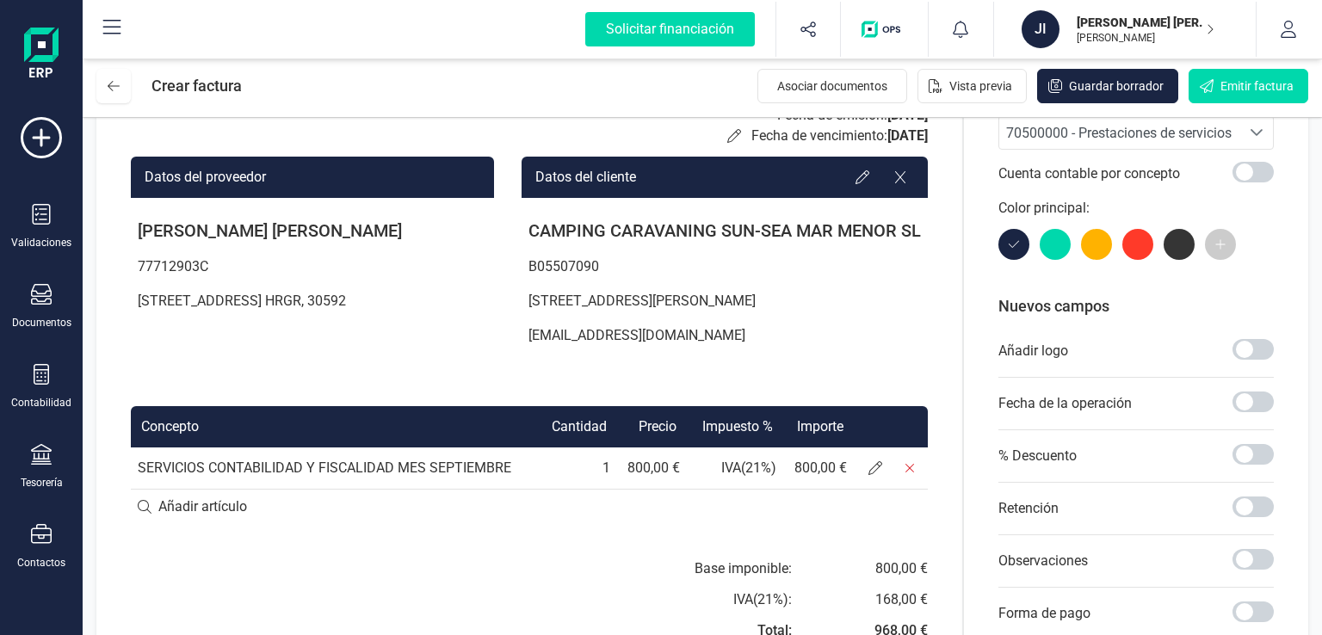
scroll to position [86, 0]
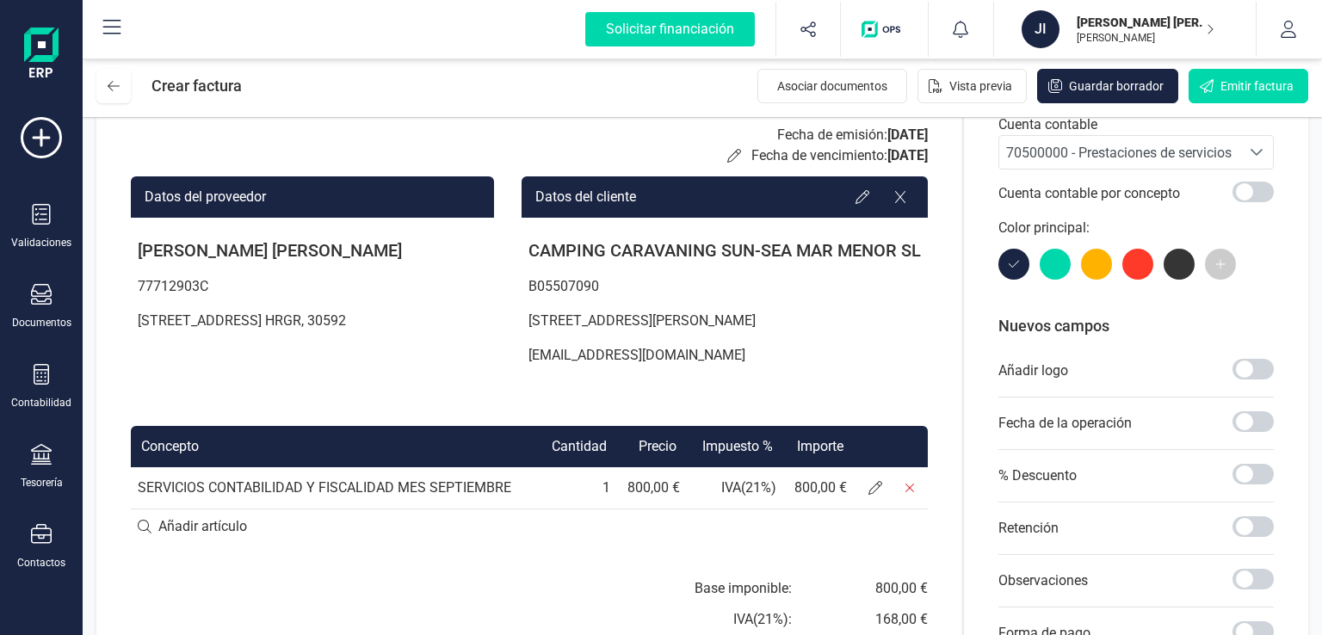
click at [720, 486] on td "IVA ( 21 %)" at bounding box center [735, 487] width 96 height 41
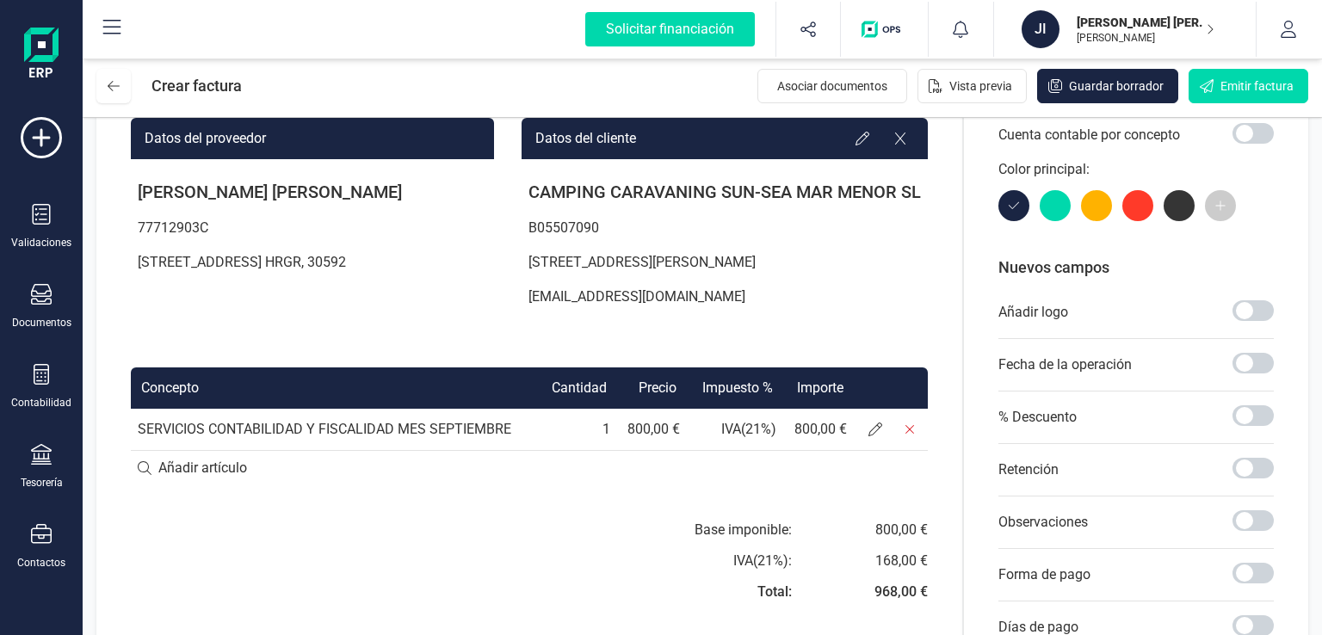
scroll to position [258, 0]
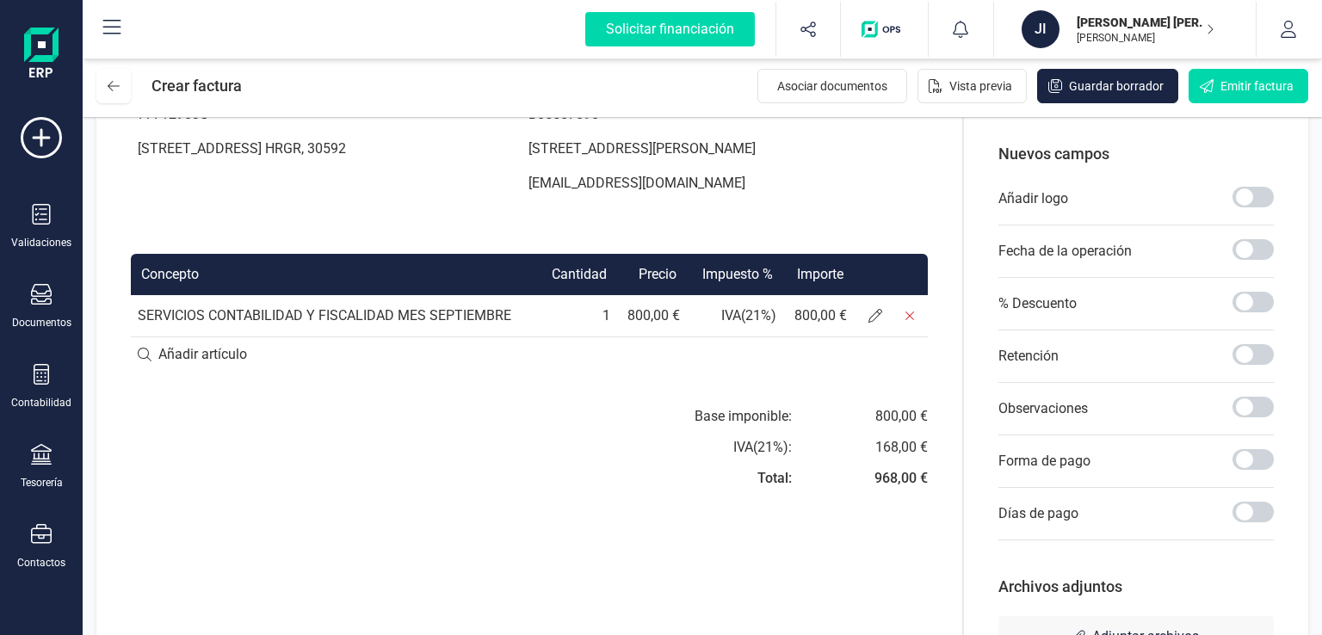
click at [761, 479] on div "Total:" at bounding box center [774, 478] width 34 height 21
click at [1240, 350] on span at bounding box center [1252, 354] width 41 height 21
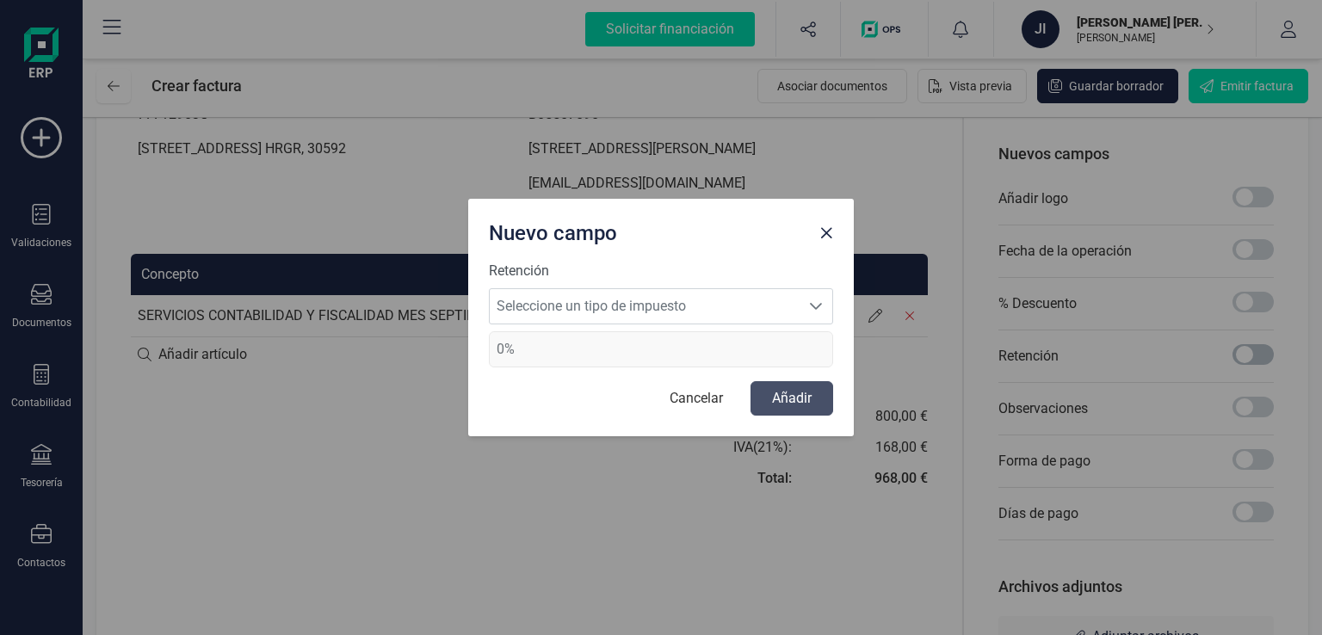
scroll to position [9, 5]
click at [551, 321] on span "Seleccione un tipo de impuesto" at bounding box center [645, 306] width 310 height 34
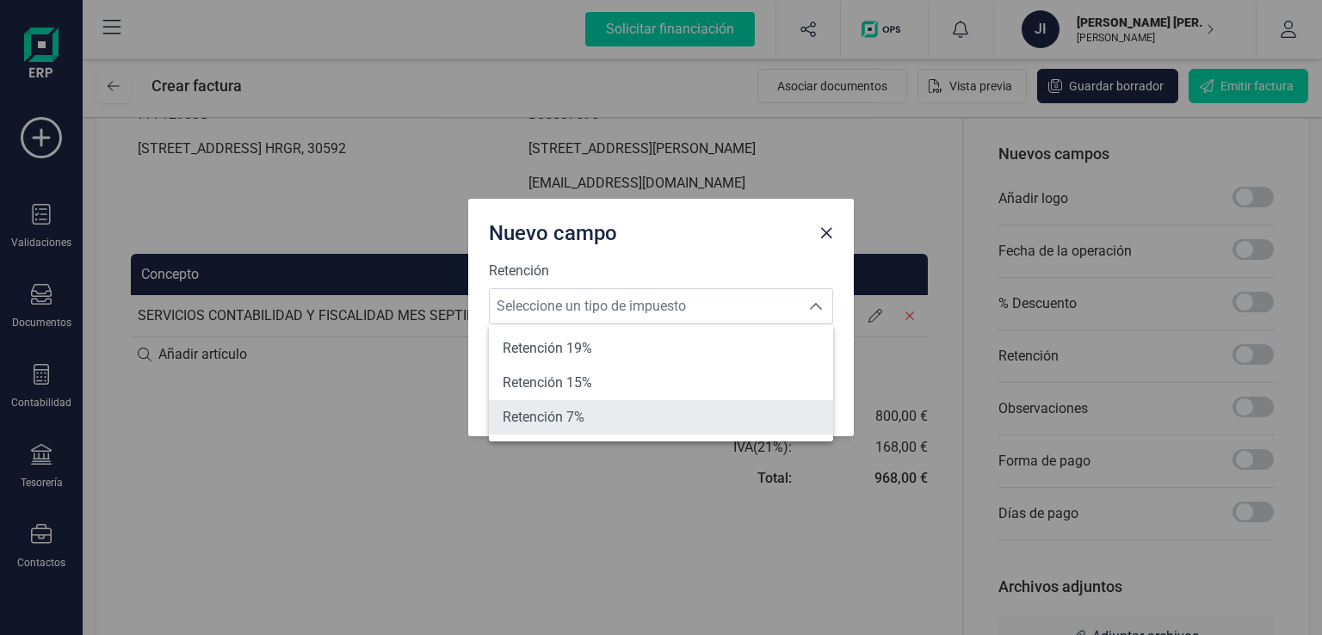
click at [550, 421] on span "Retención 7%" at bounding box center [544, 417] width 82 height 21
type input "7%"
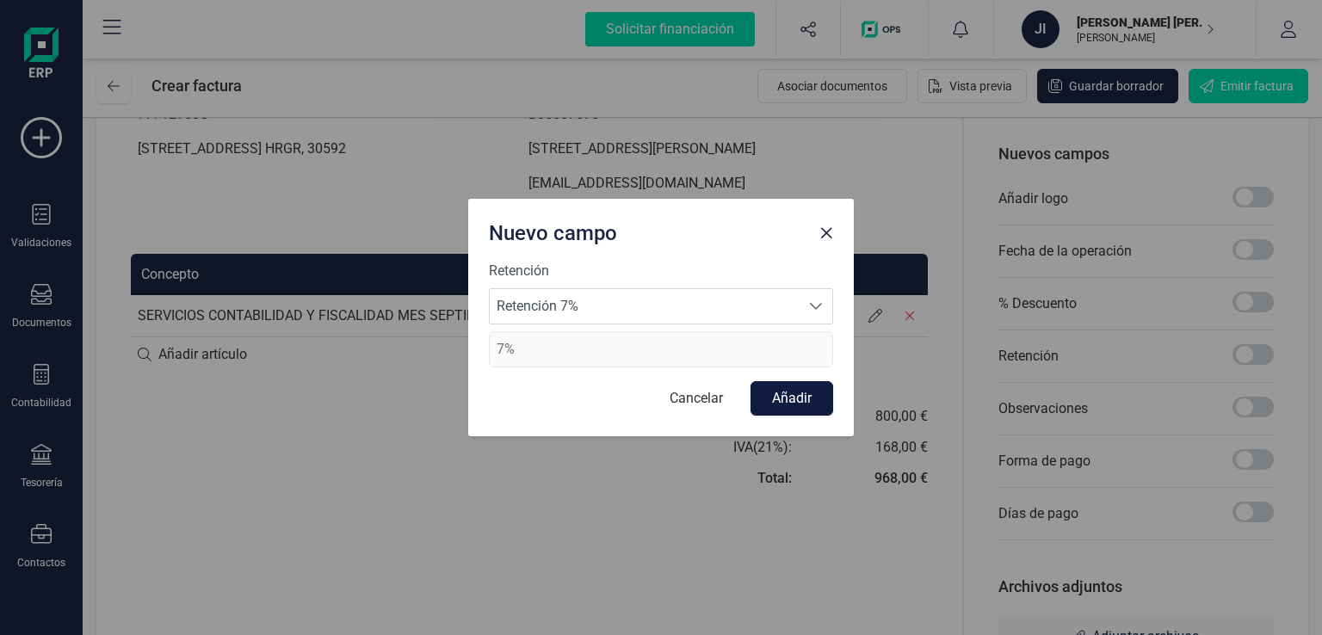
click at [781, 393] on button "Añadir" at bounding box center [792, 398] width 83 height 34
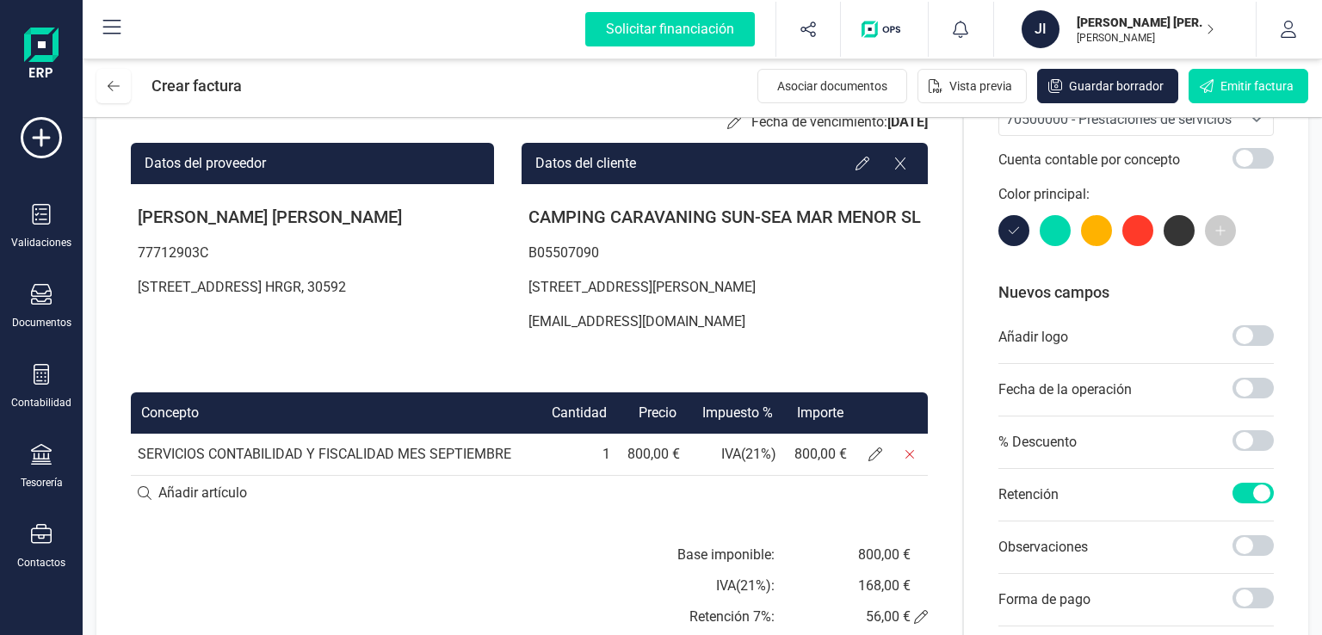
scroll to position [0, 0]
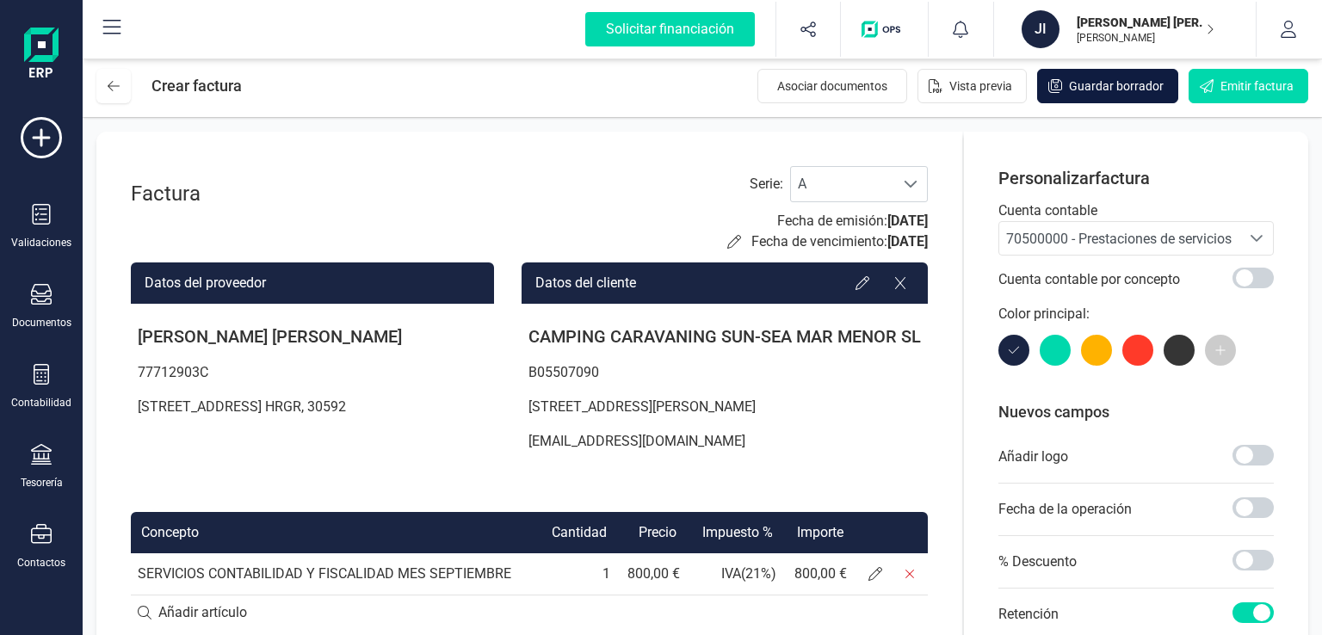
click at [1102, 88] on span "Guardar borrador" at bounding box center [1116, 85] width 95 height 17
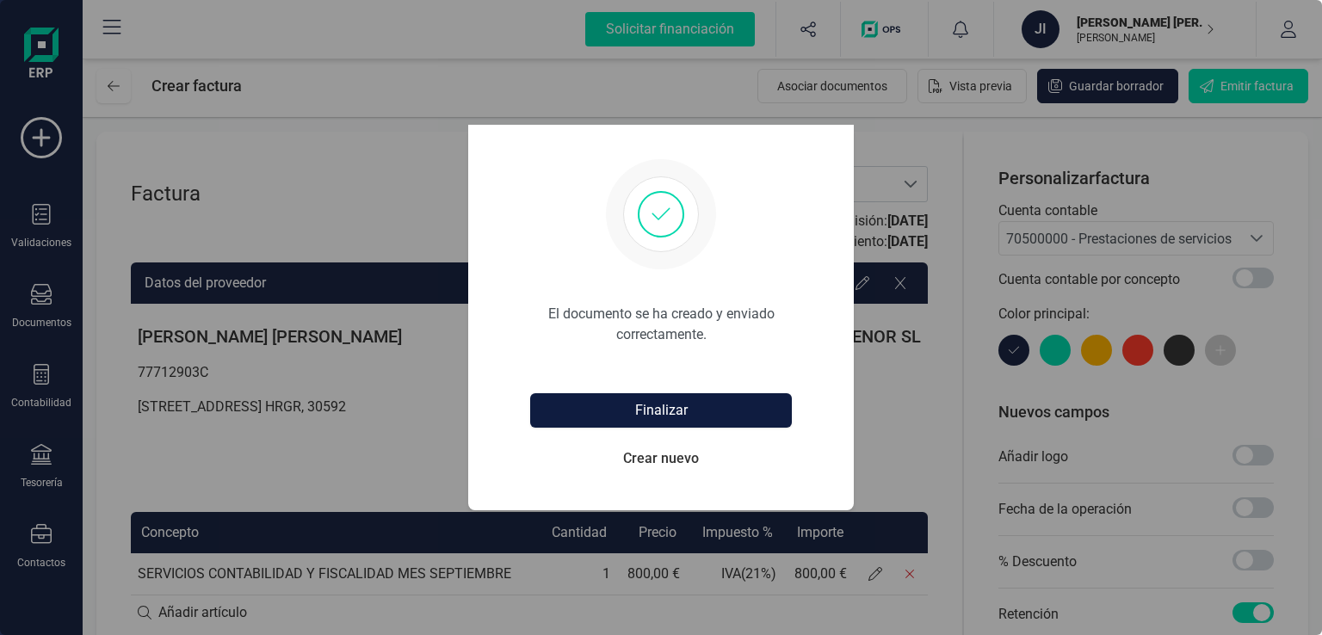
click at [669, 414] on button "Finalizar" at bounding box center [661, 410] width 262 height 34
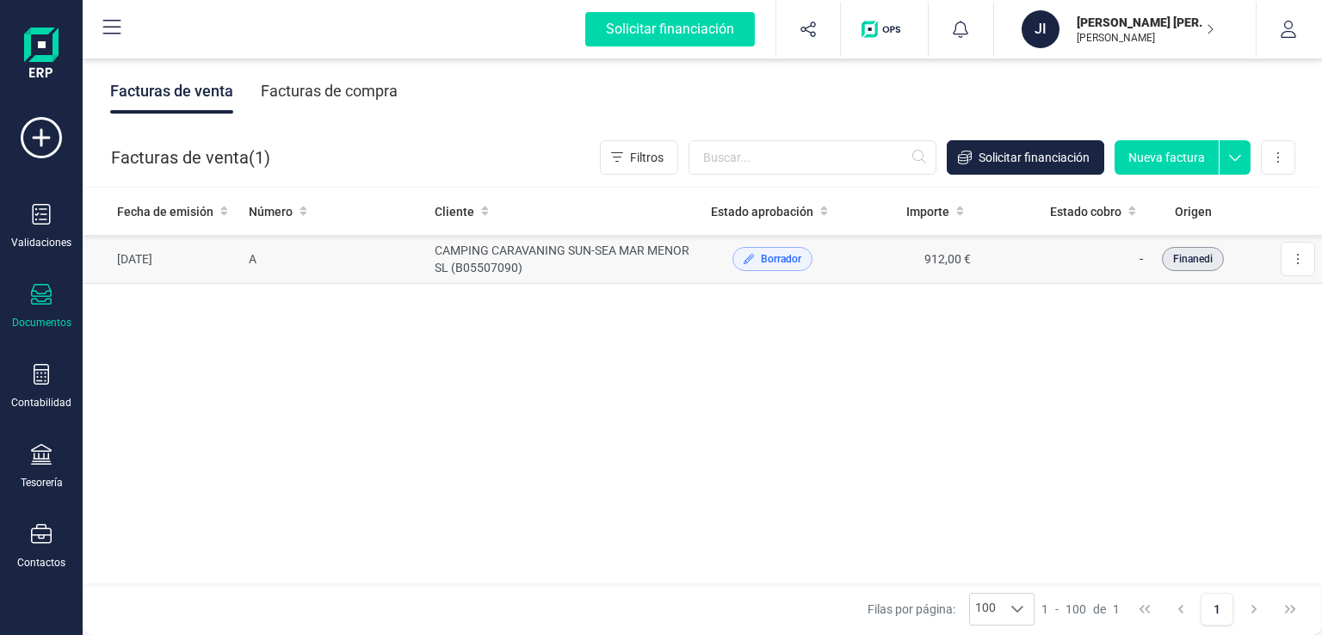
click at [763, 263] on span "Borrador" at bounding box center [781, 258] width 40 height 15
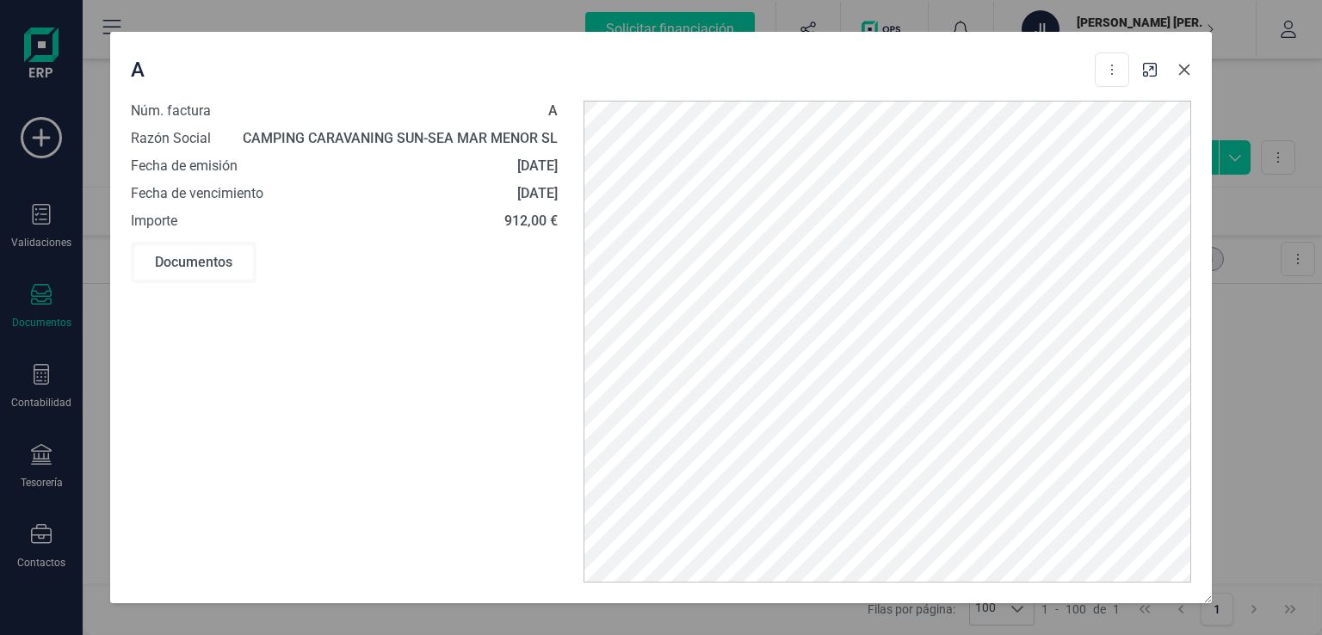
click at [1189, 71] on icon "Close" at bounding box center [1184, 70] width 14 height 14
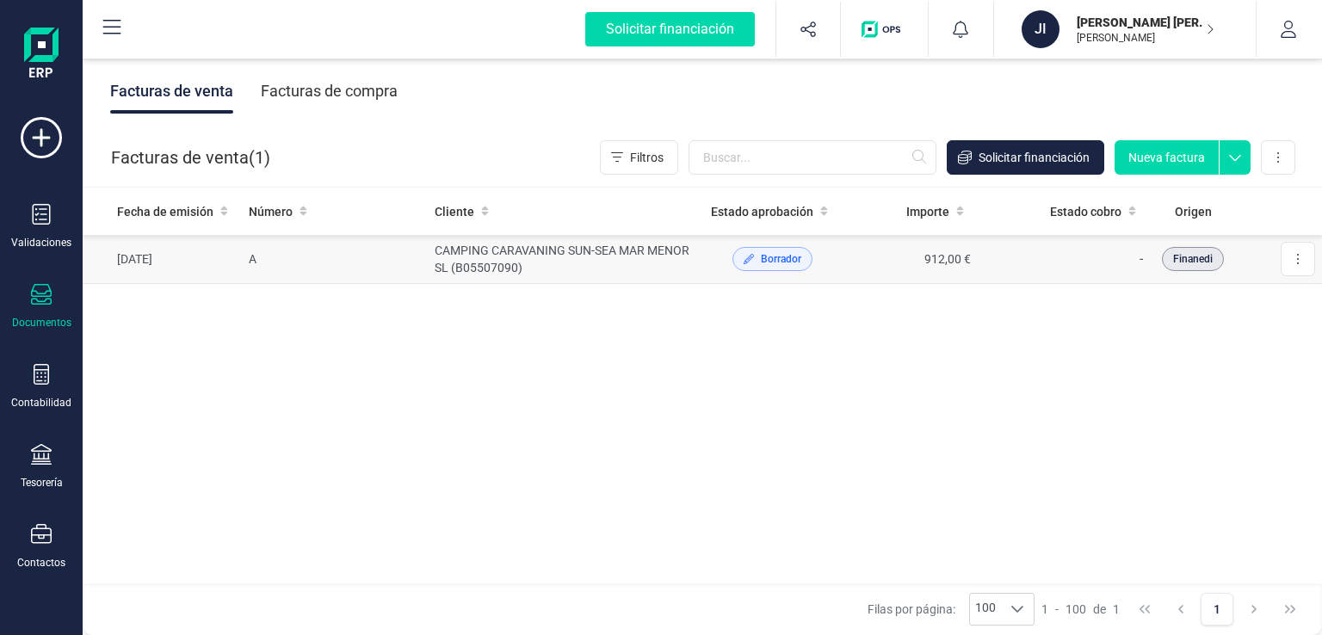
click at [509, 269] on td "CAMPING CARAVANING SUN-SEA MAR MENOR SL (B05507090)" at bounding box center [566, 259] width 276 height 49
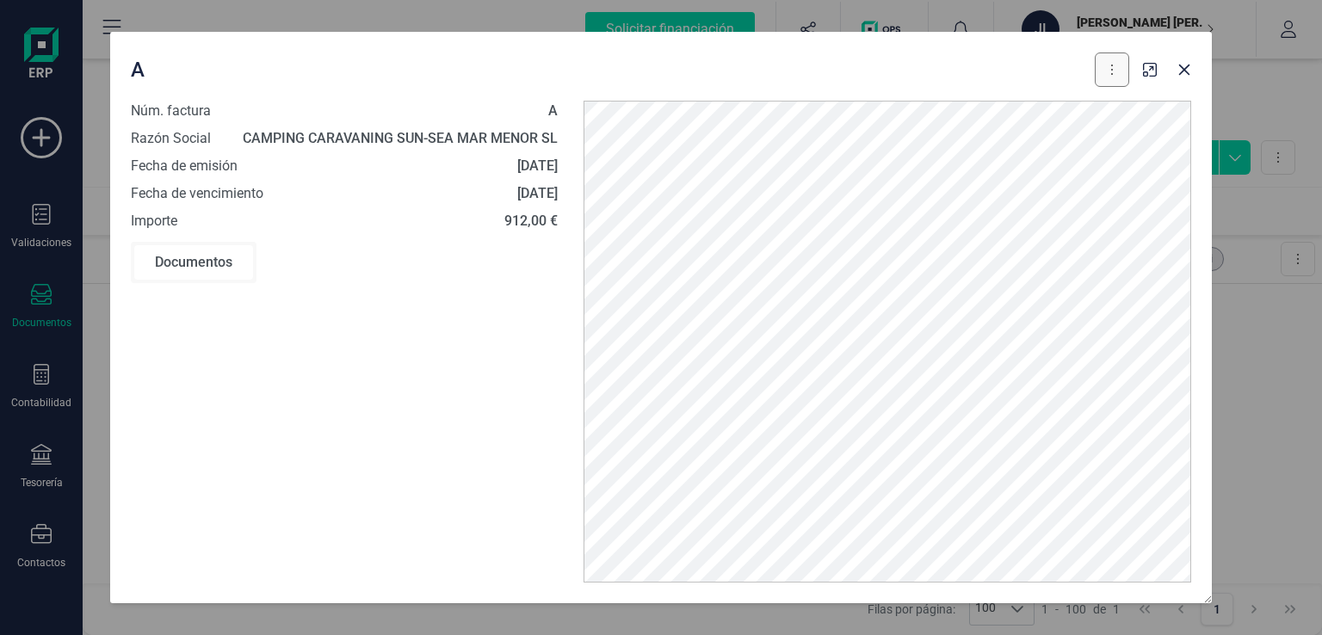
click at [1115, 77] on button at bounding box center [1112, 70] width 34 height 34
click at [1007, 151] on span "Editar borrador" at bounding box center [1037, 147] width 82 height 17
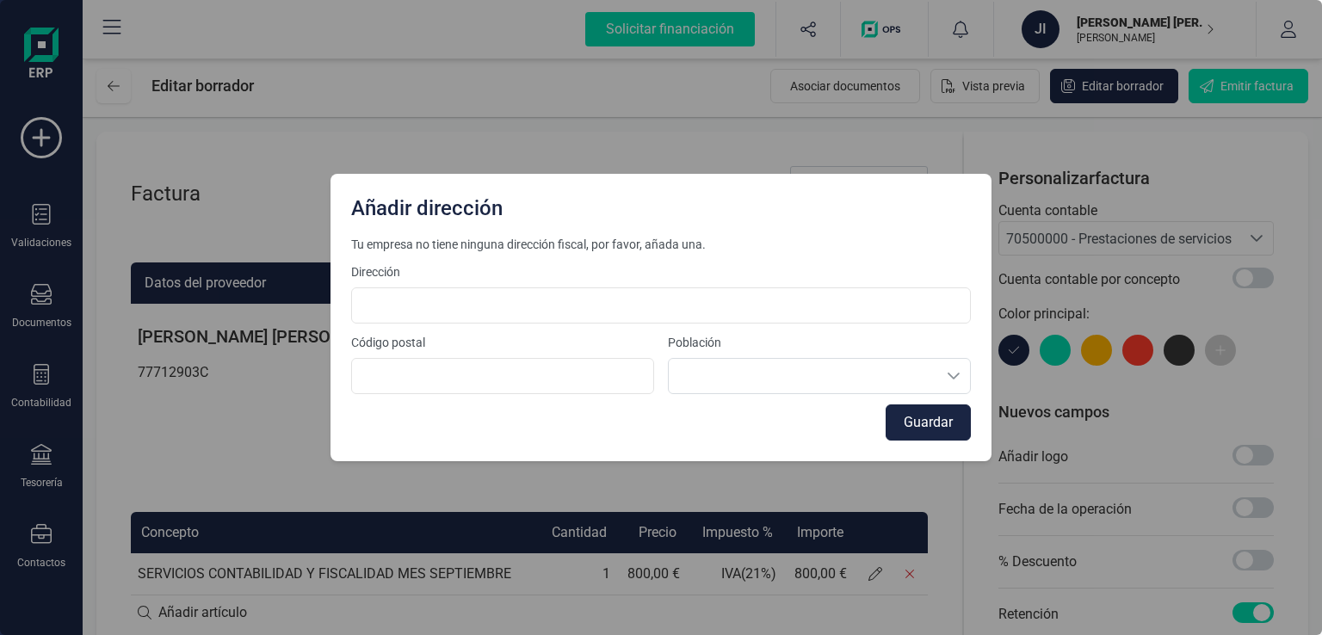
click at [893, 90] on div "Añadir dirección Tu empresa no tiene ninguna dirección fiscal, por favor, añada…" at bounding box center [661, 317] width 1322 height 635
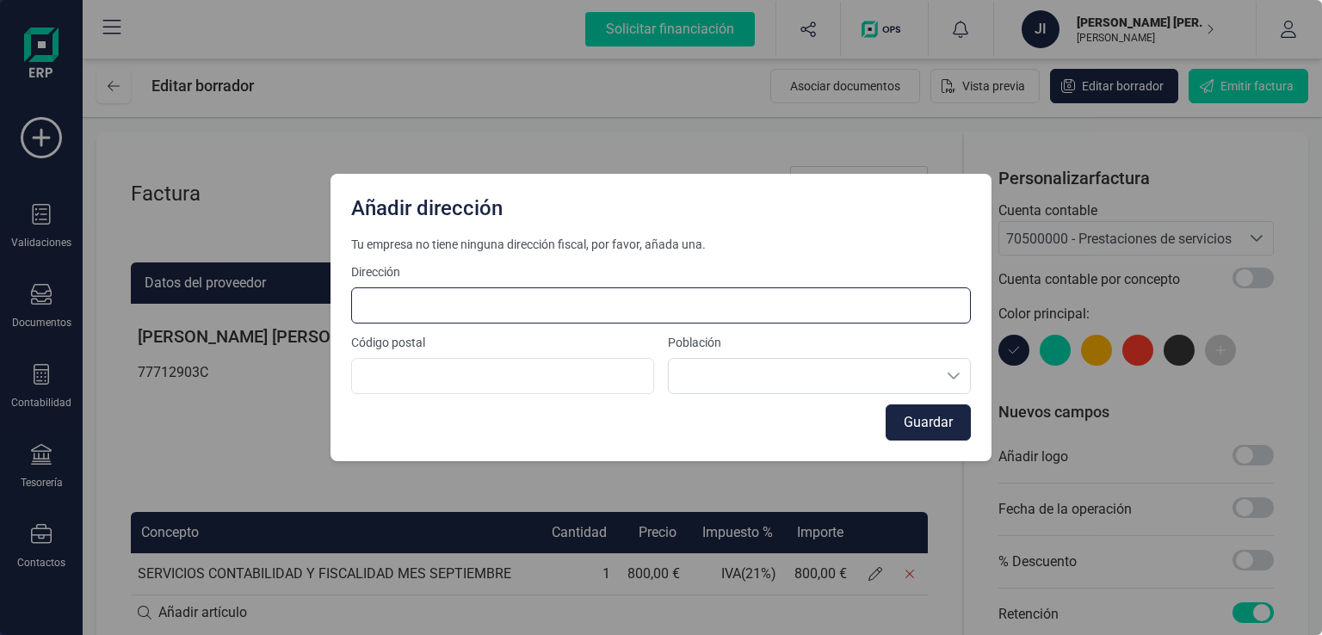
click at [463, 300] on input at bounding box center [661, 305] width 620 height 36
click at [428, 300] on input at bounding box center [661, 305] width 620 height 36
type input "[STREET_ADDRESS] HRGR"
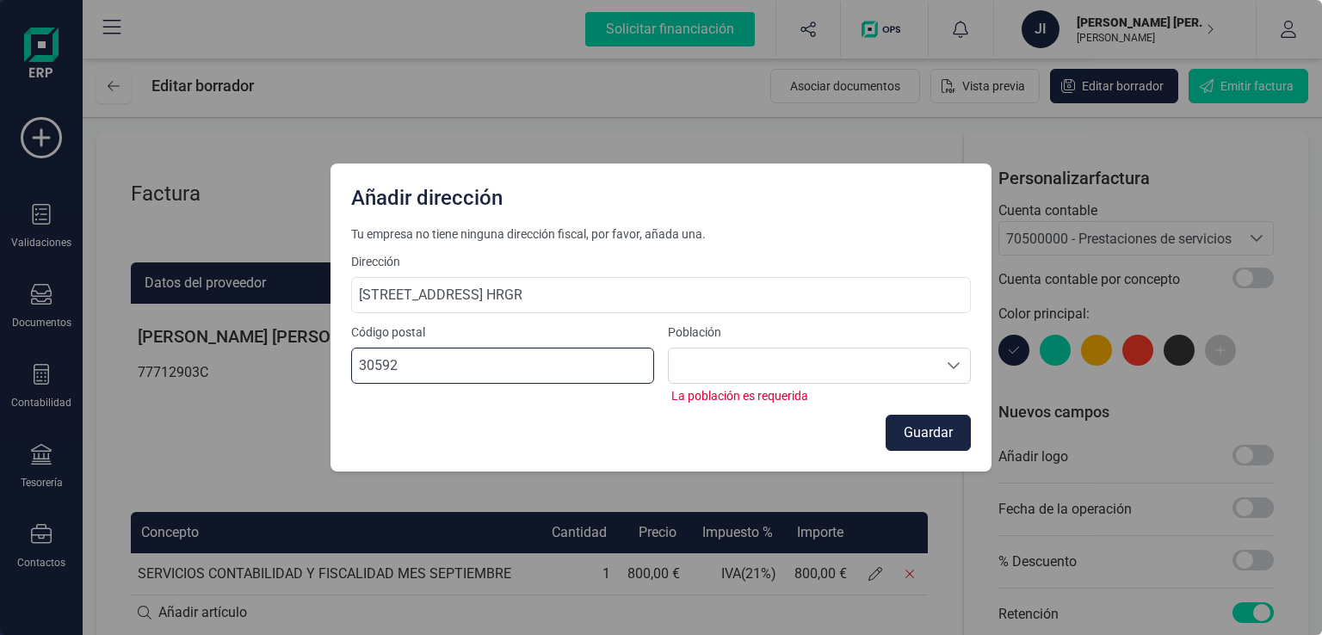
type input "30592"
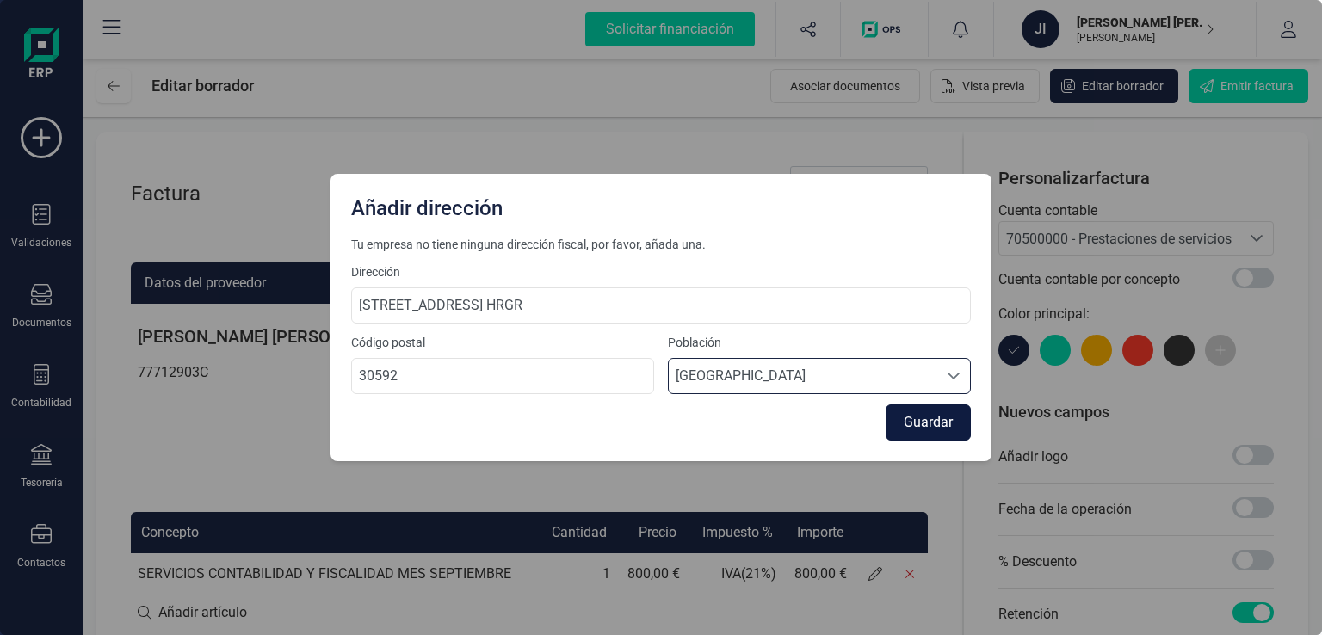
click at [930, 424] on button "Guardar" at bounding box center [928, 423] width 85 height 36
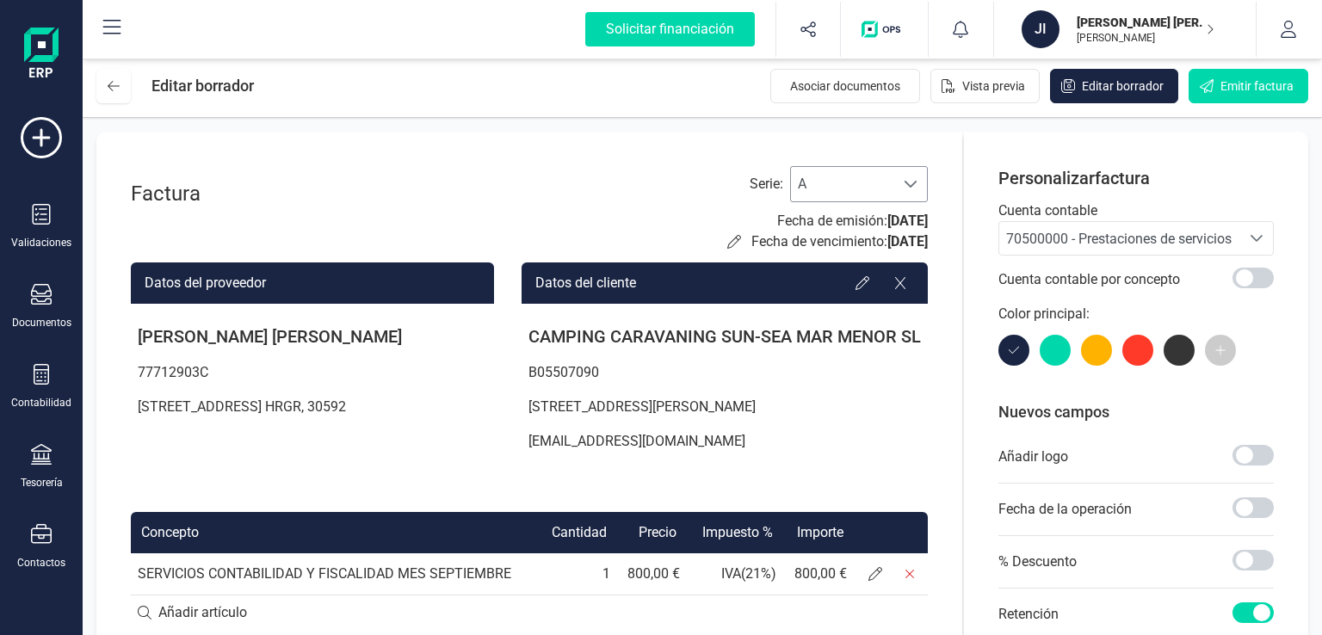
click at [855, 184] on span "A" at bounding box center [842, 184] width 103 height 34
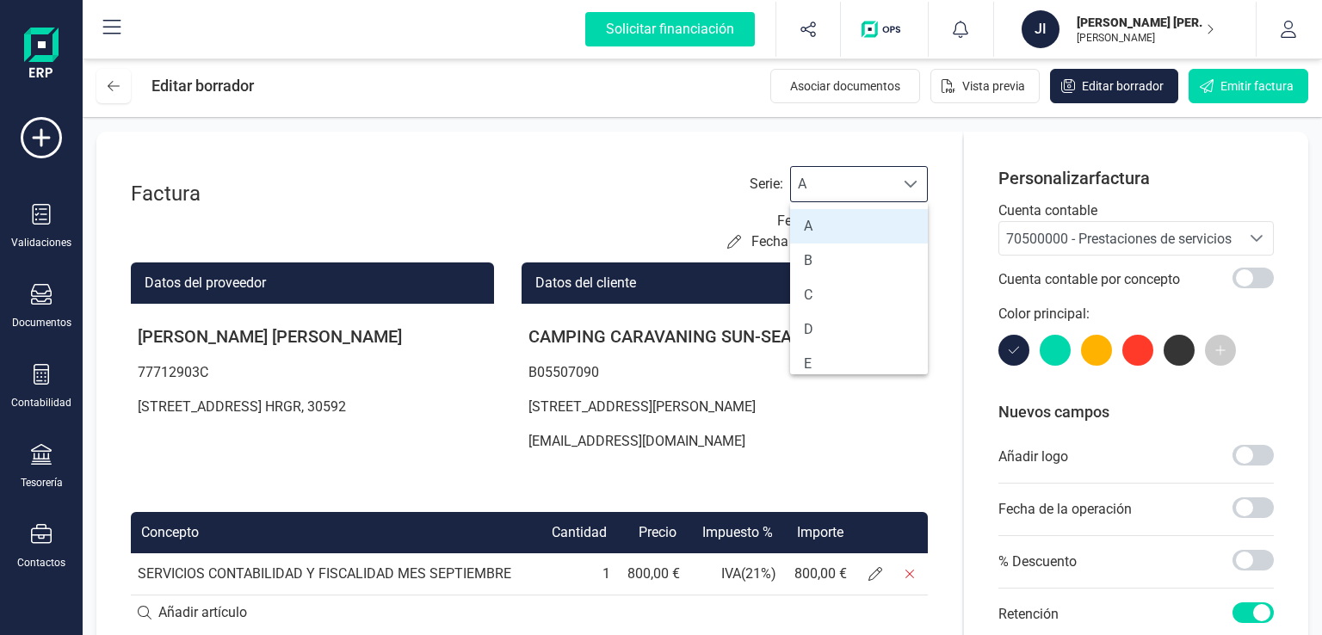
click at [855, 184] on span "A" at bounding box center [842, 184] width 103 height 34
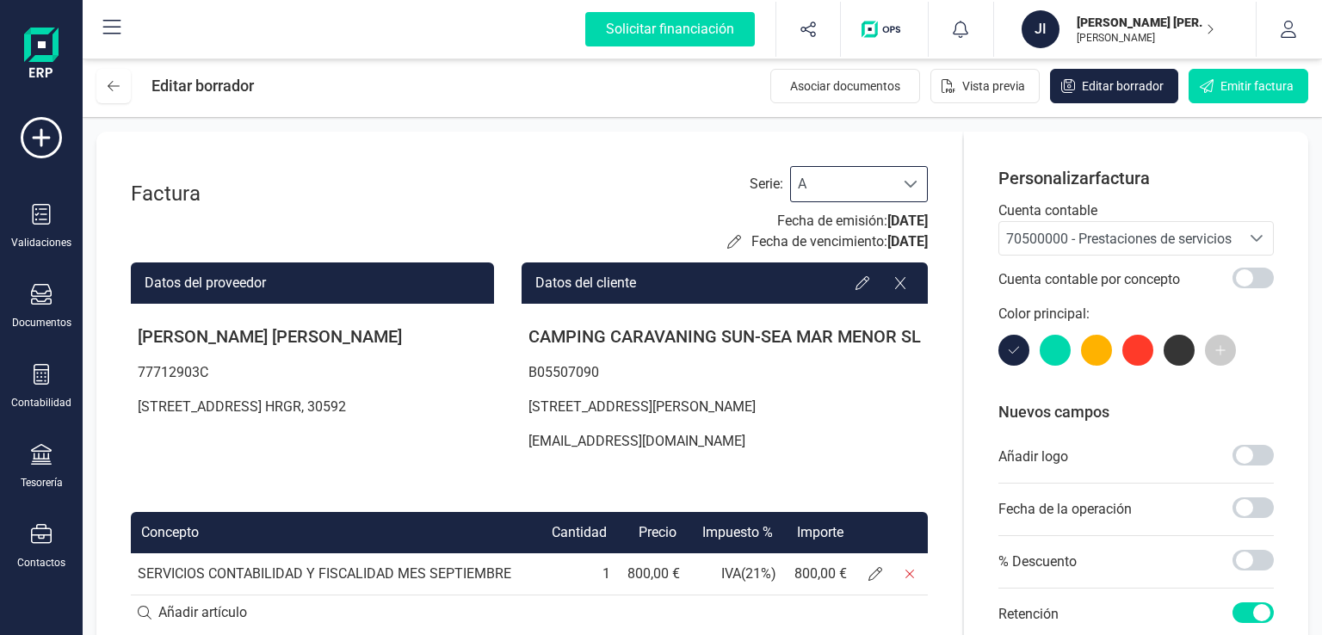
click at [902, 186] on div at bounding box center [910, 184] width 33 height 34
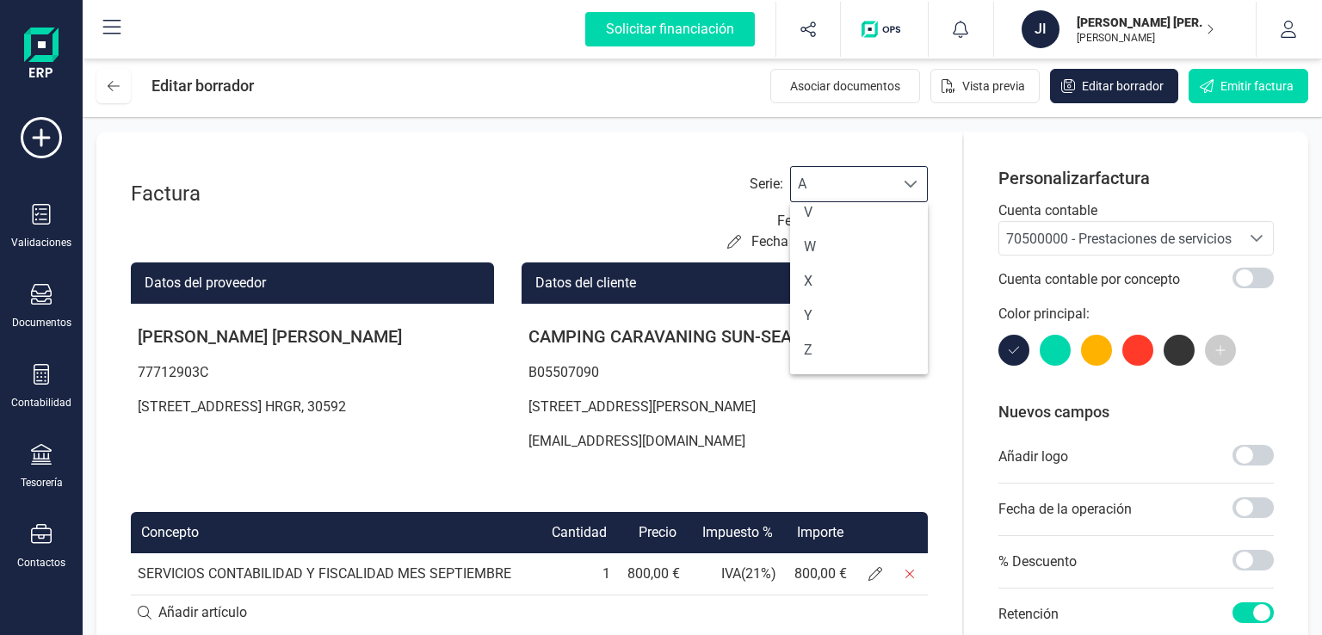
scroll to position [0, 0]
click at [840, 187] on span "A" at bounding box center [842, 184] width 103 height 34
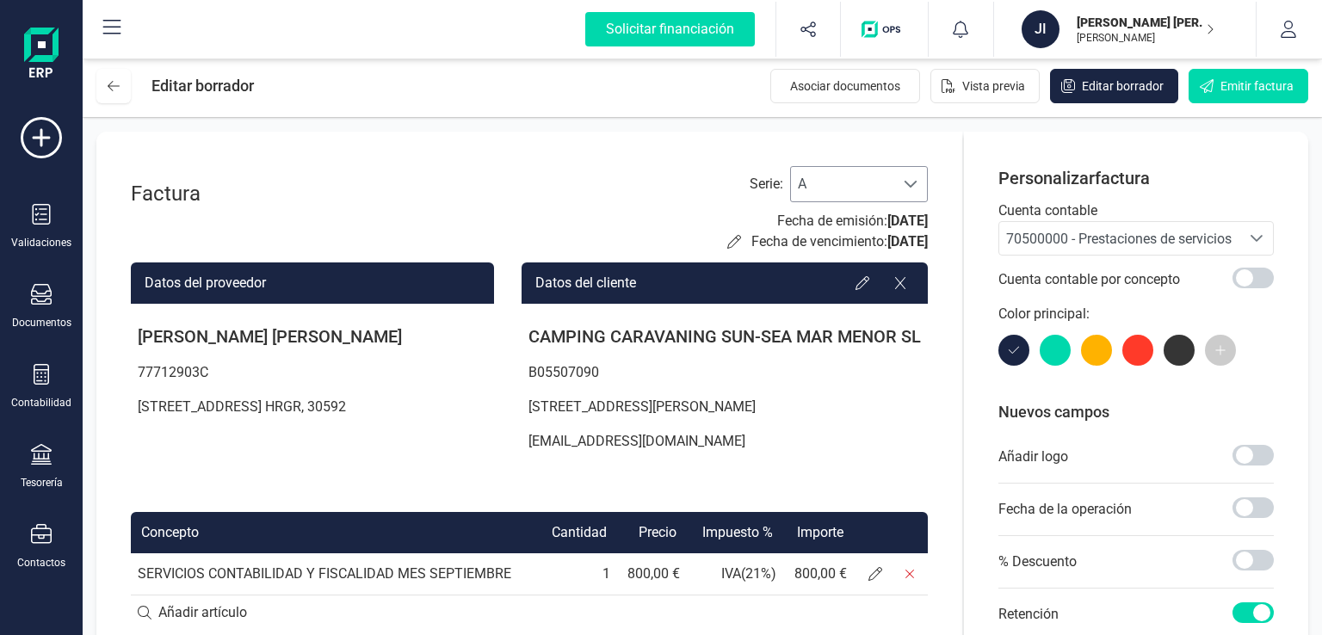
click at [880, 185] on span "A" at bounding box center [842, 184] width 103 height 34
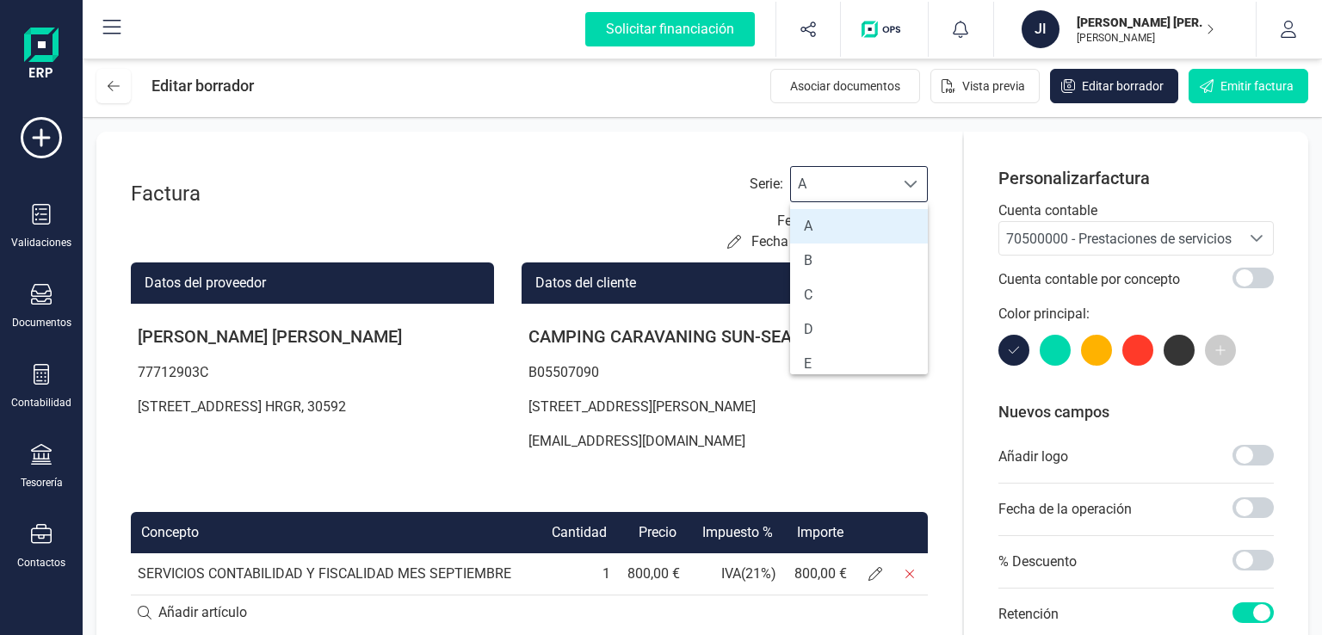
click at [880, 185] on span "A" at bounding box center [842, 184] width 103 height 34
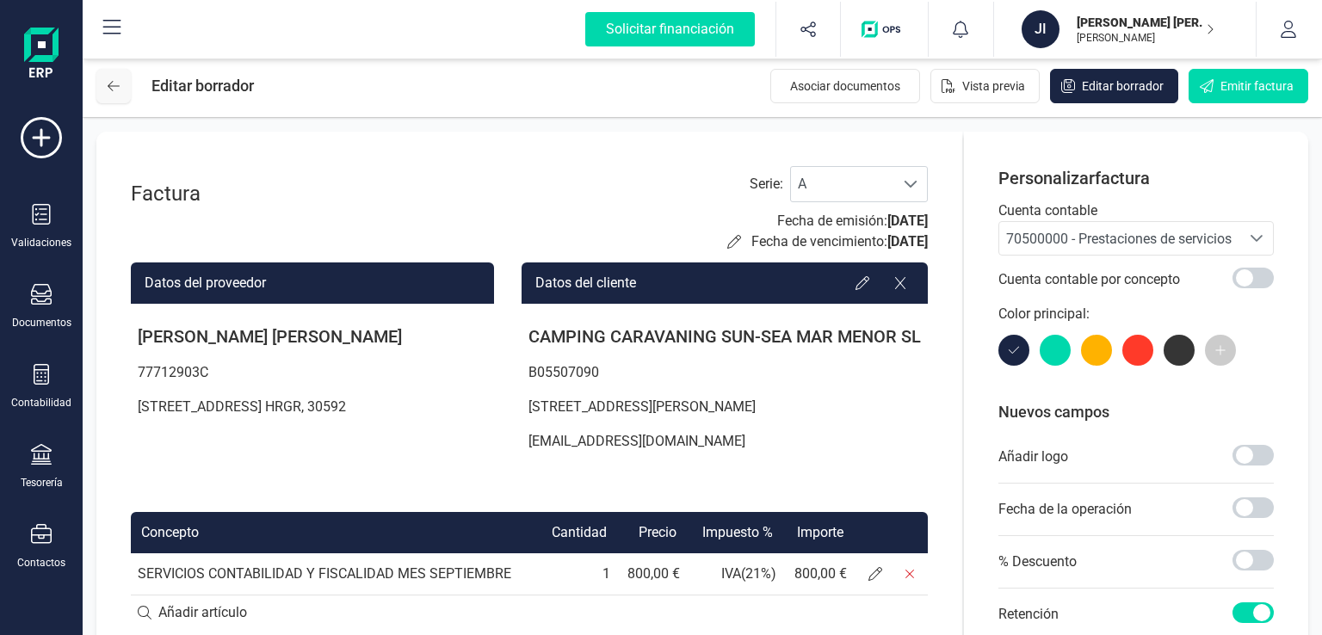
click at [108, 83] on icon at bounding box center [114, 86] width 12 height 14
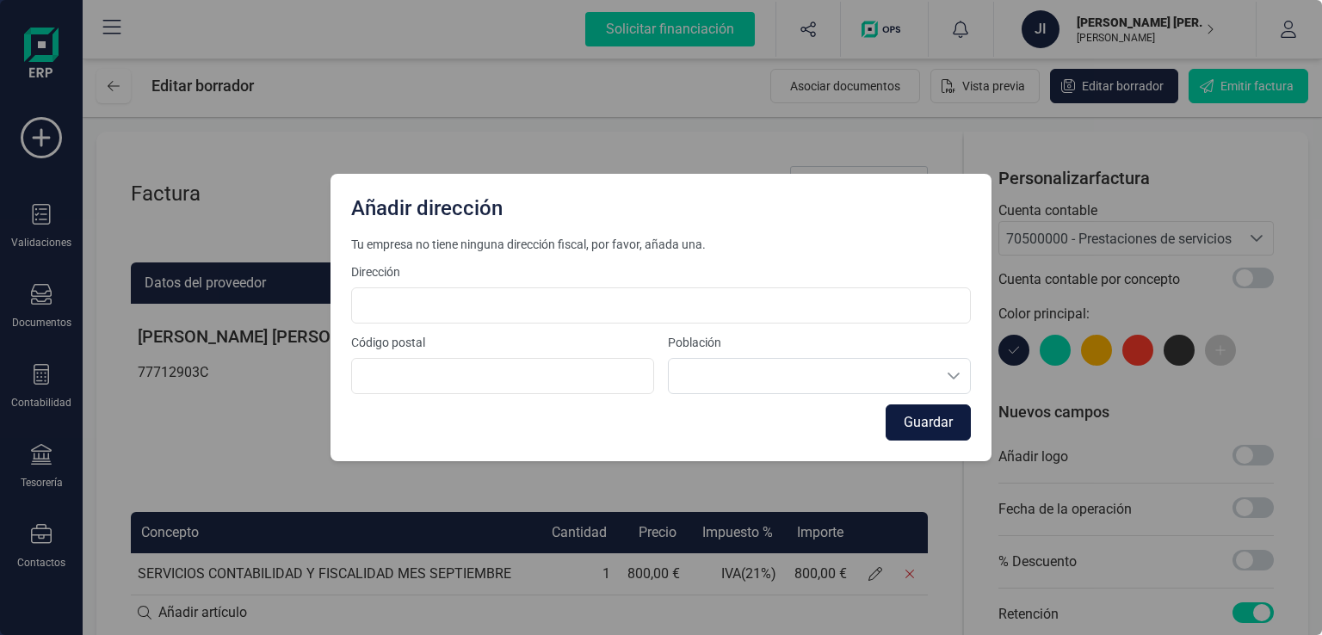
click at [916, 423] on button "Guardar" at bounding box center [928, 423] width 85 height 36
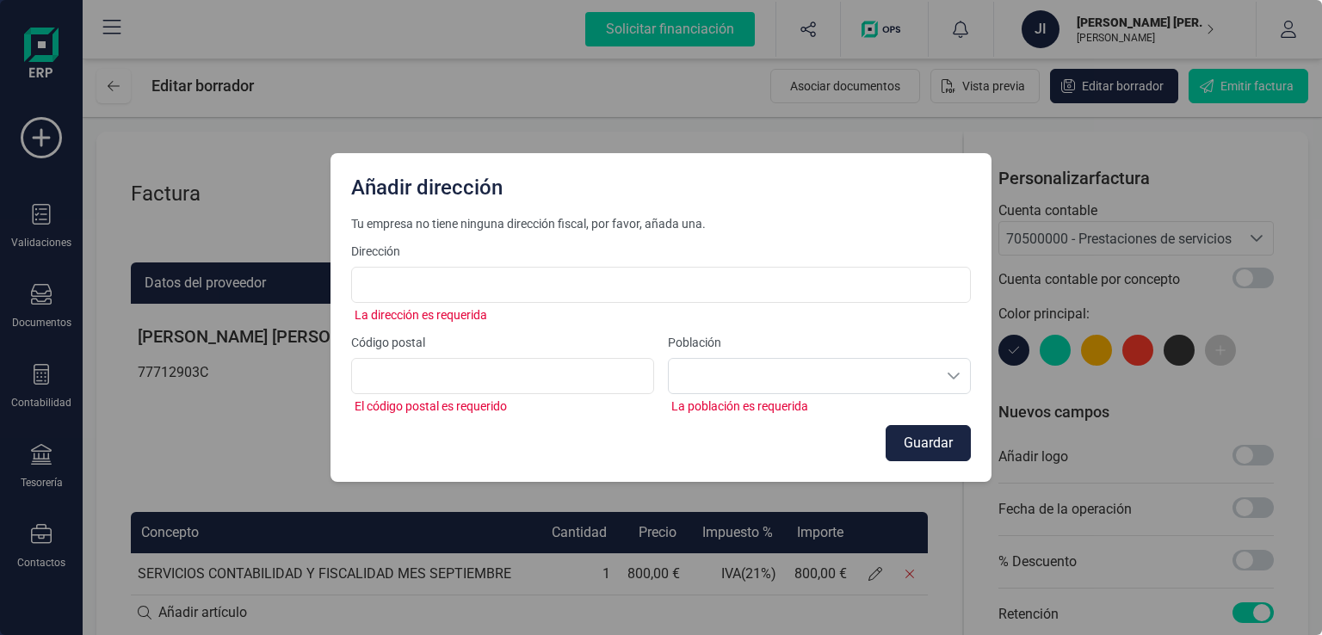
drag, startPoint x: 104, startPoint y: 373, endPoint x: 148, endPoint y: 376, distance: 44.0
click at [107, 371] on div "Añadir dirección Tu empresa no tiene ninguna dirección fiscal, por favor, añada…" at bounding box center [661, 317] width 1322 height 635
click at [236, 386] on div "Añadir dirección Tu empresa no tiene ninguna dirección fiscal, por favor, añada…" at bounding box center [661, 317] width 1322 height 635
click at [238, 383] on div "Añadir dirección Tu empresa no tiene ninguna dirección fiscal, por favor, añada…" at bounding box center [661, 317] width 1322 height 635
click at [141, 89] on div "Añadir dirección Tu empresa no tiene ninguna dirección fiscal, por favor, añada…" at bounding box center [661, 317] width 1322 height 635
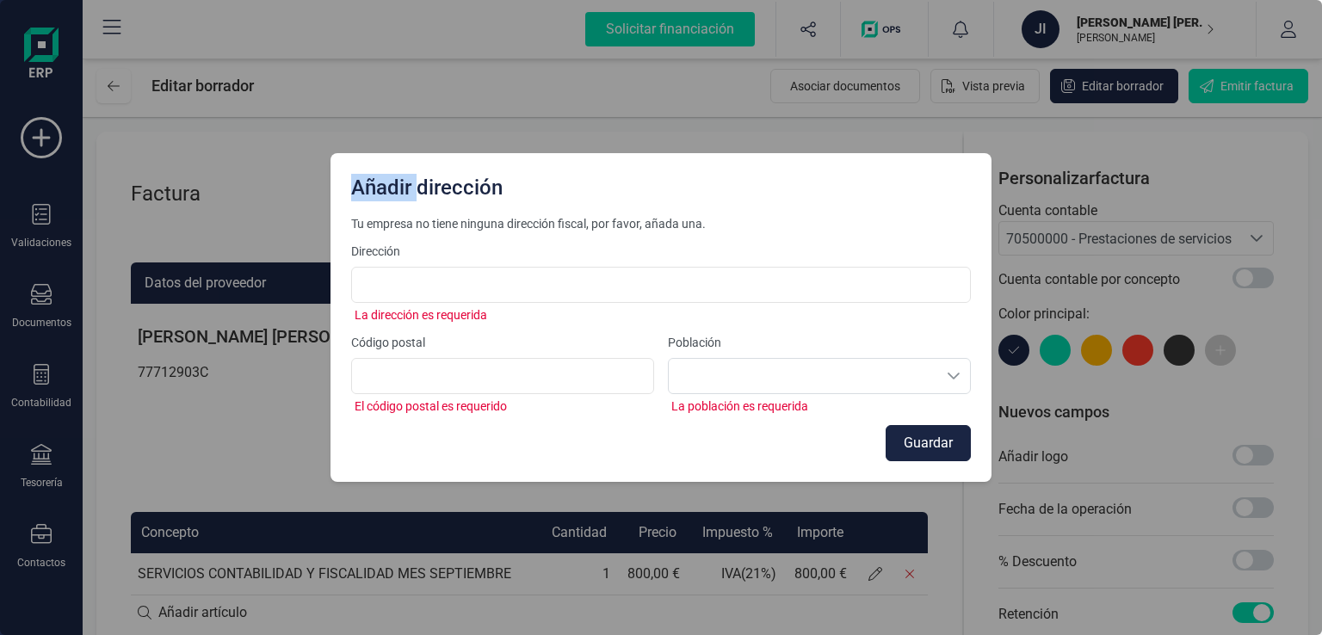
click at [140, 90] on div "Añadir dirección Tu empresa no tiene ninguna dirección fiscal, por favor, añada…" at bounding box center [661, 317] width 1322 height 635
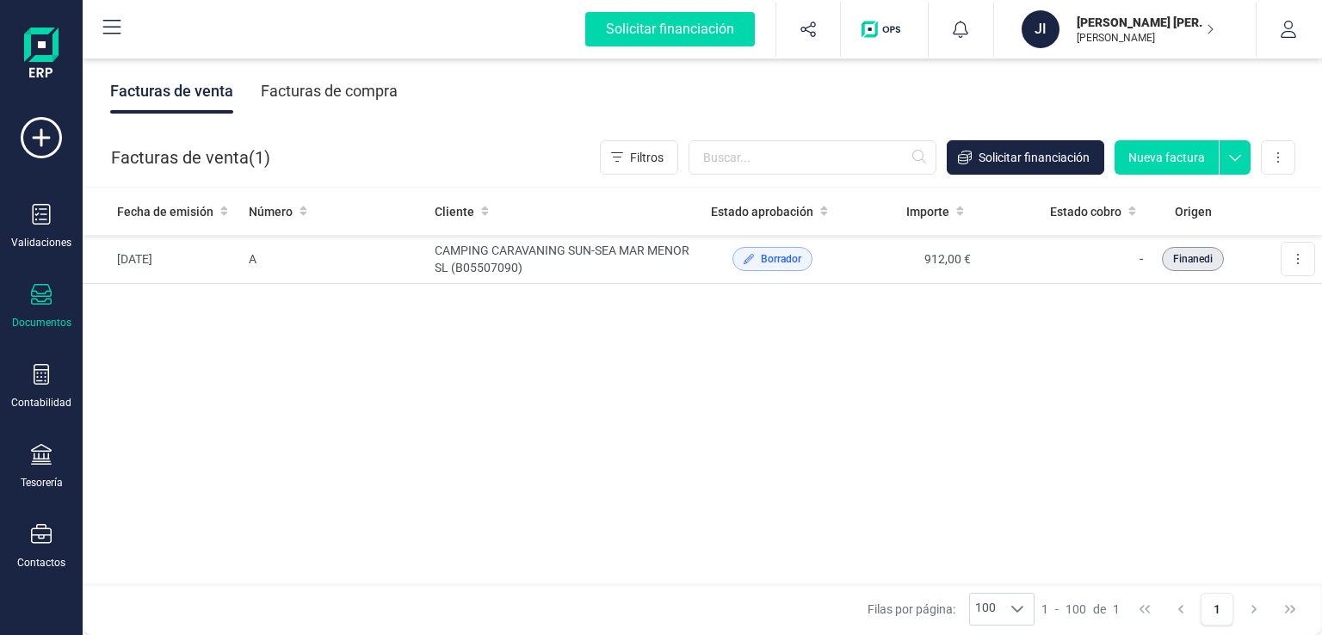
click at [1142, 157] on button "Nueva factura" at bounding box center [1167, 157] width 104 height 34
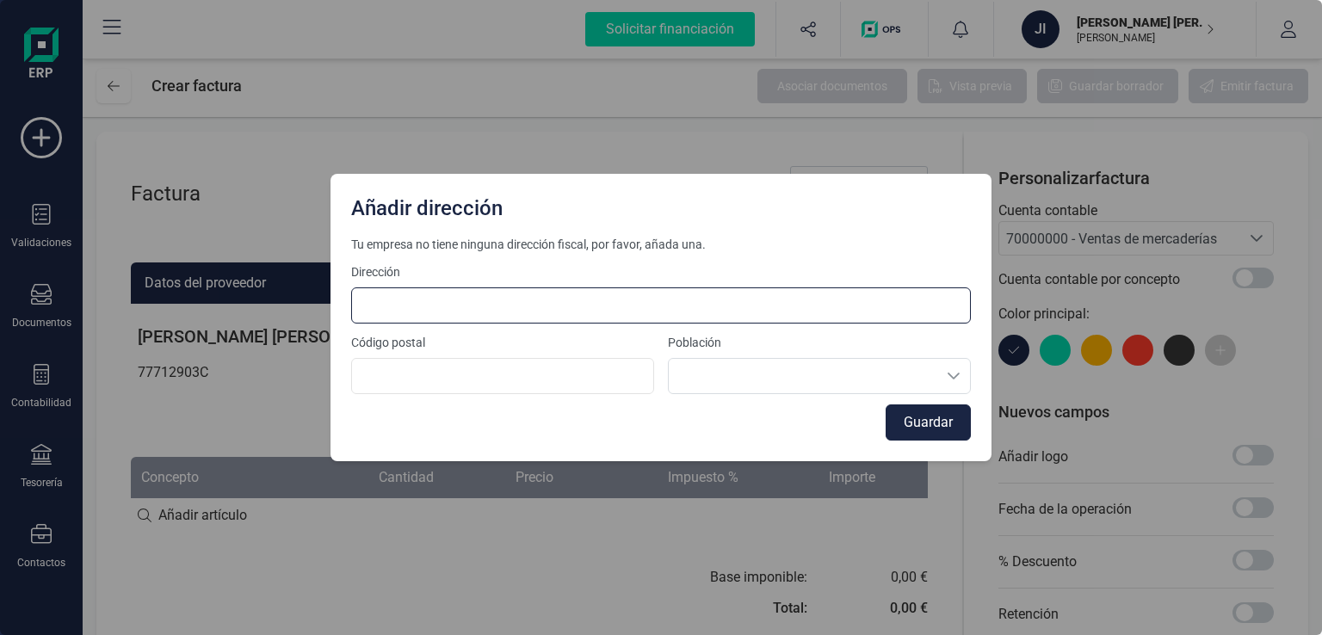
click at [596, 293] on input at bounding box center [661, 305] width 620 height 36
type input "[STREET_ADDRESS][PERSON_NAME]"
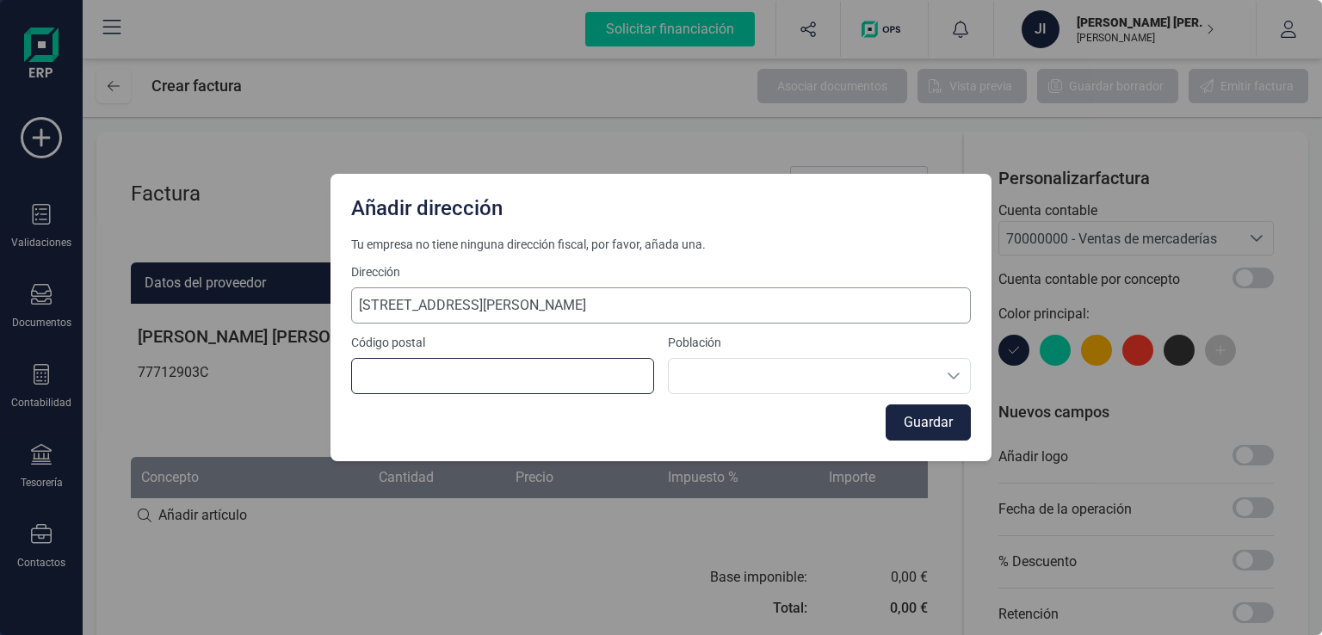
type input "30590"
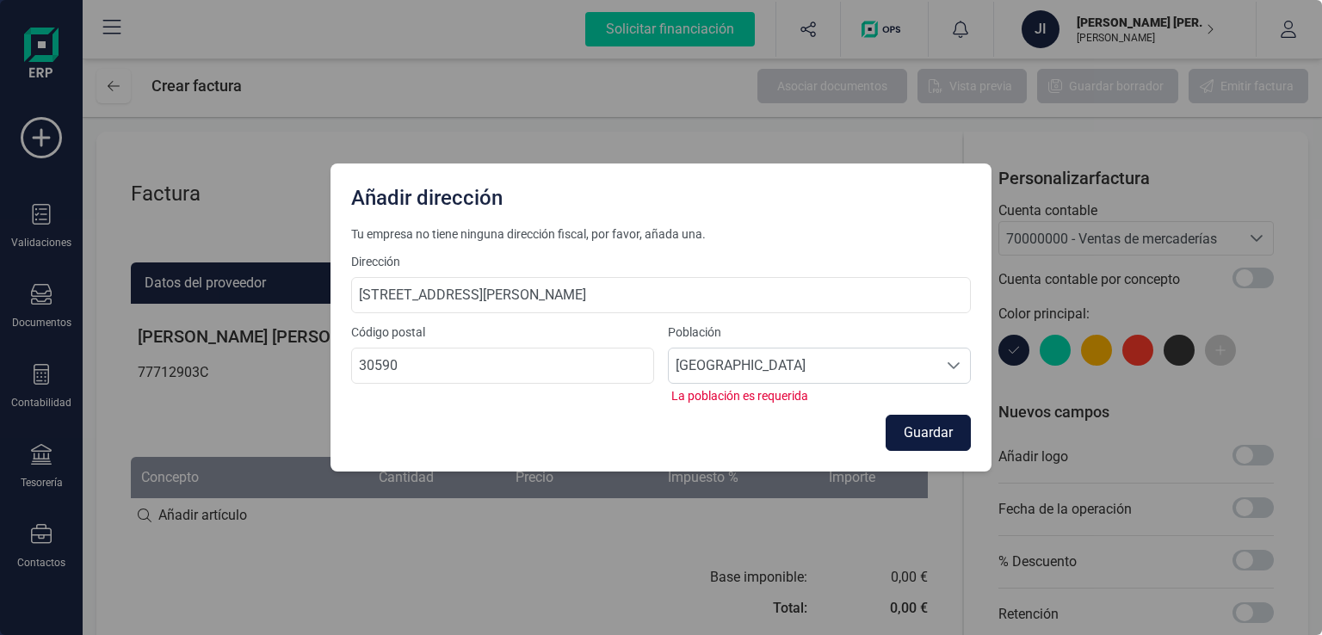
click at [892, 423] on button "Guardar" at bounding box center [928, 433] width 85 height 36
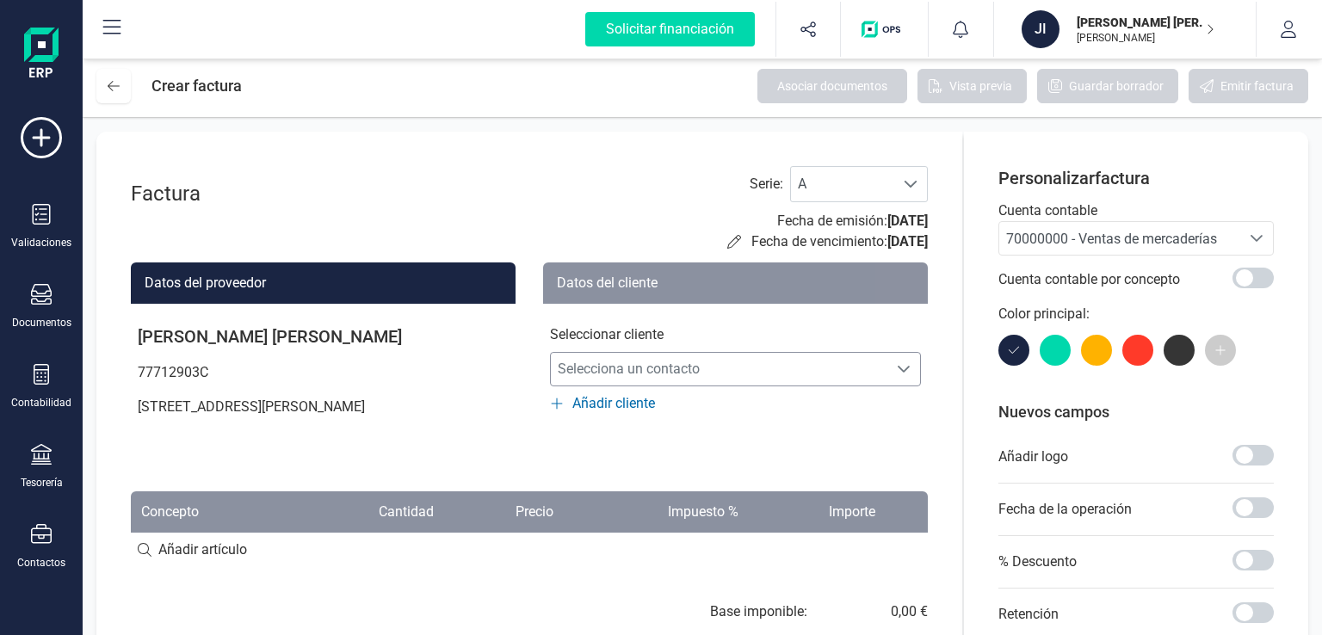
click at [633, 362] on span "Selecciona un contacto" at bounding box center [719, 369] width 337 height 34
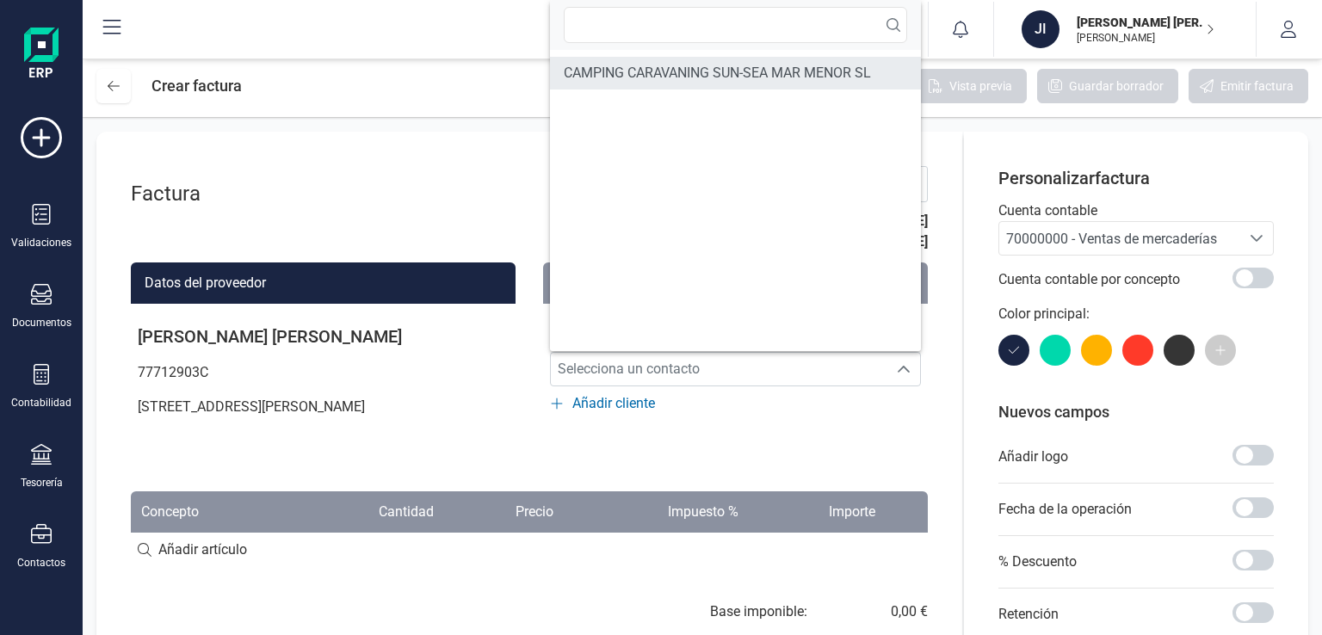
click at [615, 76] on span "CAMPING CARAVANING SUN-SEA MAR MENOR SL" at bounding box center [717, 73] width 307 height 21
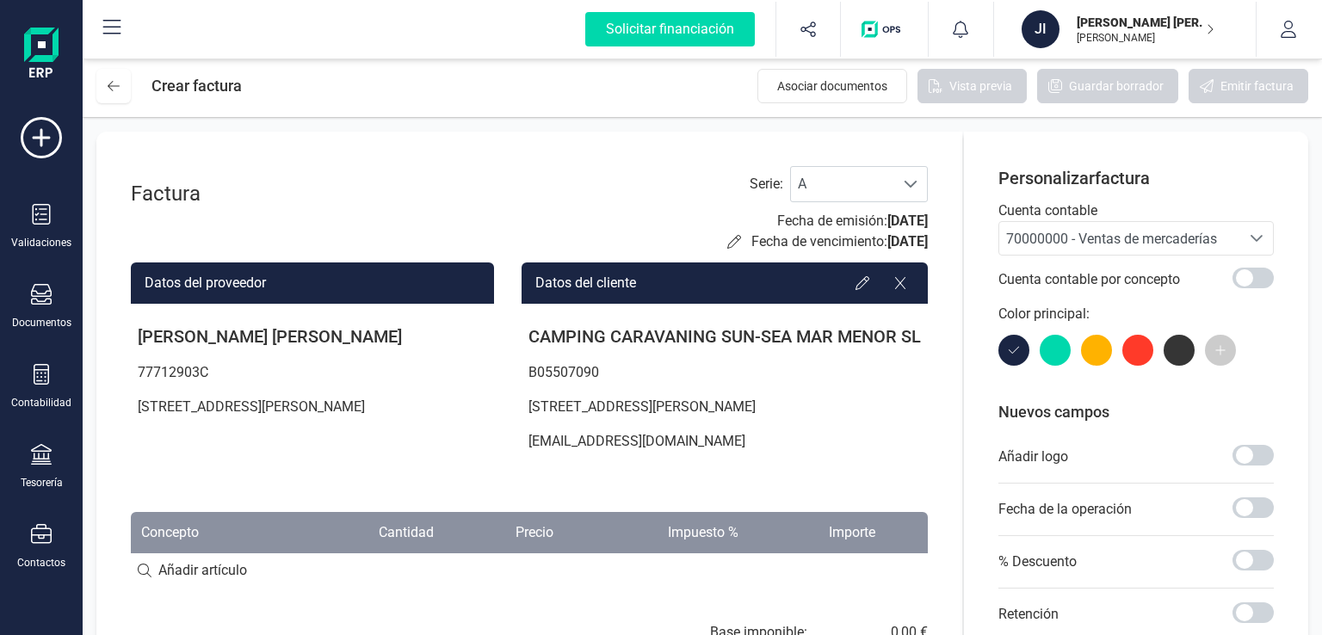
click at [176, 89] on div "Crear factura" at bounding box center [196, 86] width 90 height 34
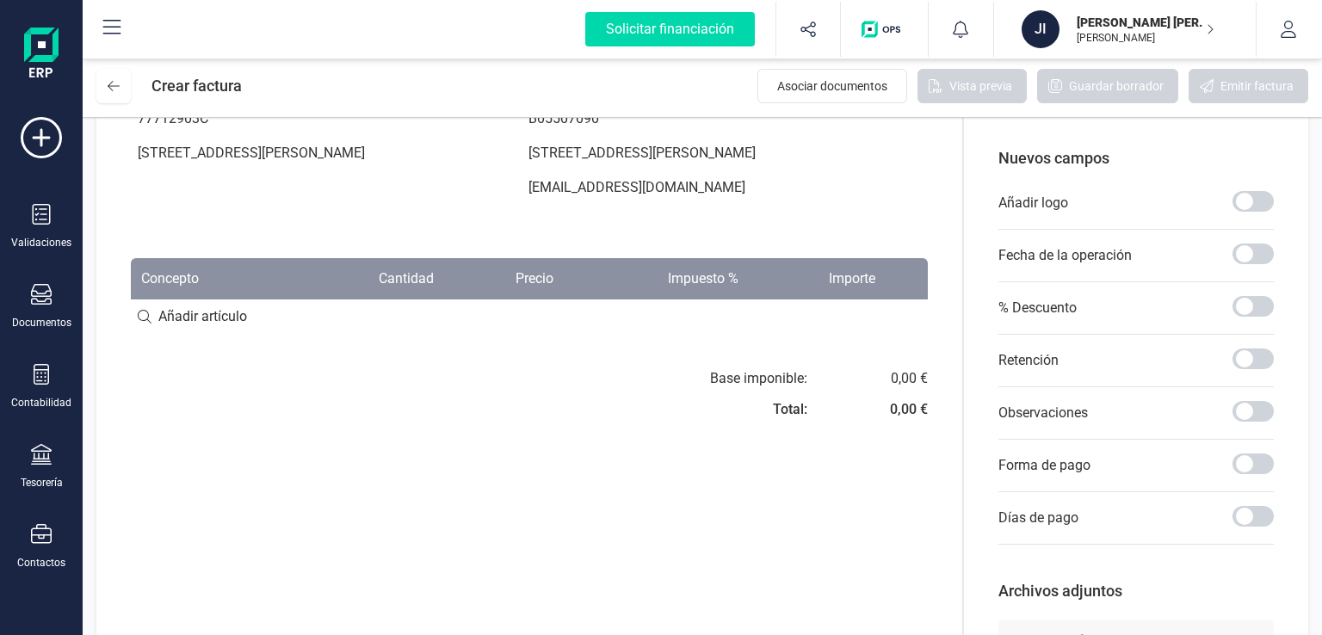
scroll to position [330, 0]
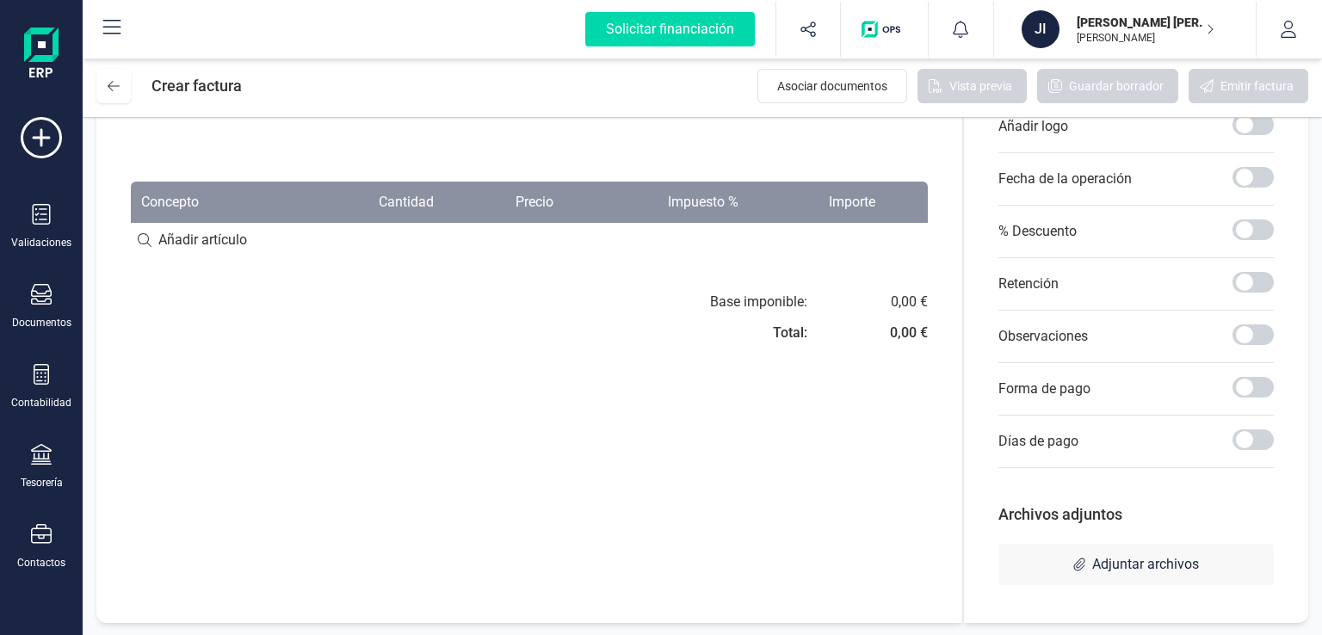
click at [168, 233] on input at bounding box center [529, 240] width 797 height 34
click at [182, 247] on input at bounding box center [529, 240] width 797 height 34
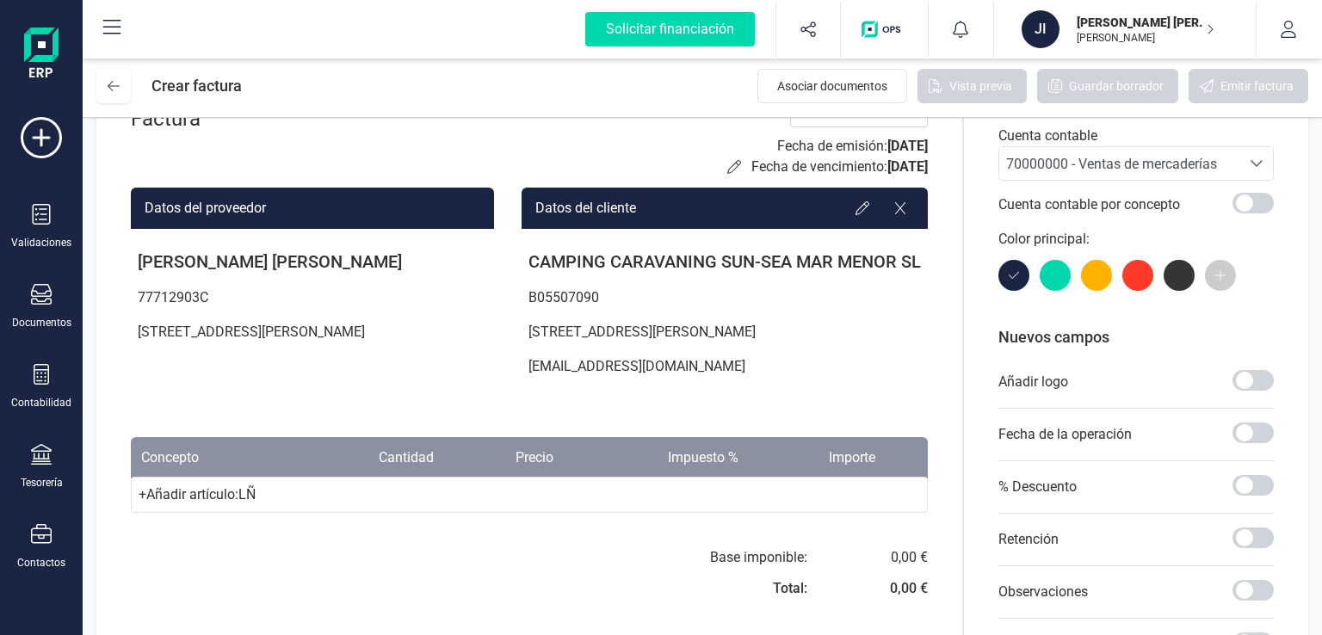
scroll to position [172, 0]
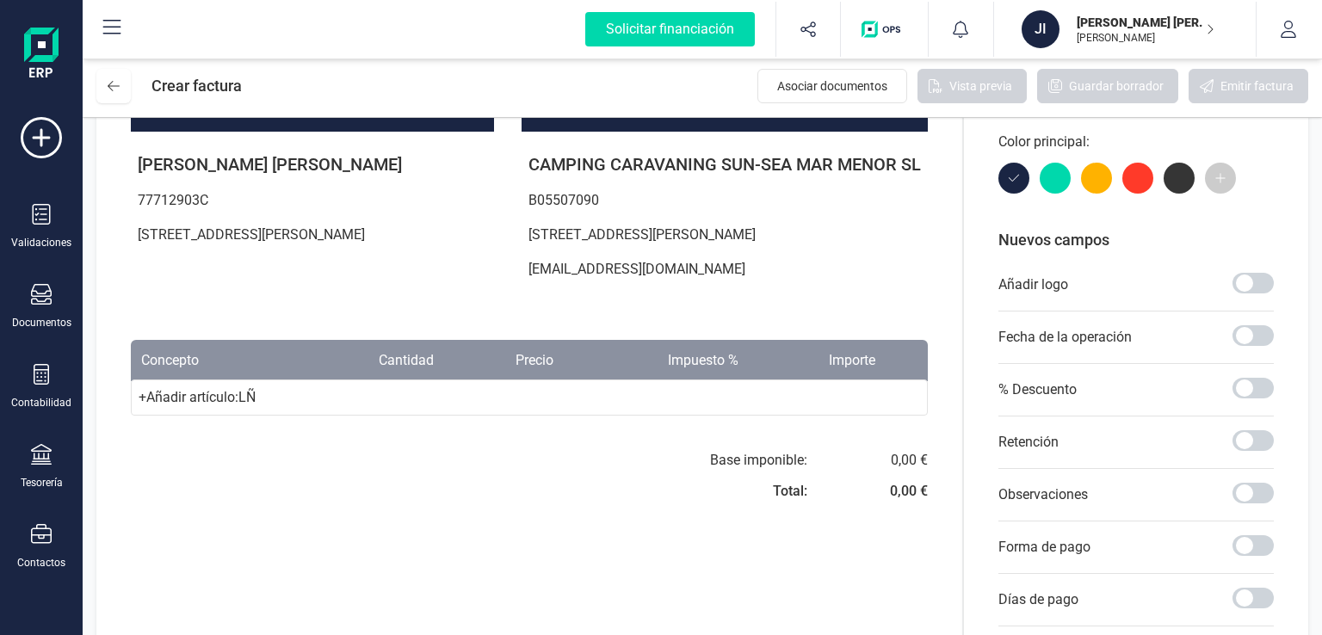
type input "LÑ"
click at [680, 397] on div "+ Añadir artículo : LÑ" at bounding box center [529, 398] width 797 height 36
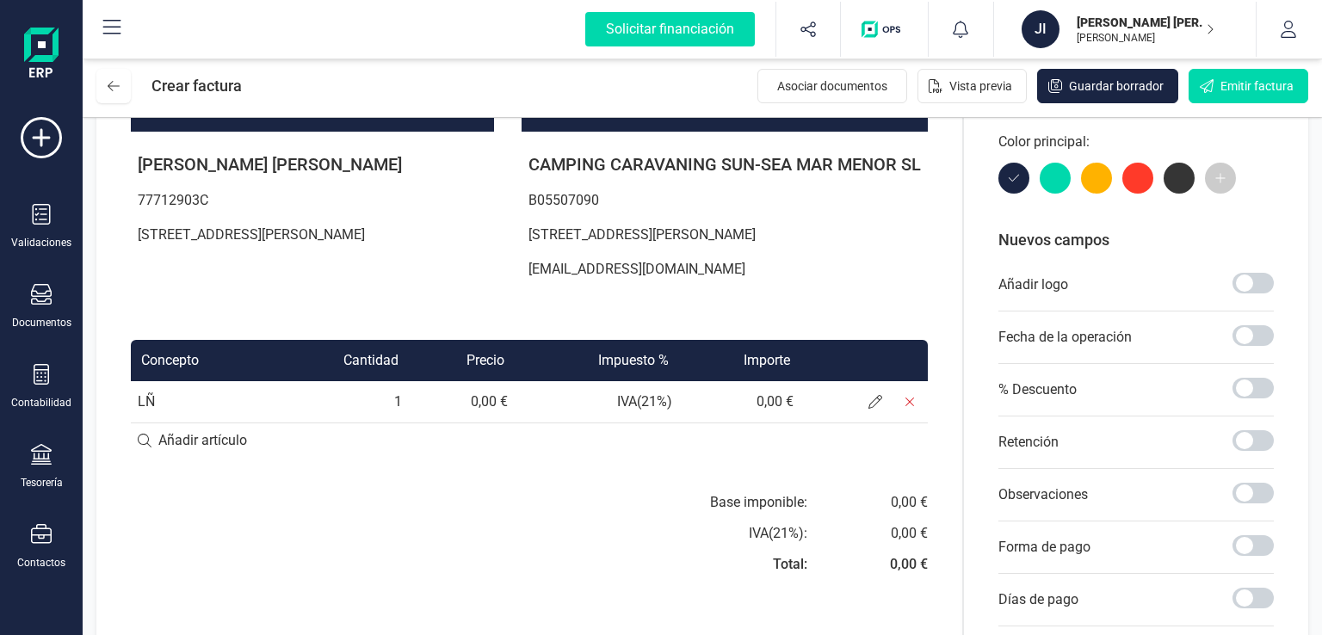
click at [773, 411] on td "0,00 €" at bounding box center [739, 401] width 121 height 41
click at [774, 404] on td "0,00 €" at bounding box center [739, 401] width 121 height 41
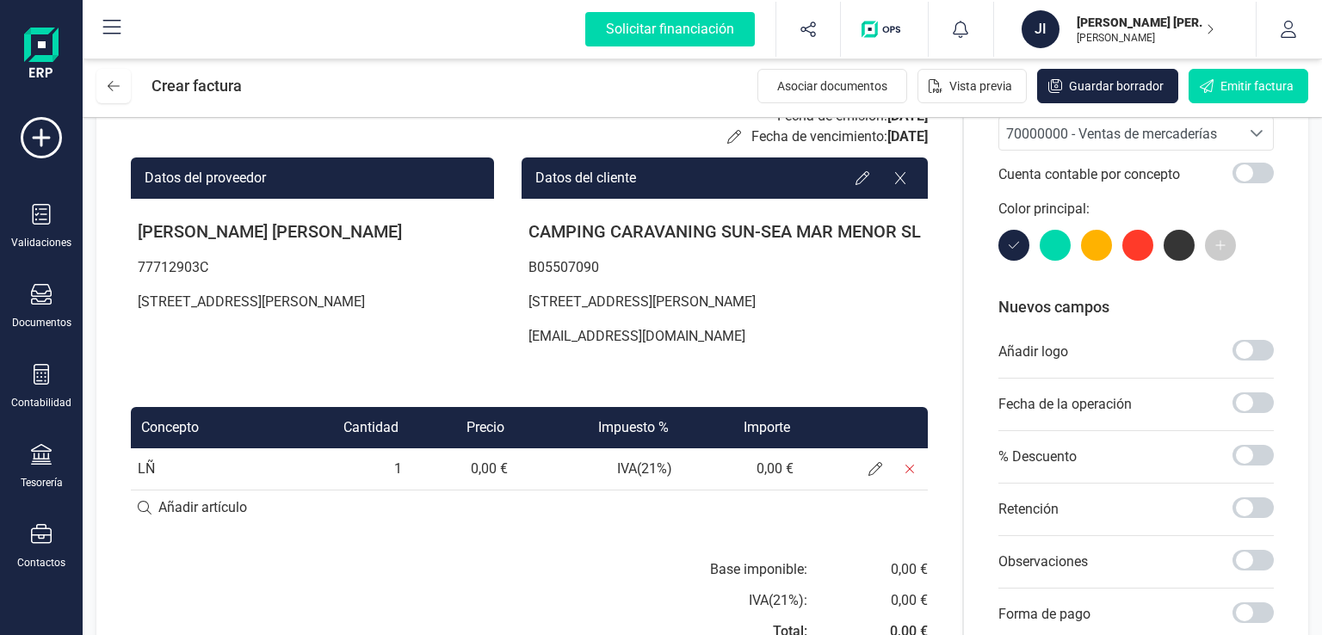
scroll to position [0, 0]
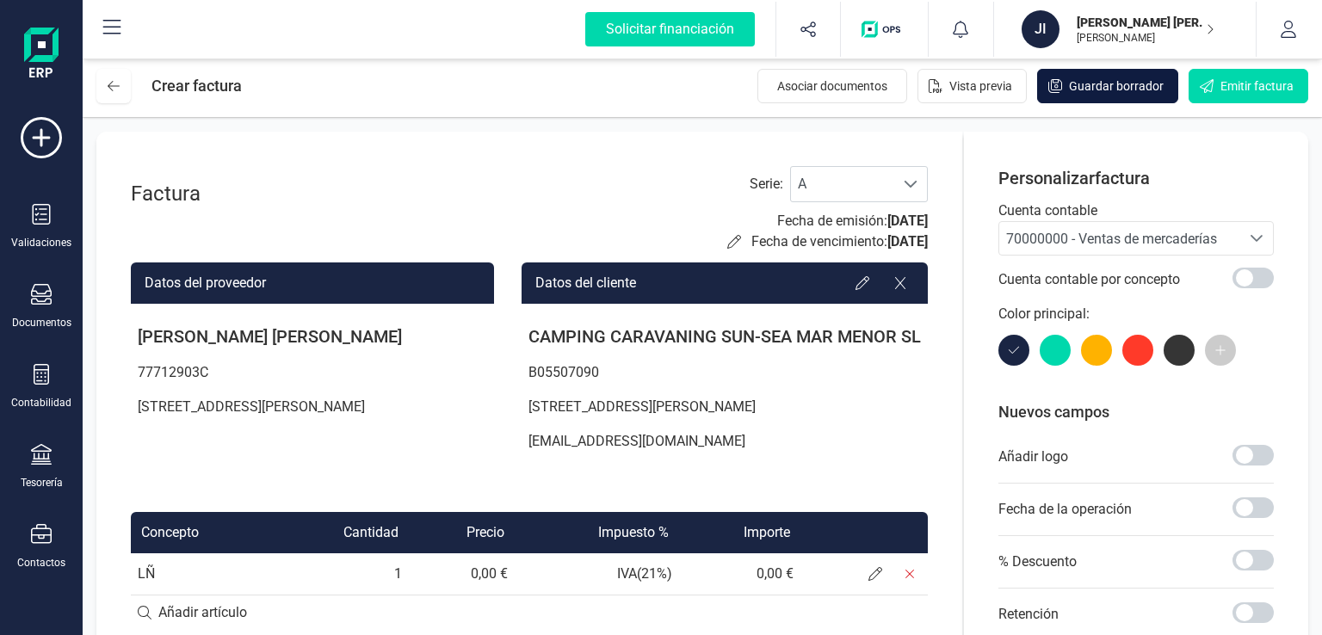
click at [1115, 94] on span "Guardar borrador" at bounding box center [1116, 85] width 95 height 17
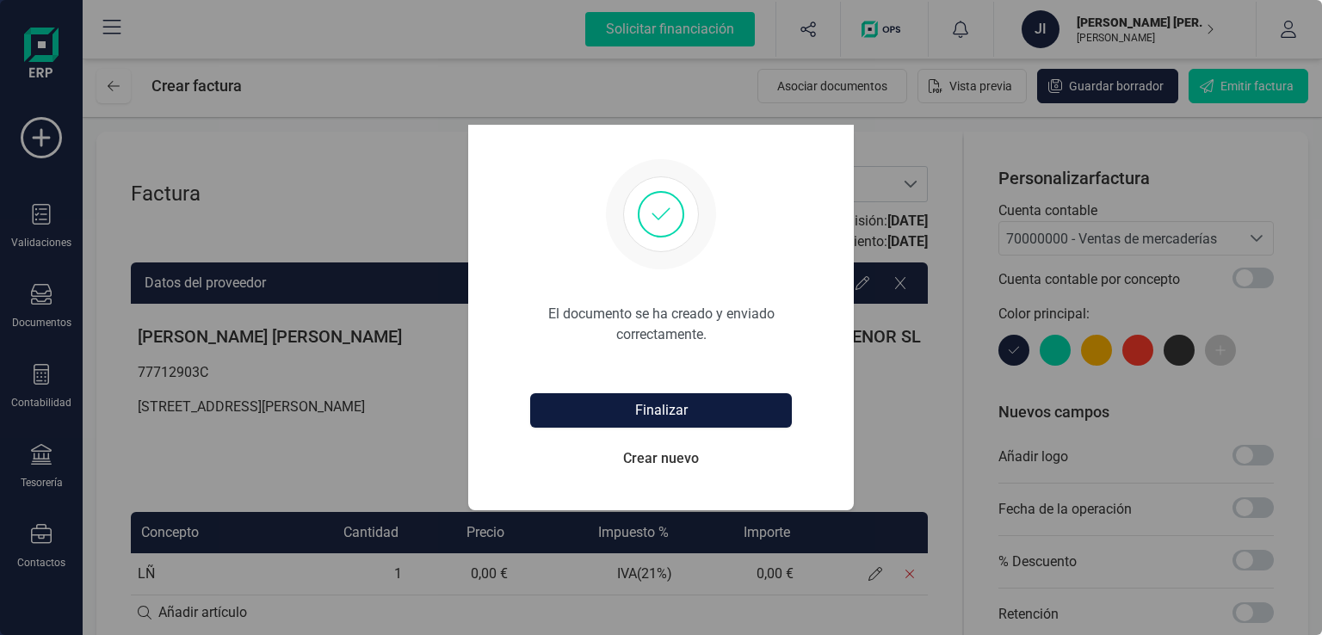
click at [682, 417] on button "Finalizar" at bounding box center [661, 410] width 262 height 34
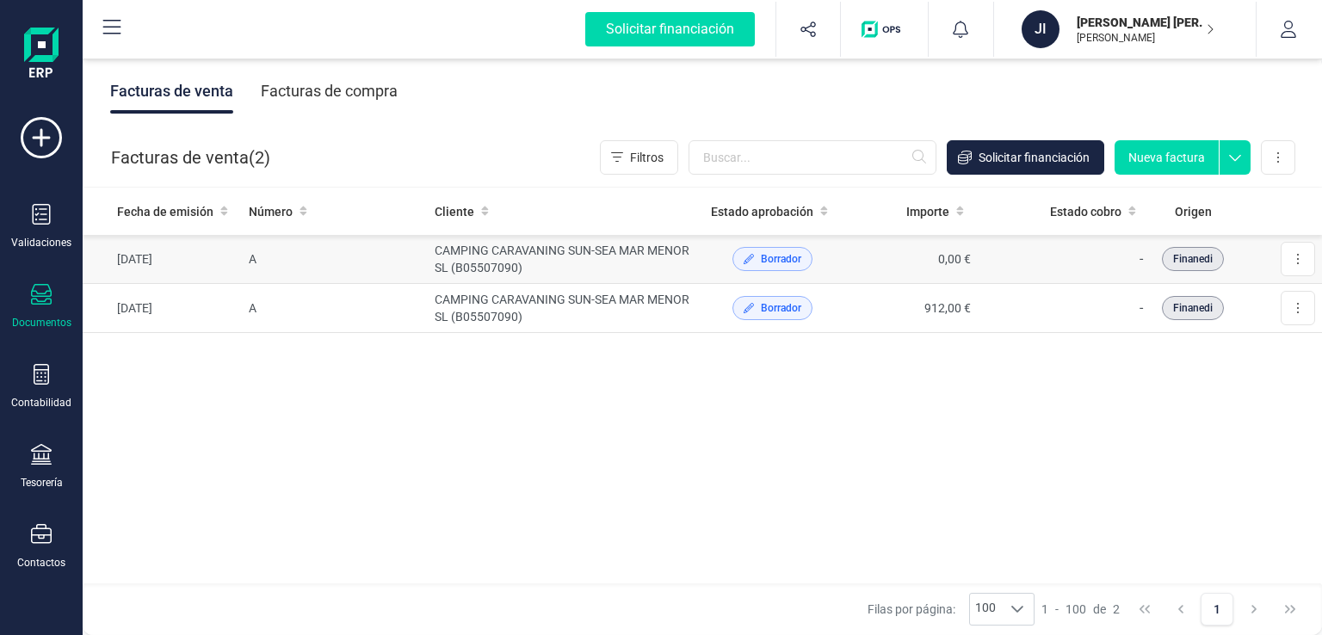
click at [279, 256] on td "A" at bounding box center [335, 259] width 186 height 49
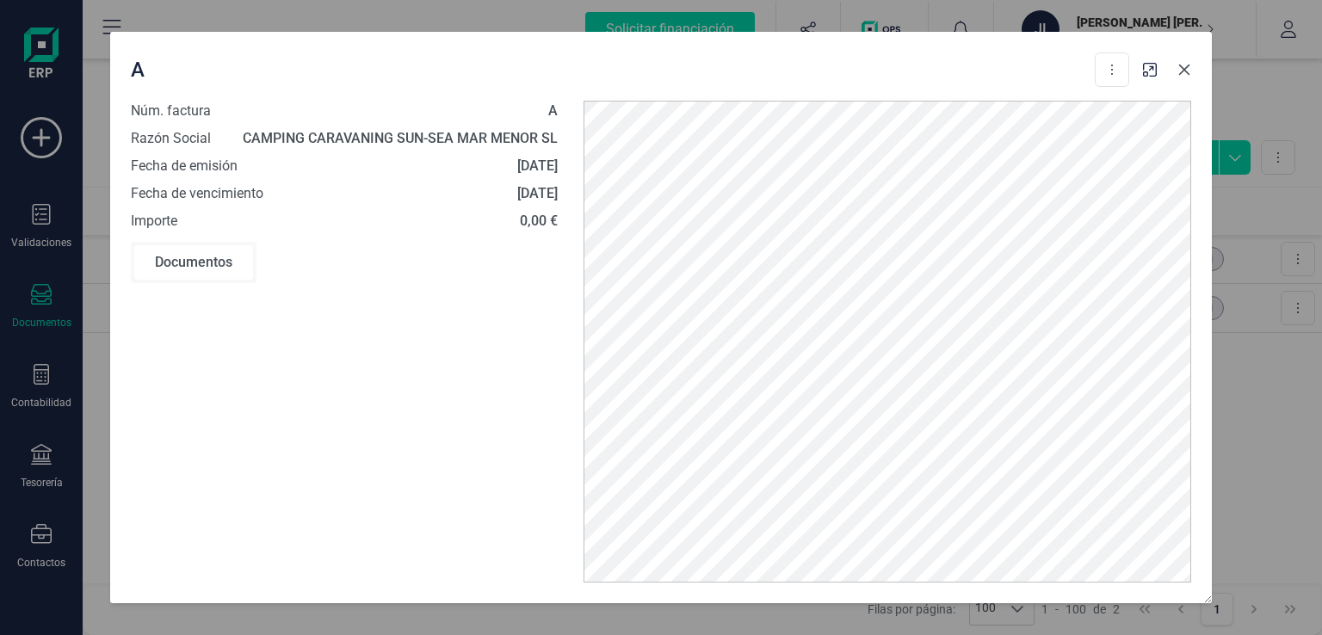
click at [1191, 71] on button "Close" at bounding box center [1185, 70] width 28 height 28
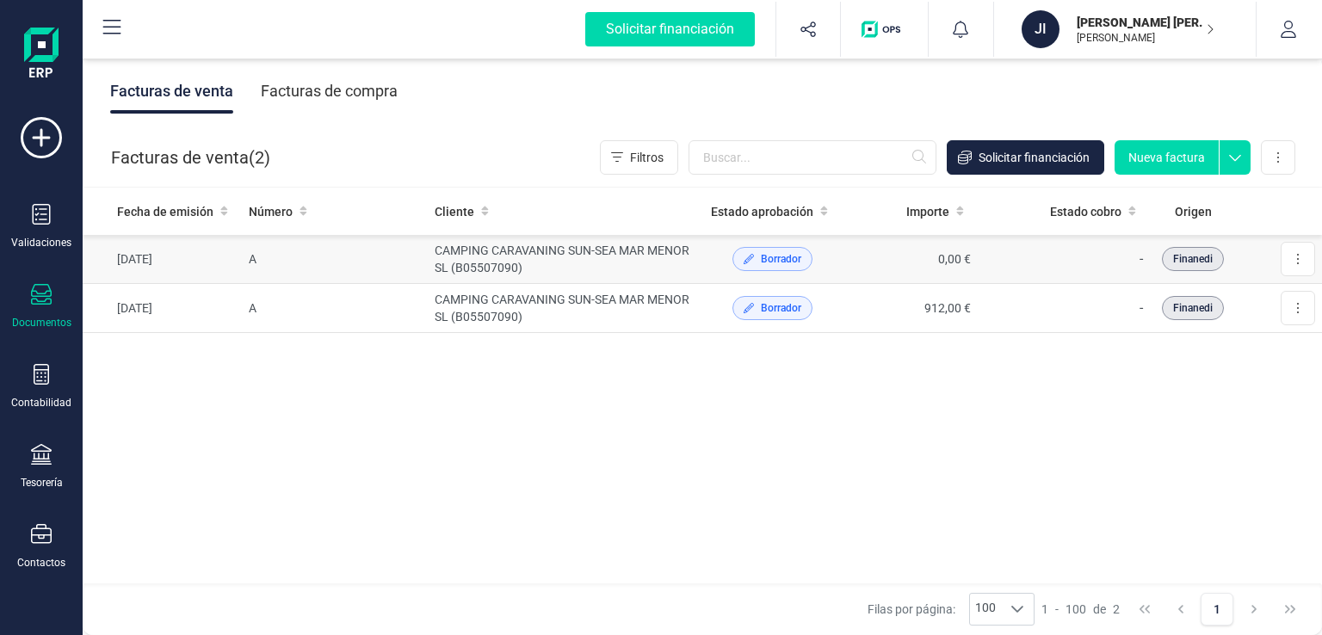
click at [586, 256] on td "CAMPING CARAVANING SUN-SEA MAR MENOR SL (B05507090)" at bounding box center [566, 259] width 276 height 49
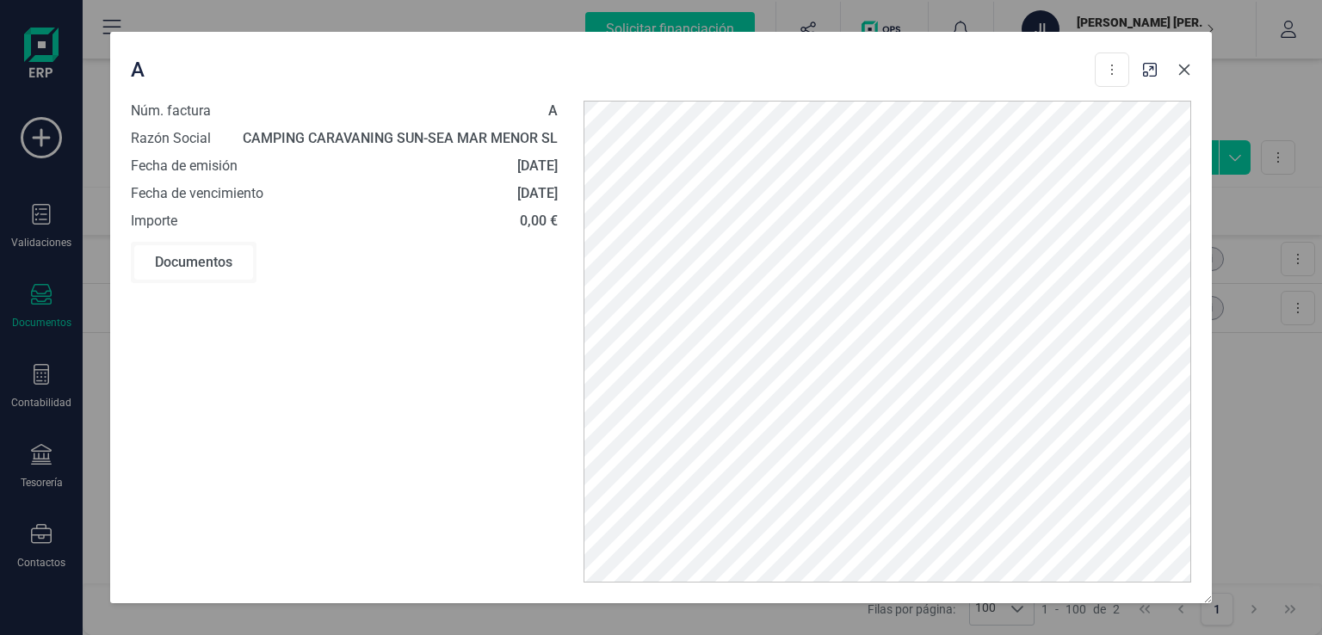
click at [1184, 65] on icon "Close" at bounding box center [1184, 70] width 14 height 14
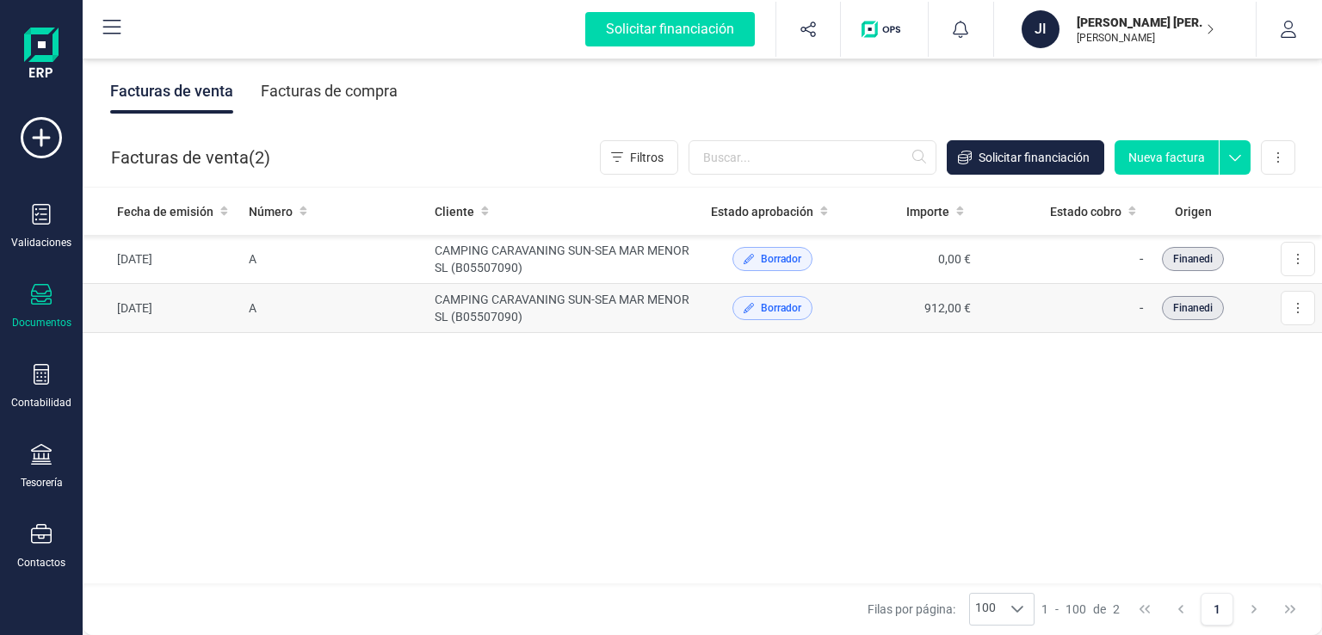
click at [781, 302] on span "Borrador" at bounding box center [781, 307] width 40 height 15
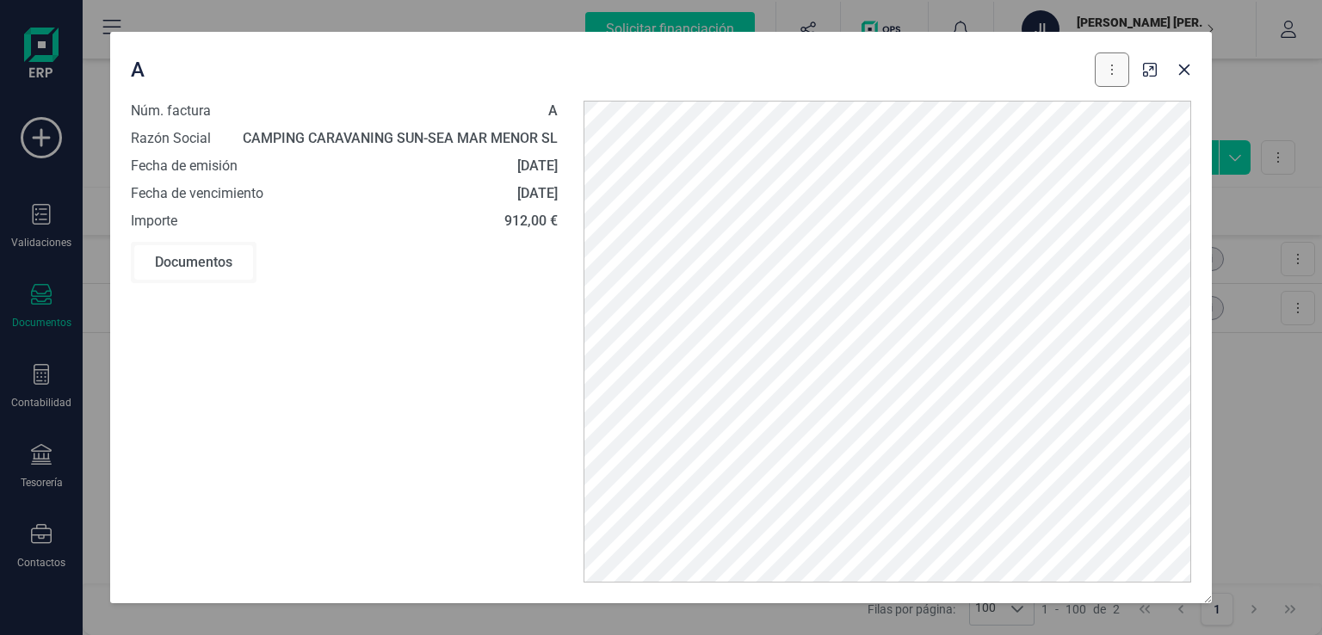
click at [1118, 73] on button at bounding box center [1112, 70] width 34 height 34
click at [1186, 70] on icon "Close" at bounding box center [1184, 70] width 14 height 14
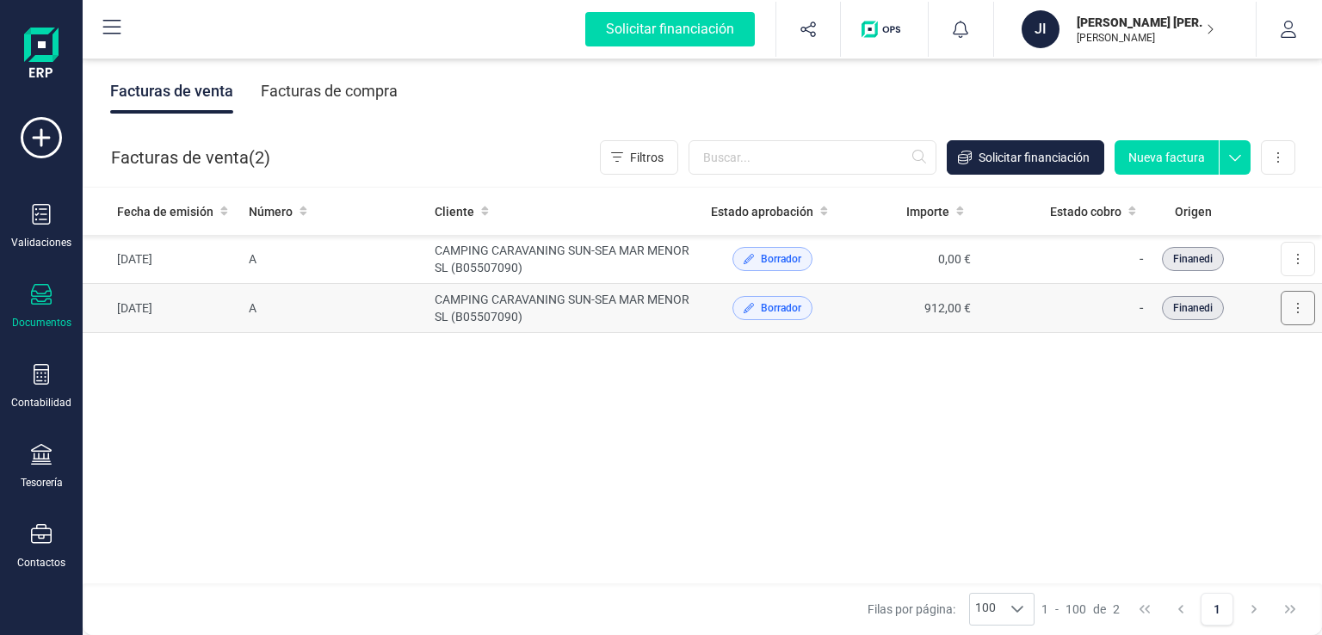
click at [1293, 301] on button at bounding box center [1298, 308] width 34 height 34
click at [765, 312] on span "Borrador" at bounding box center [781, 307] width 40 height 15
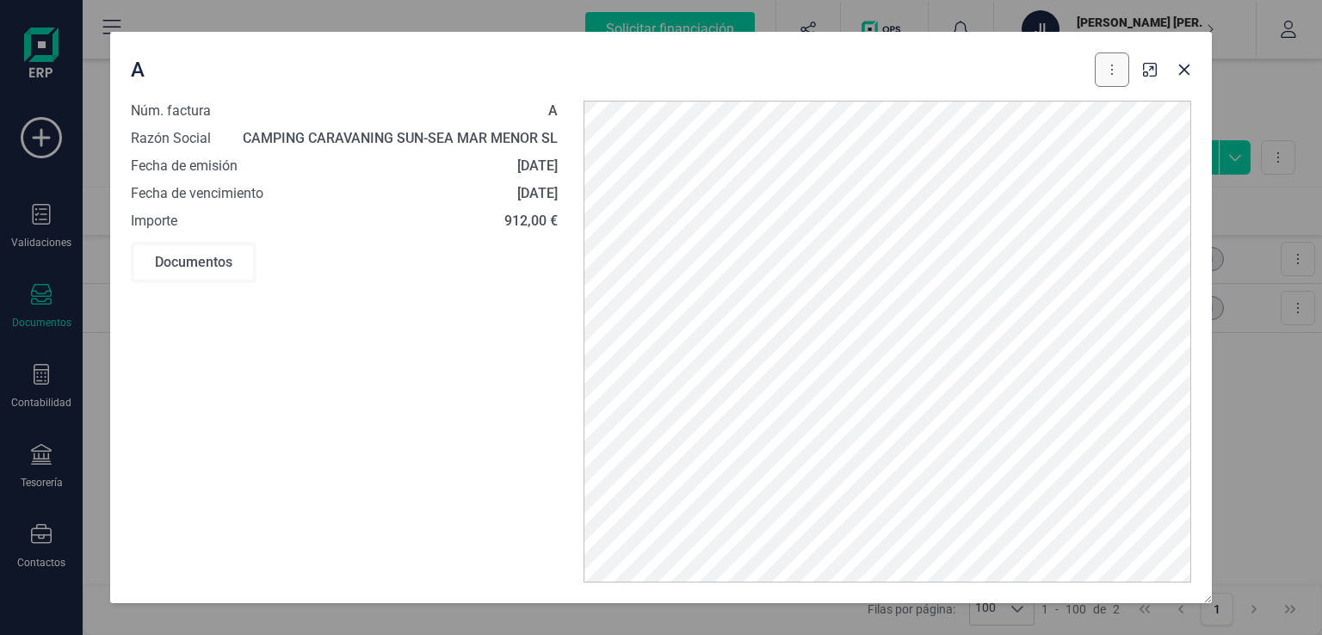
click at [1115, 75] on button at bounding box center [1112, 70] width 34 height 34
click at [1043, 146] on span "Editar borrador" at bounding box center [1038, 147] width 82 height 17
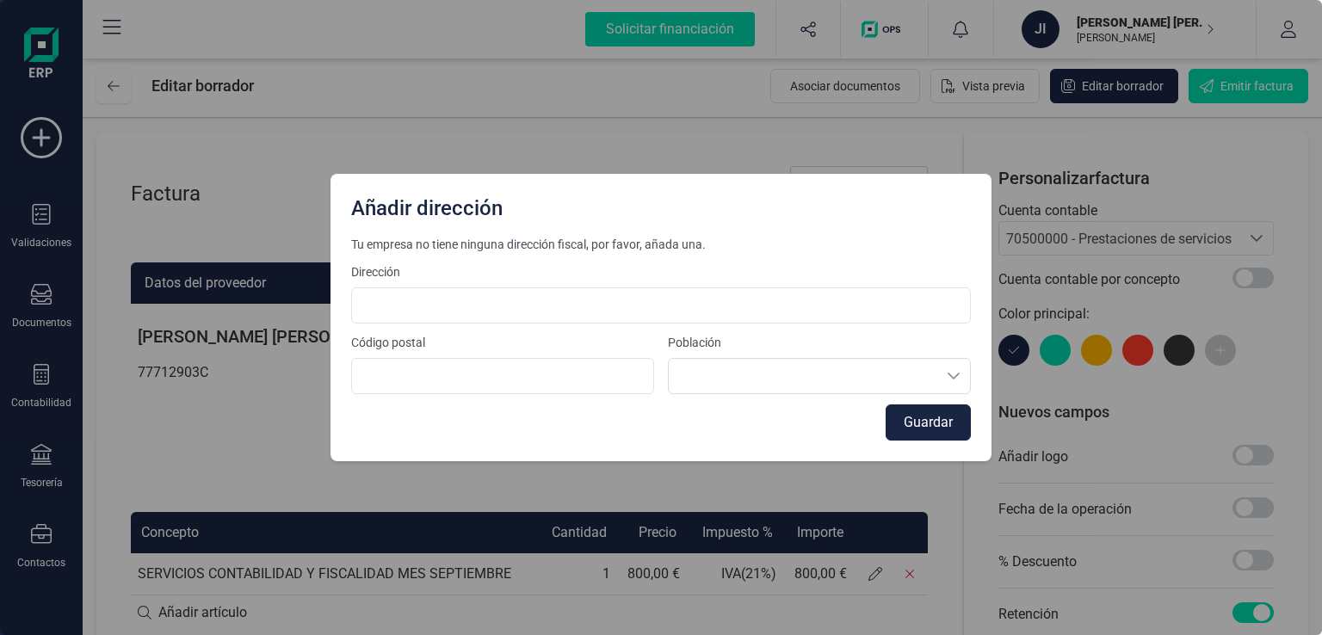
click at [654, 94] on div "Añadir dirección Tu empresa no tiene ninguna dirección fiscal, por favor, añada…" at bounding box center [661, 317] width 1322 height 635
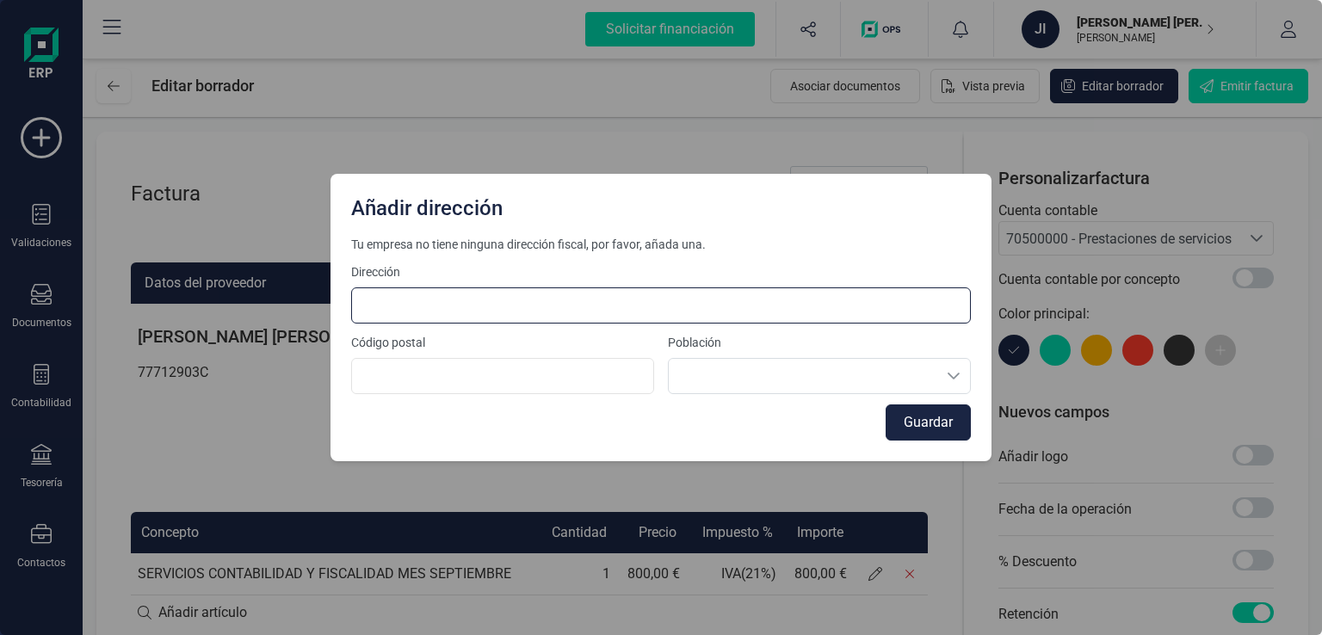
click at [616, 303] on input at bounding box center [661, 305] width 620 height 36
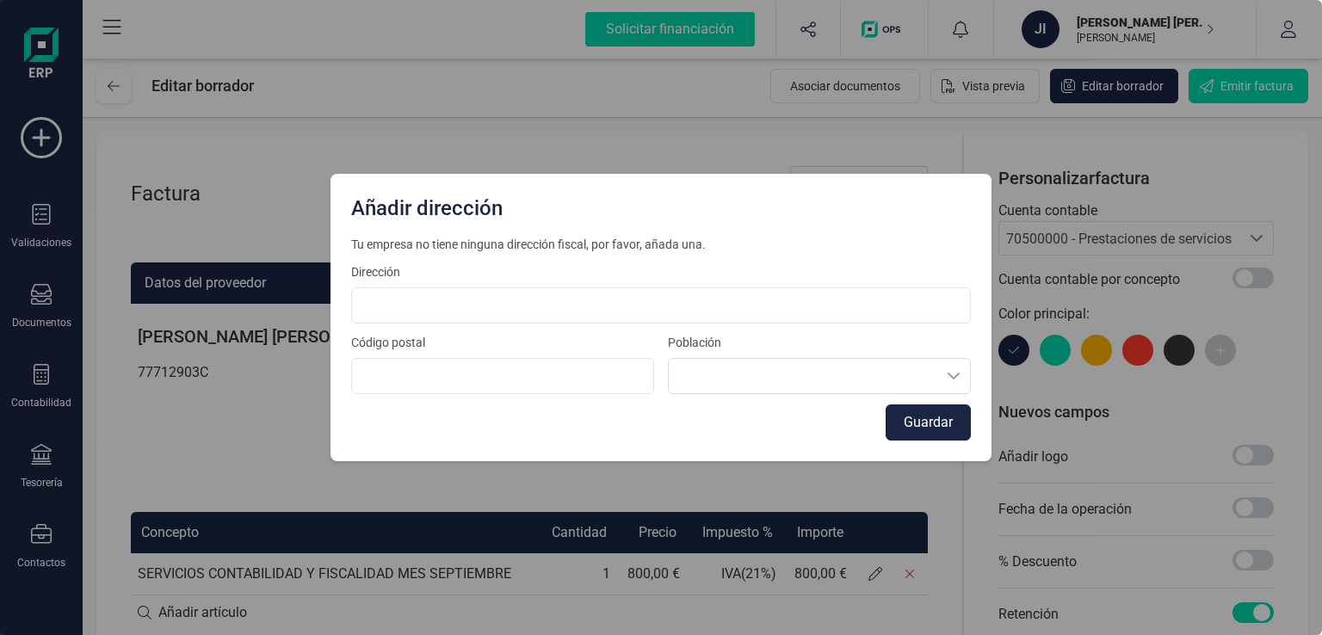
click at [635, 156] on div "Añadir dirección Tu empresa no tiene ninguna dirección fiscal, por favor, añada…" at bounding box center [661, 317] width 1322 height 635
